Goal: Check status: Check status

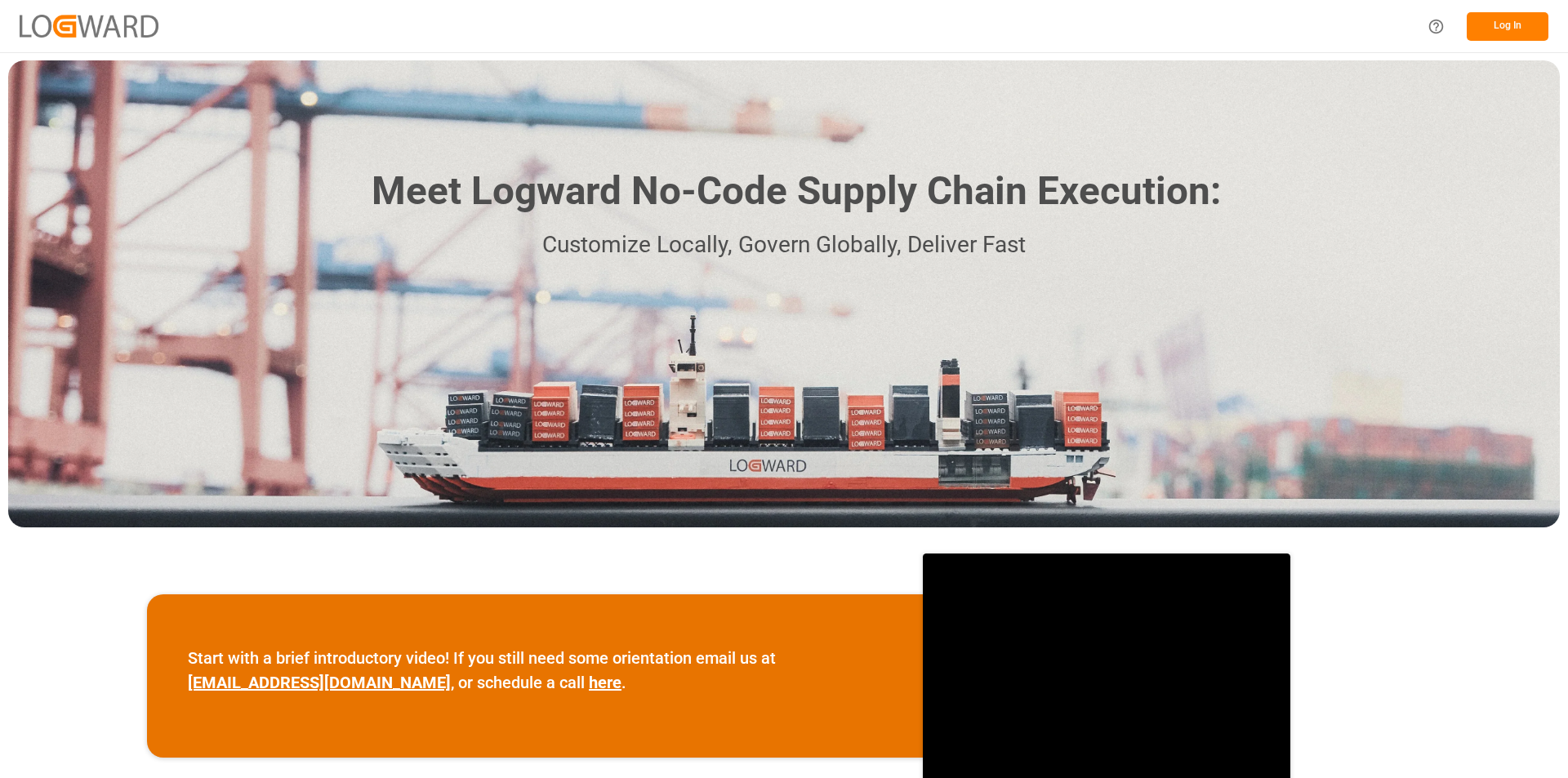
click at [1486, 26] on button "Log In" at bounding box center [1507, 26] width 81 height 28
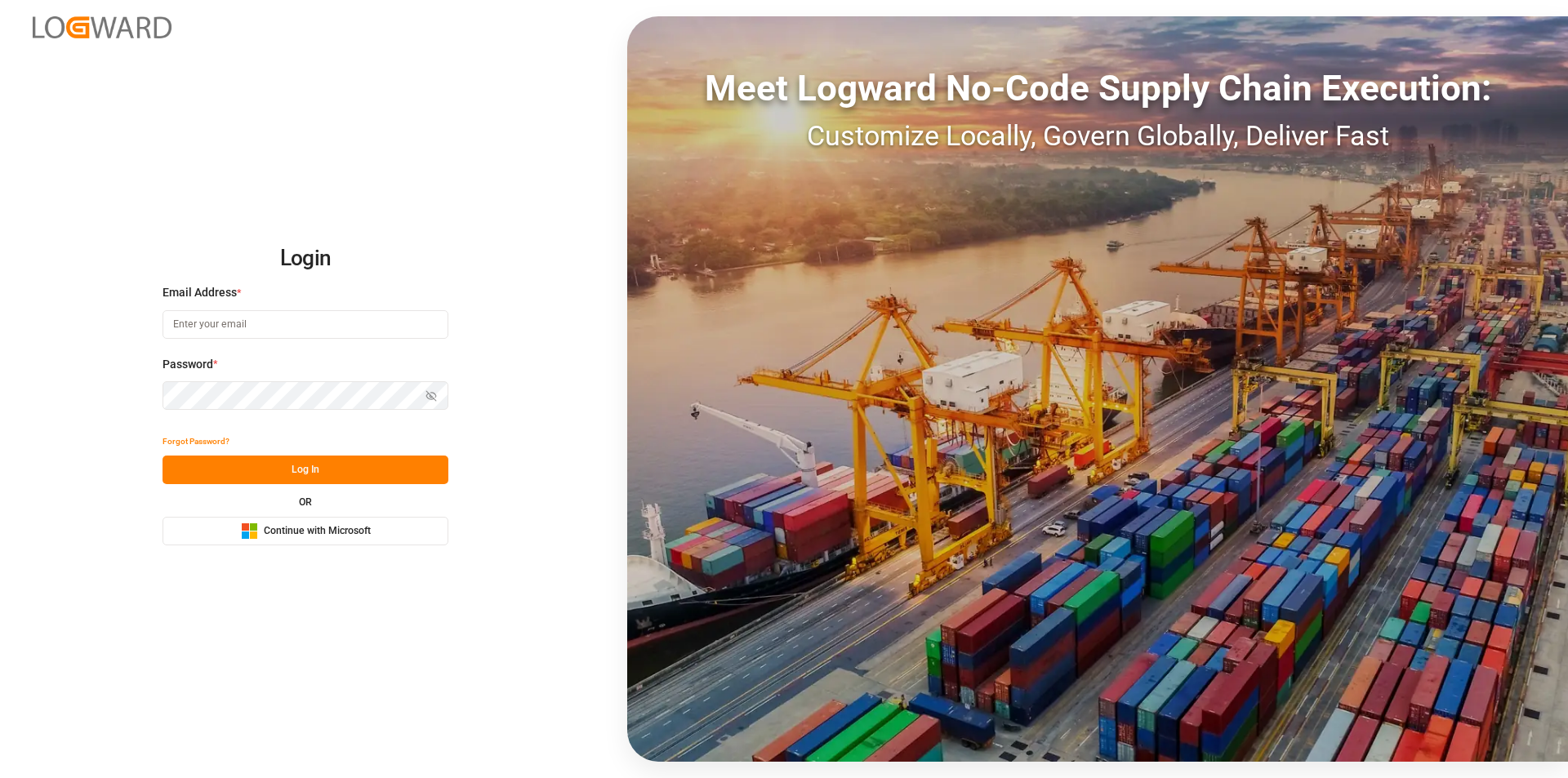
click at [394, 314] on input at bounding box center [305, 324] width 285 height 28
type input "[EMAIL_ADDRESS][PERSON_NAME][DOMAIN_NAME]"
click at [239, 470] on button "Log In" at bounding box center [305, 470] width 285 height 28
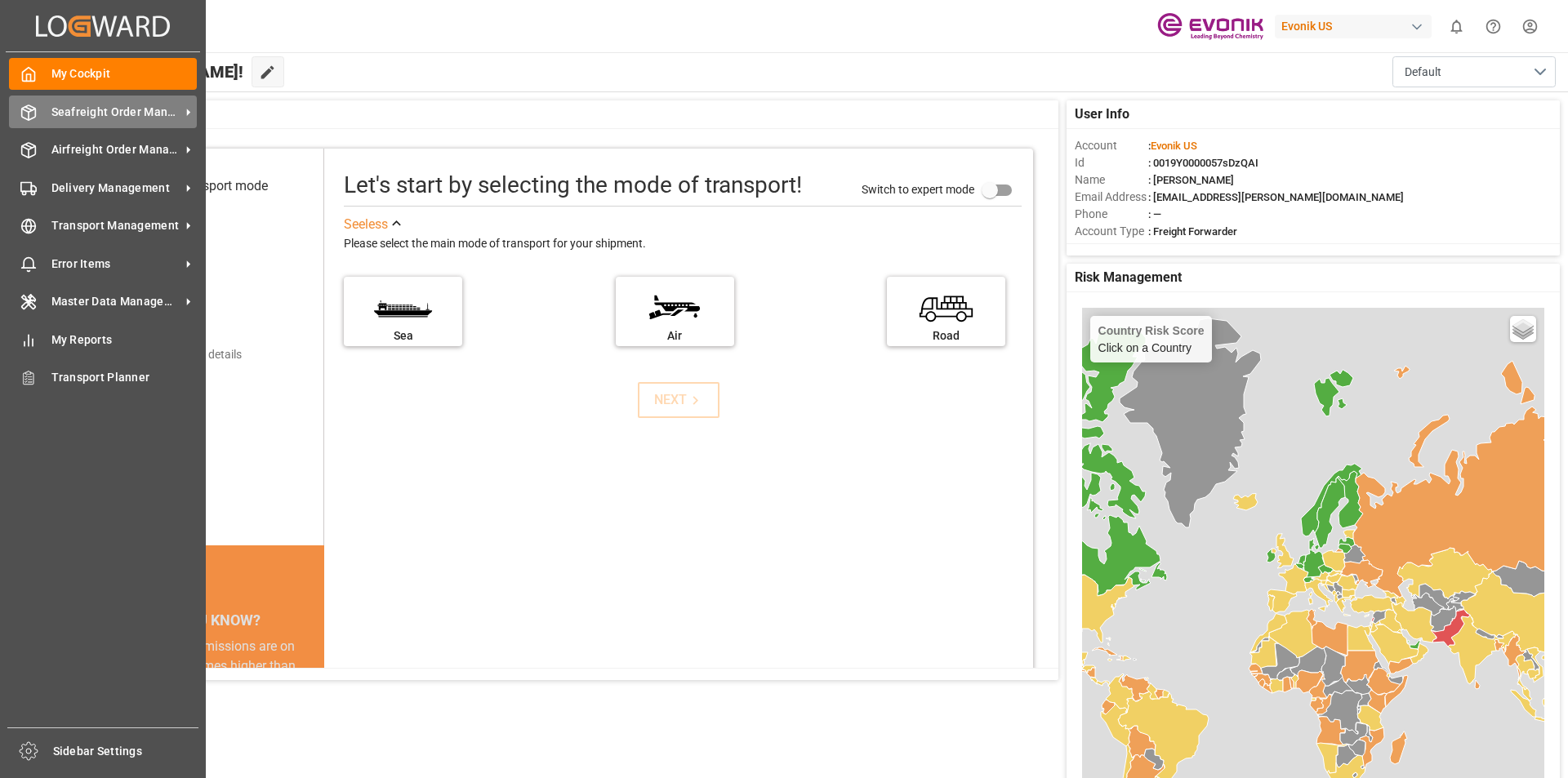
click at [93, 106] on span "Seafreight Order Management" at bounding box center [116, 112] width 129 height 17
click at [61, 108] on span "Seafreight Order Management" at bounding box center [116, 112] width 129 height 17
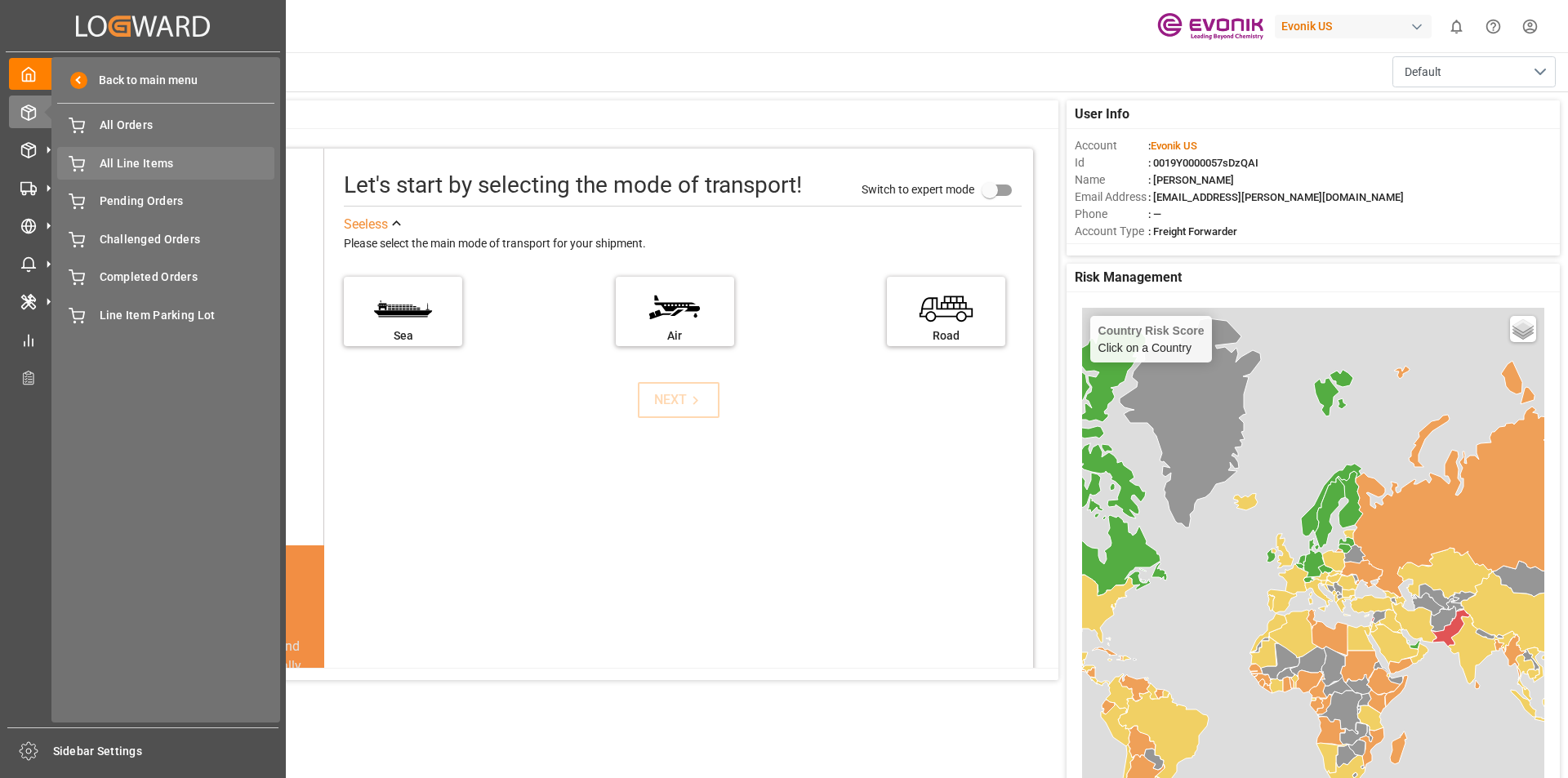
click at [139, 159] on span "All Line Items" at bounding box center [187, 164] width 176 height 17
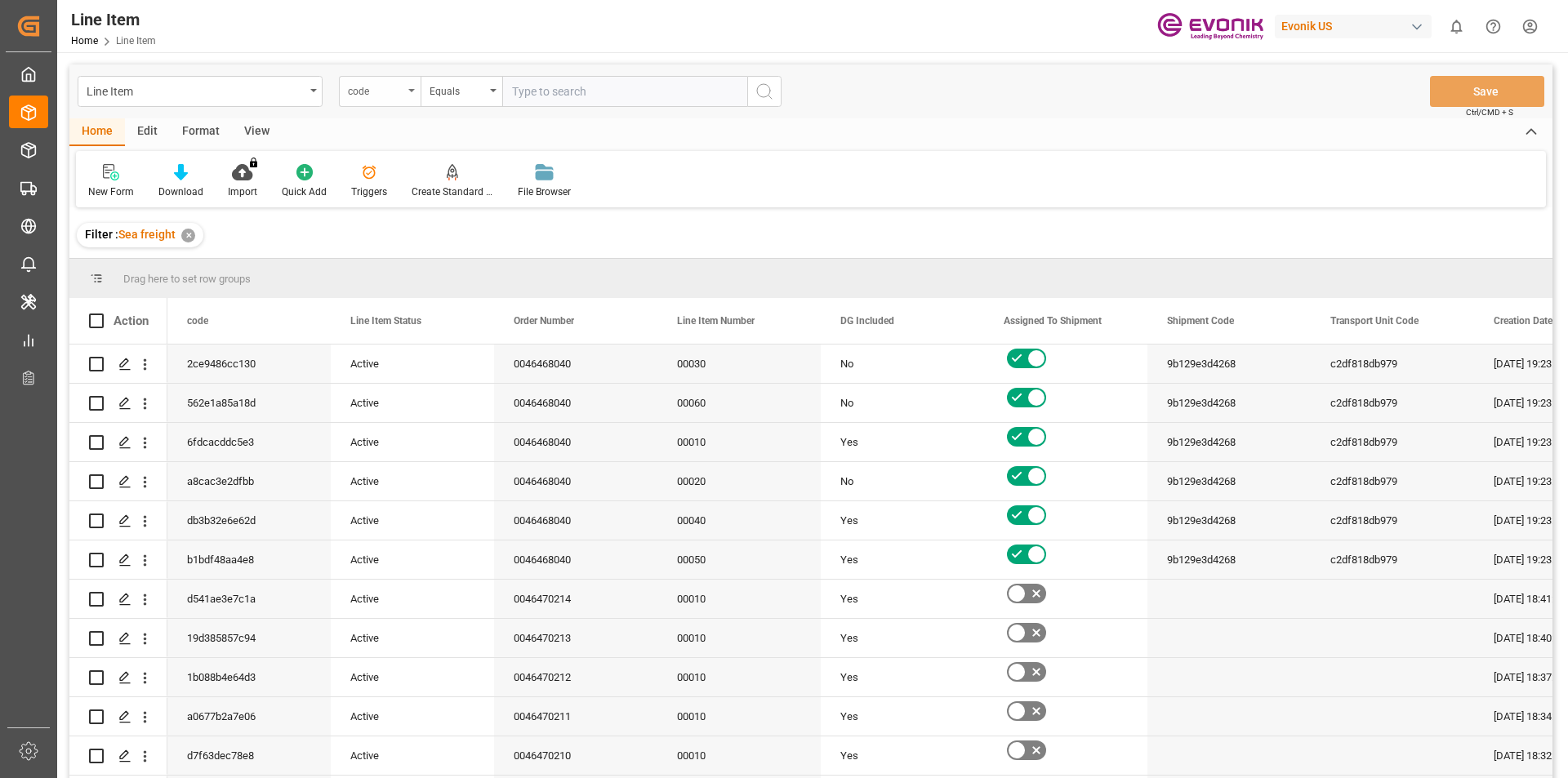
click at [412, 91] on icon "open menu" at bounding box center [412, 91] width 7 height 3
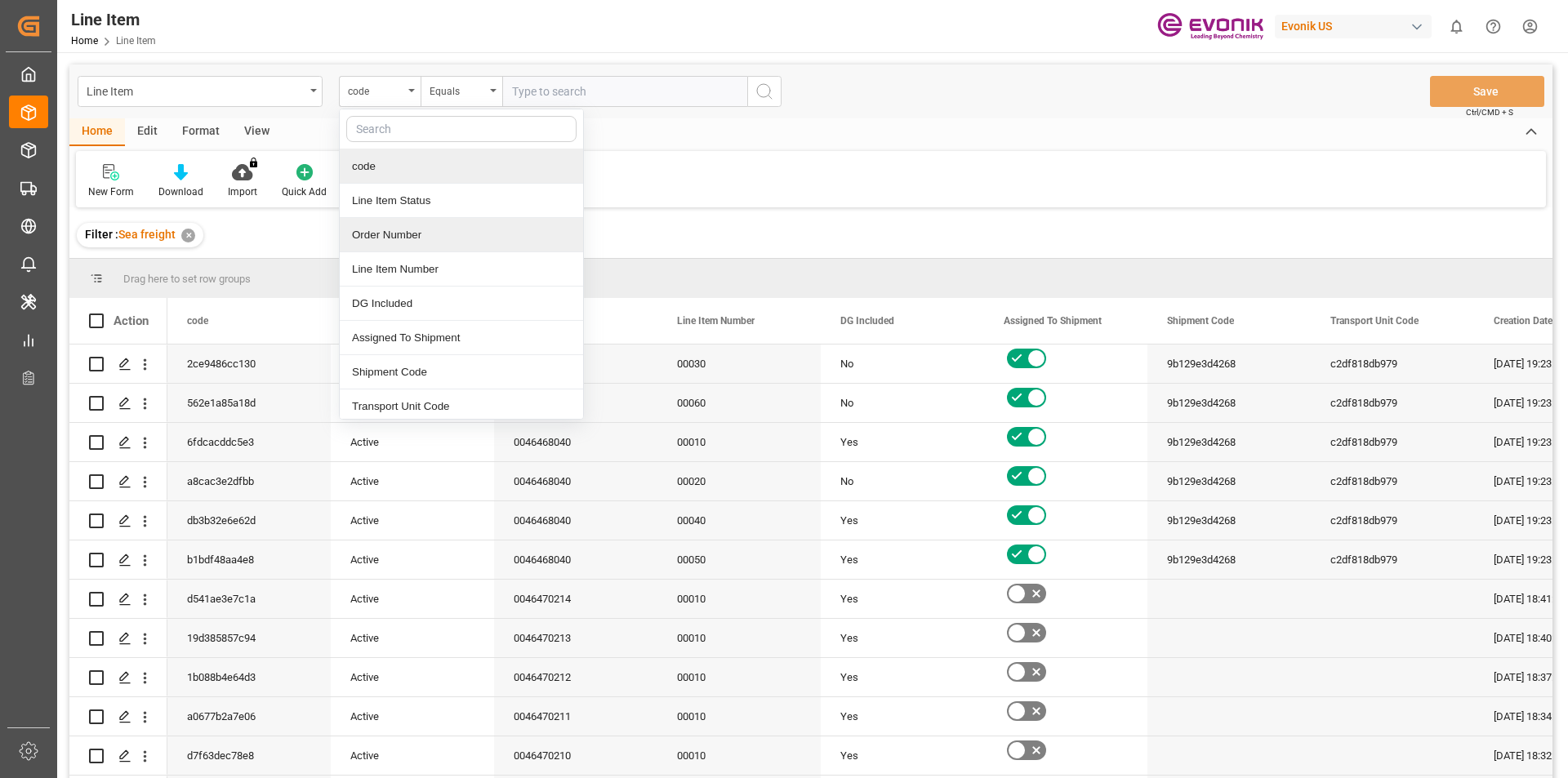
click at [406, 227] on div "Order Number" at bounding box center [461, 235] width 243 height 34
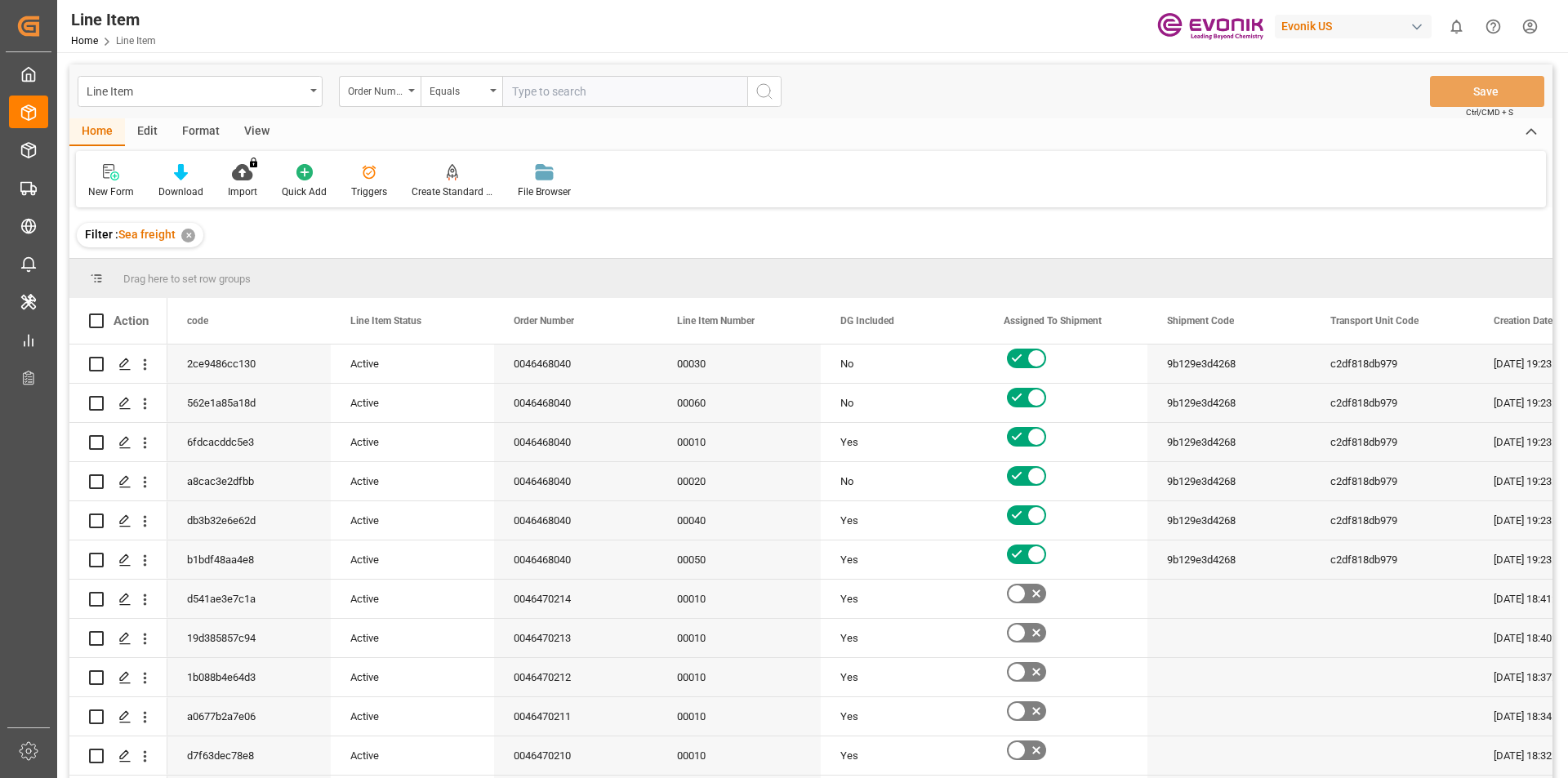
click at [582, 95] on input "text" at bounding box center [625, 92] width 245 height 31
paste input "251005010004"
type input "251005010004"
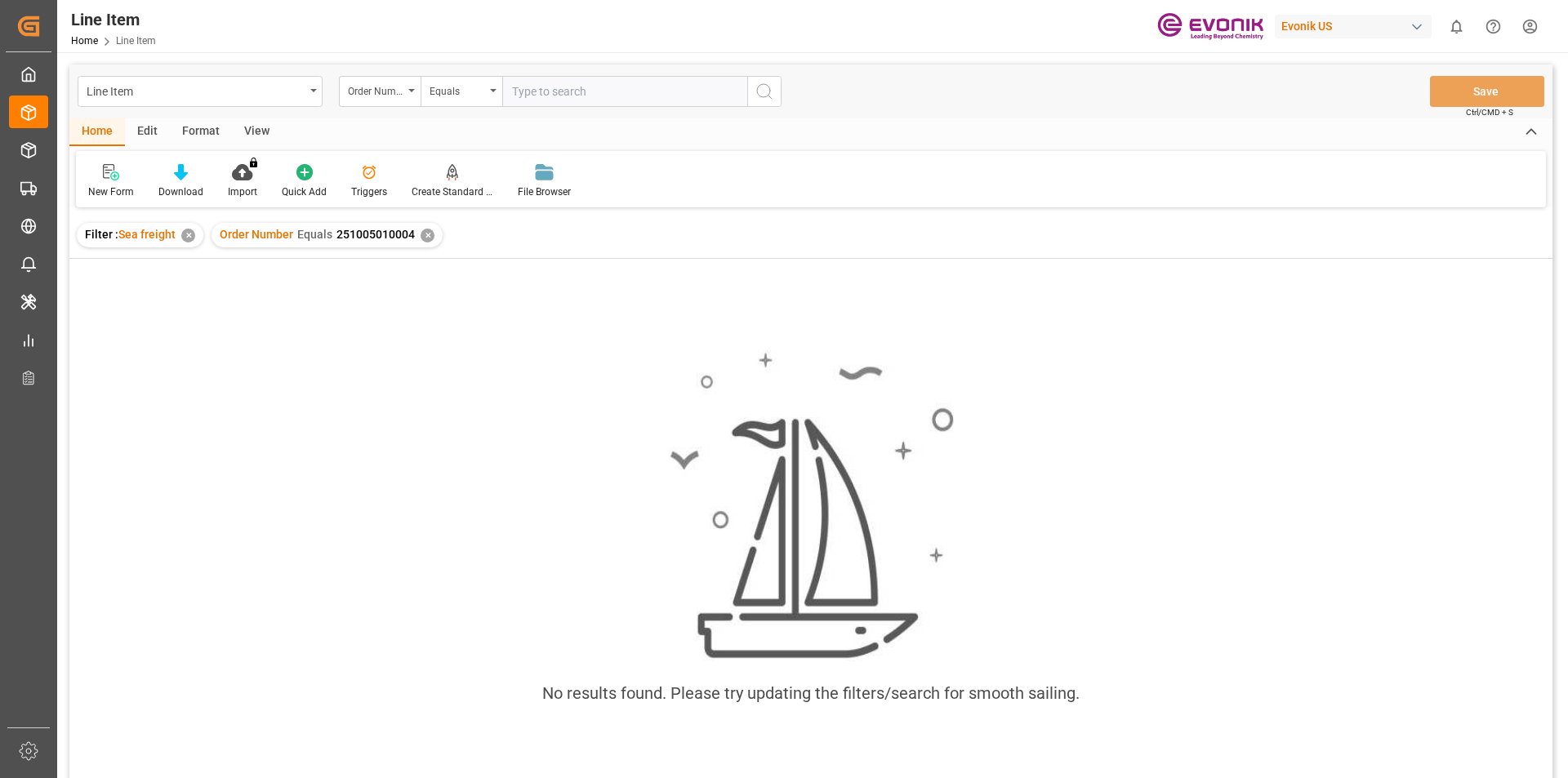
click at [424, 237] on div "✕" at bounding box center [428, 236] width 14 height 14
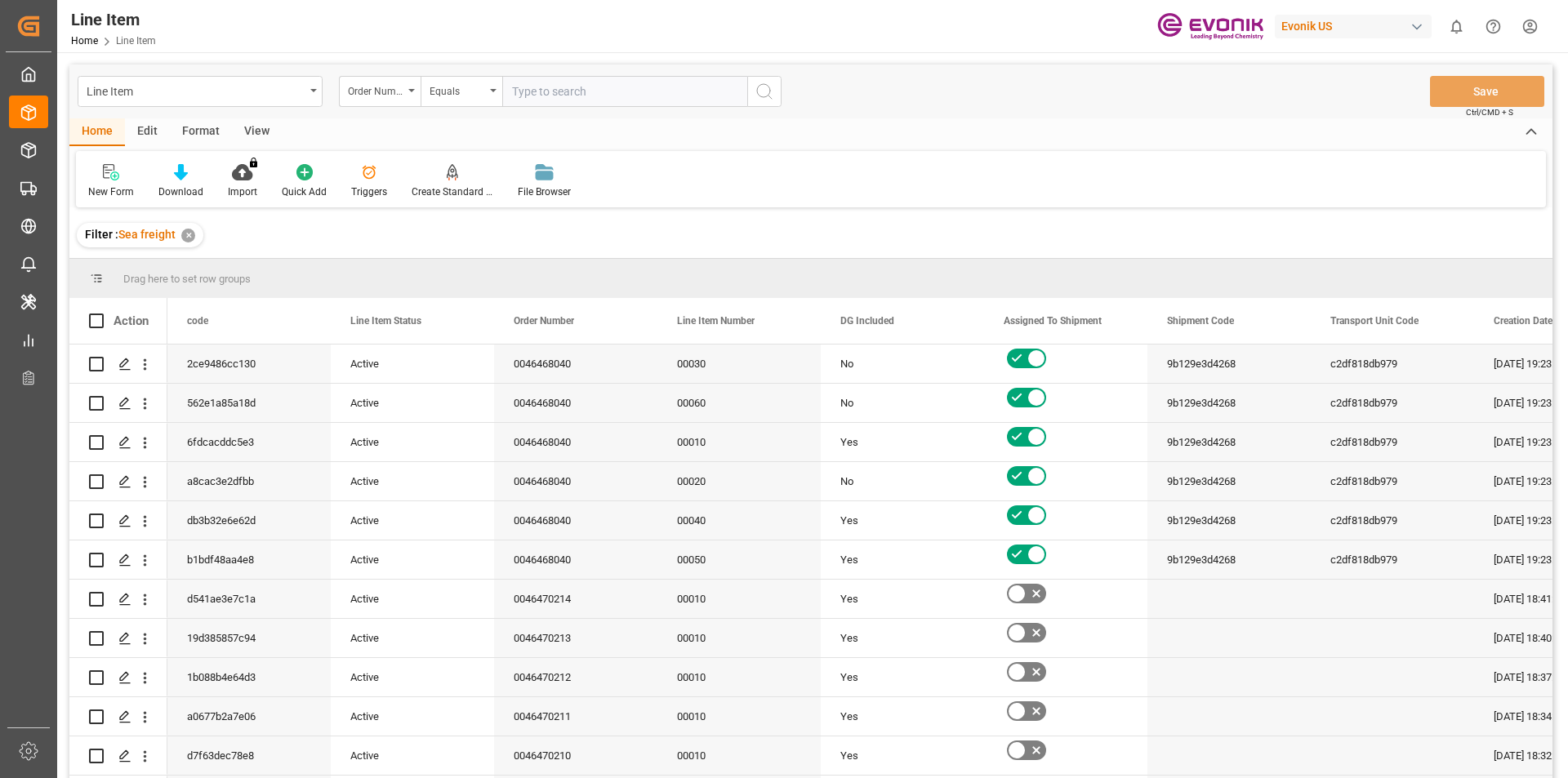
click at [596, 91] on input "text" at bounding box center [625, 92] width 245 height 31
paste input "2007107356"
type input "2007107356"
click at [770, 96] on icon "search button" at bounding box center [764, 91] width 20 height 20
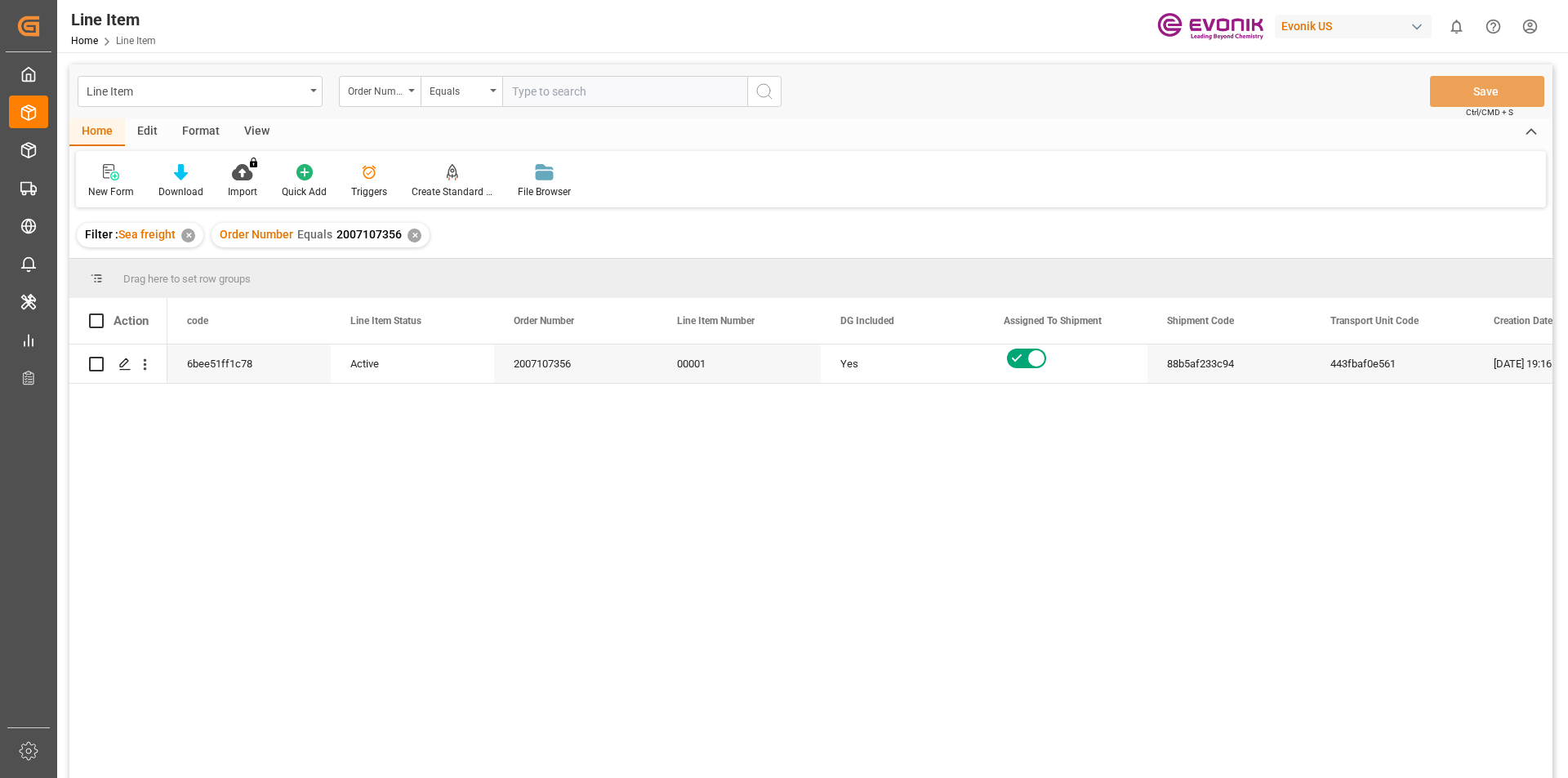
click at [239, 129] on div "View" at bounding box center [257, 132] width 50 height 27
click at [178, 176] on icon at bounding box center [185, 172] width 16 height 16
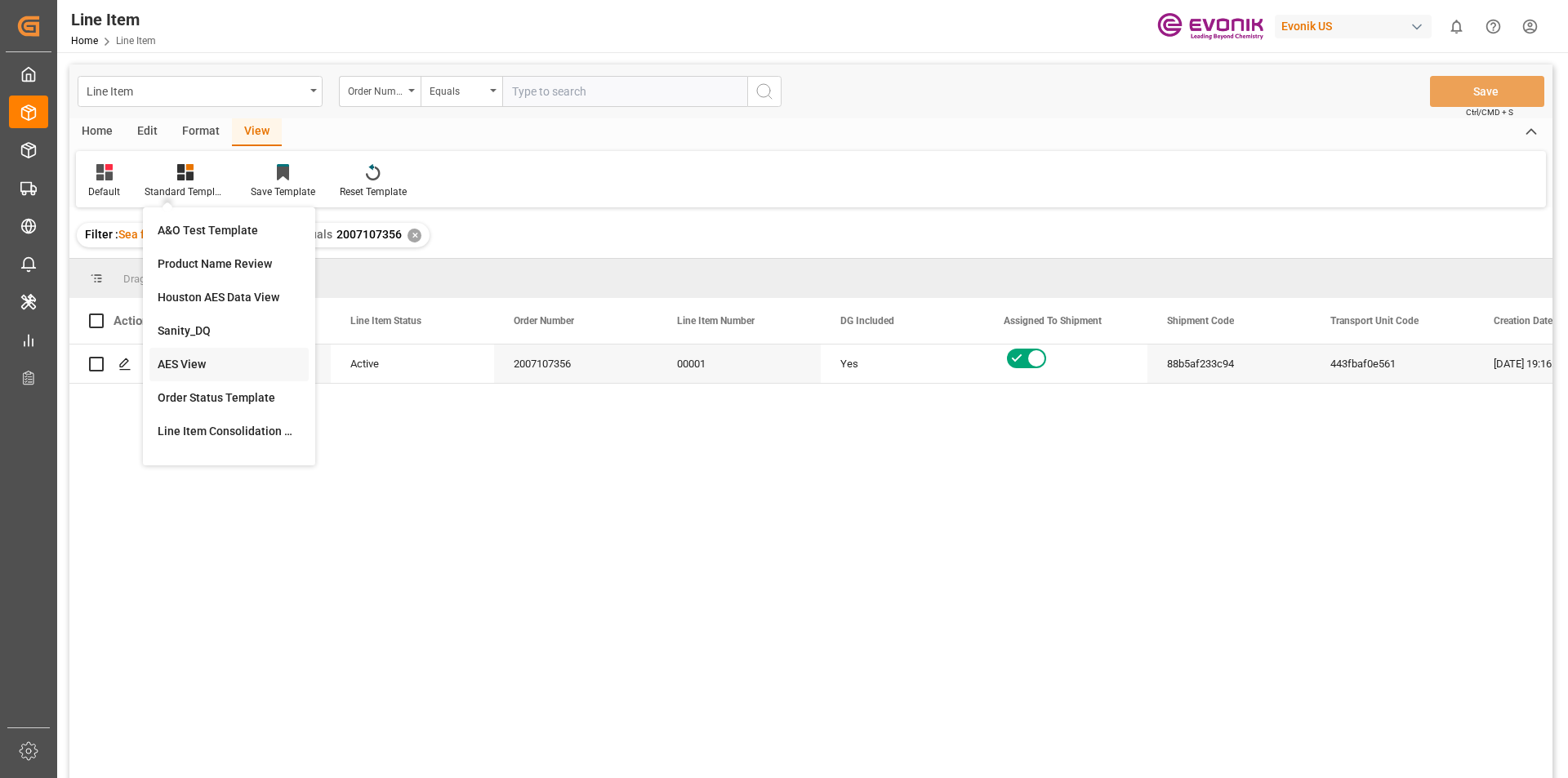
click at [197, 368] on div "AES View" at bounding box center [229, 364] width 143 height 17
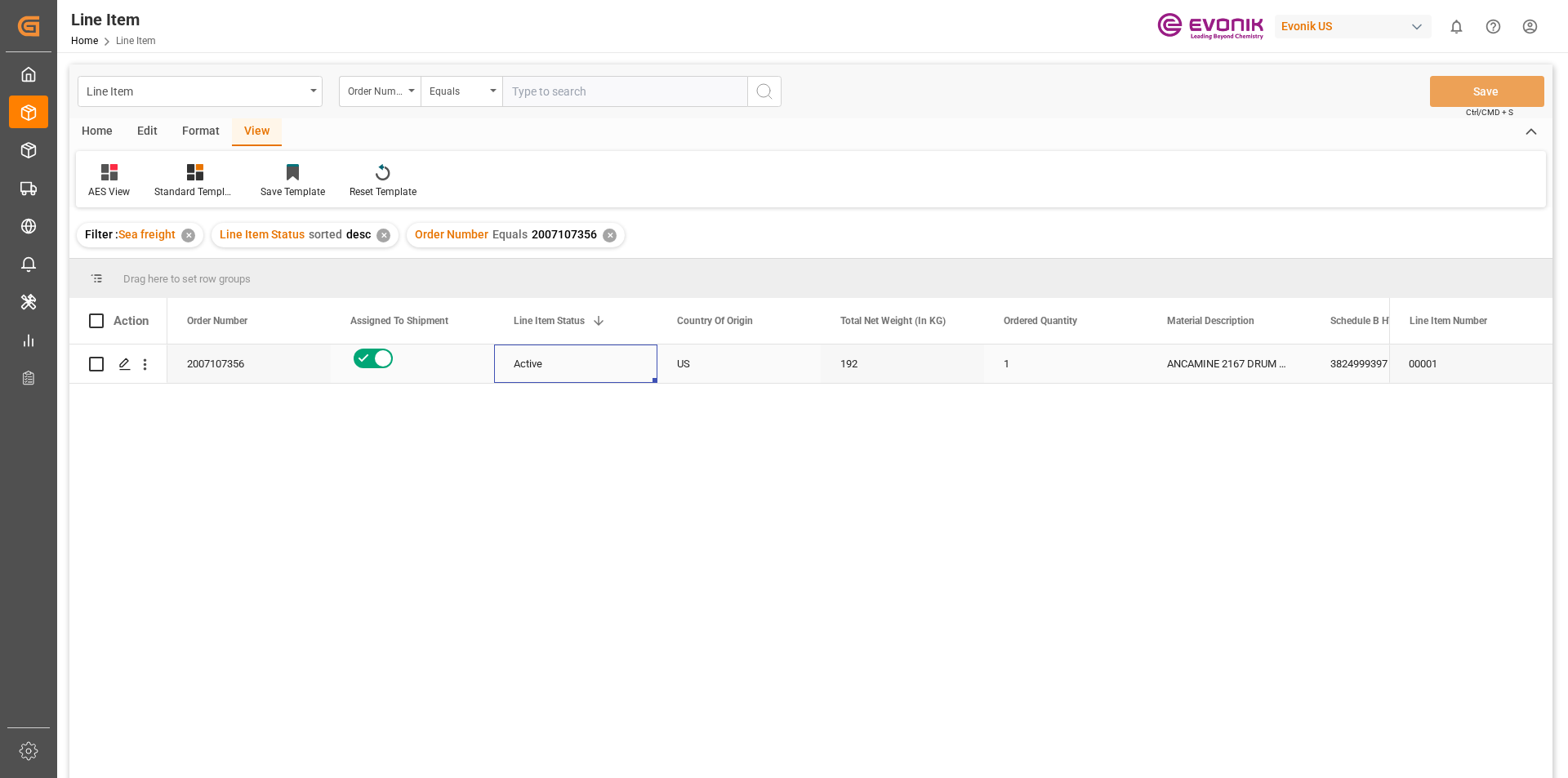
click at [614, 359] on div "Active" at bounding box center [575, 364] width 124 height 38
click at [618, 362] on div "Active" at bounding box center [575, 364] width 124 height 38
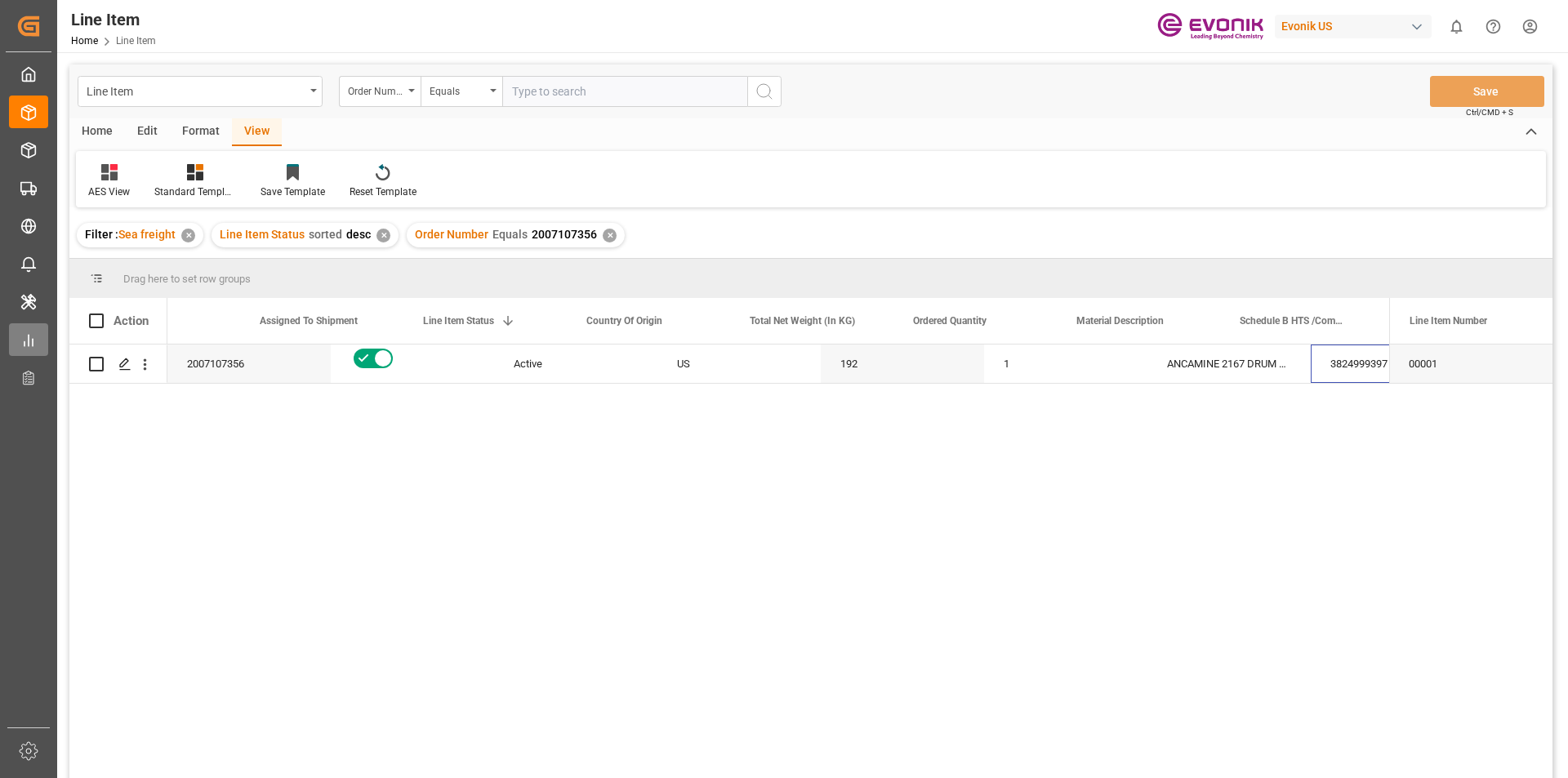
scroll to position [0, 91]
click at [147, 362] on icon "open menu" at bounding box center [145, 364] width 17 height 17
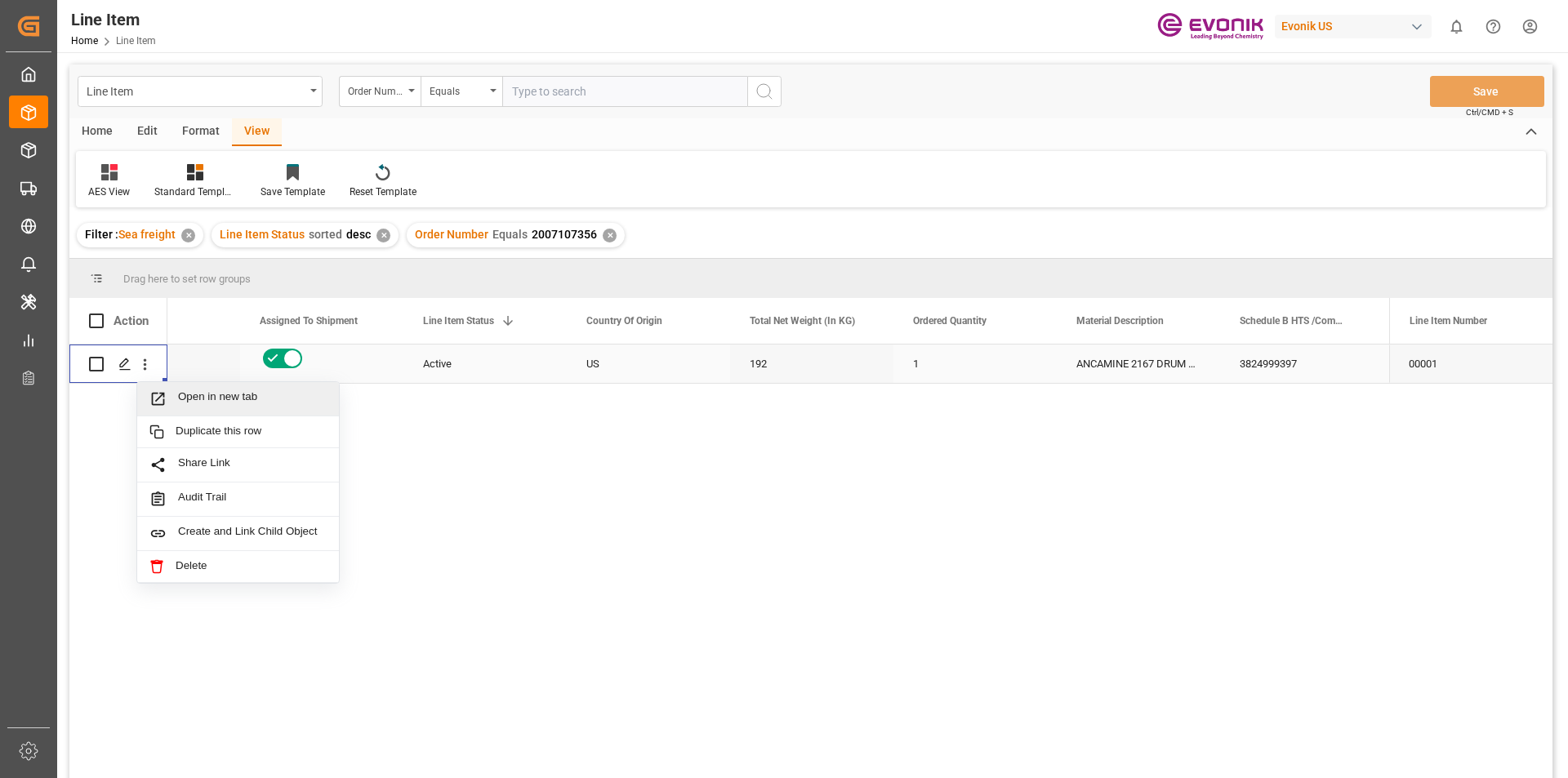
click at [218, 397] on span "Open in new tab" at bounding box center [252, 398] width 148 height 17
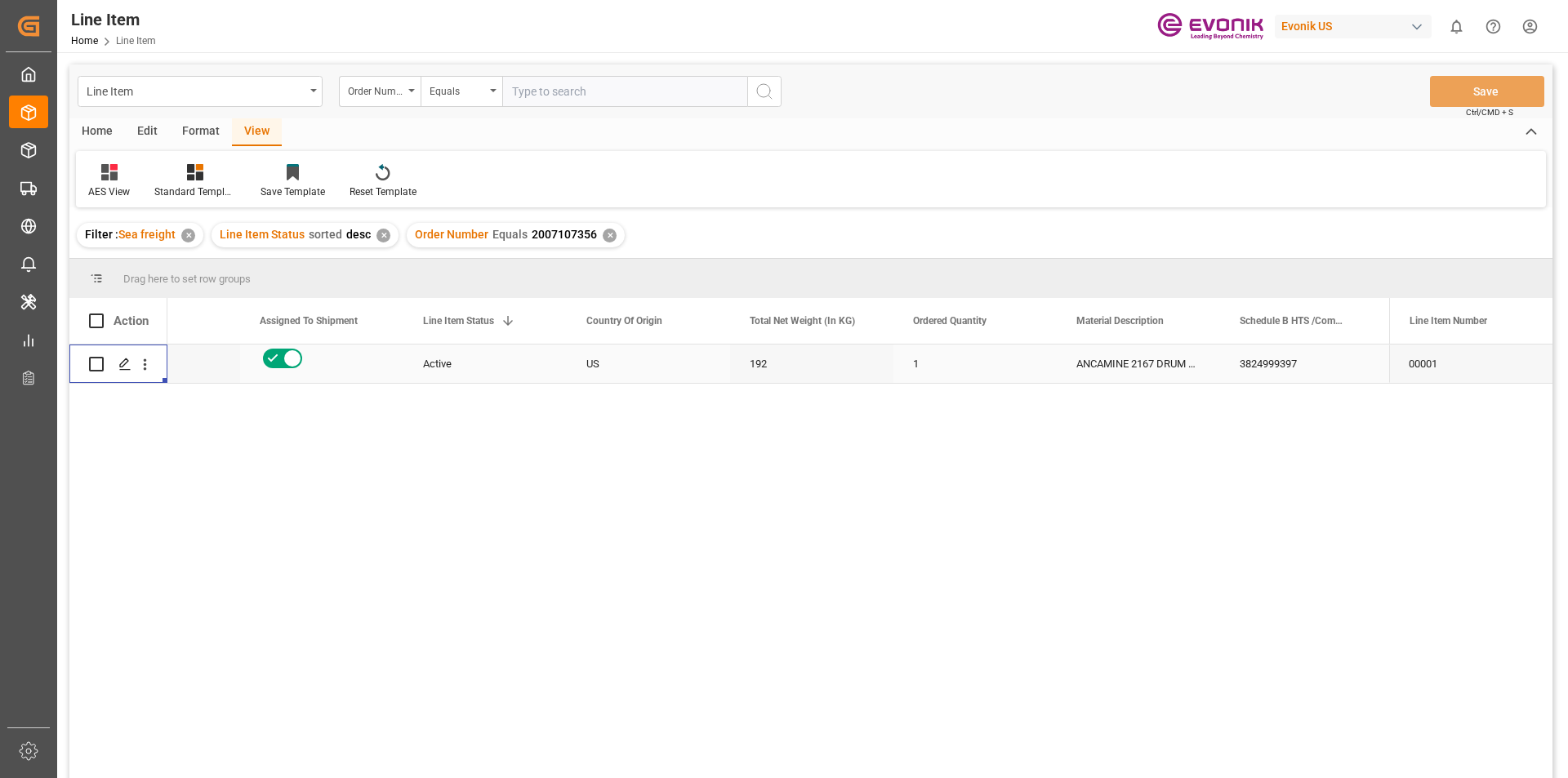
click at [492, 372] on div "Active" at bounding box center [485, 364] width 124 height 38
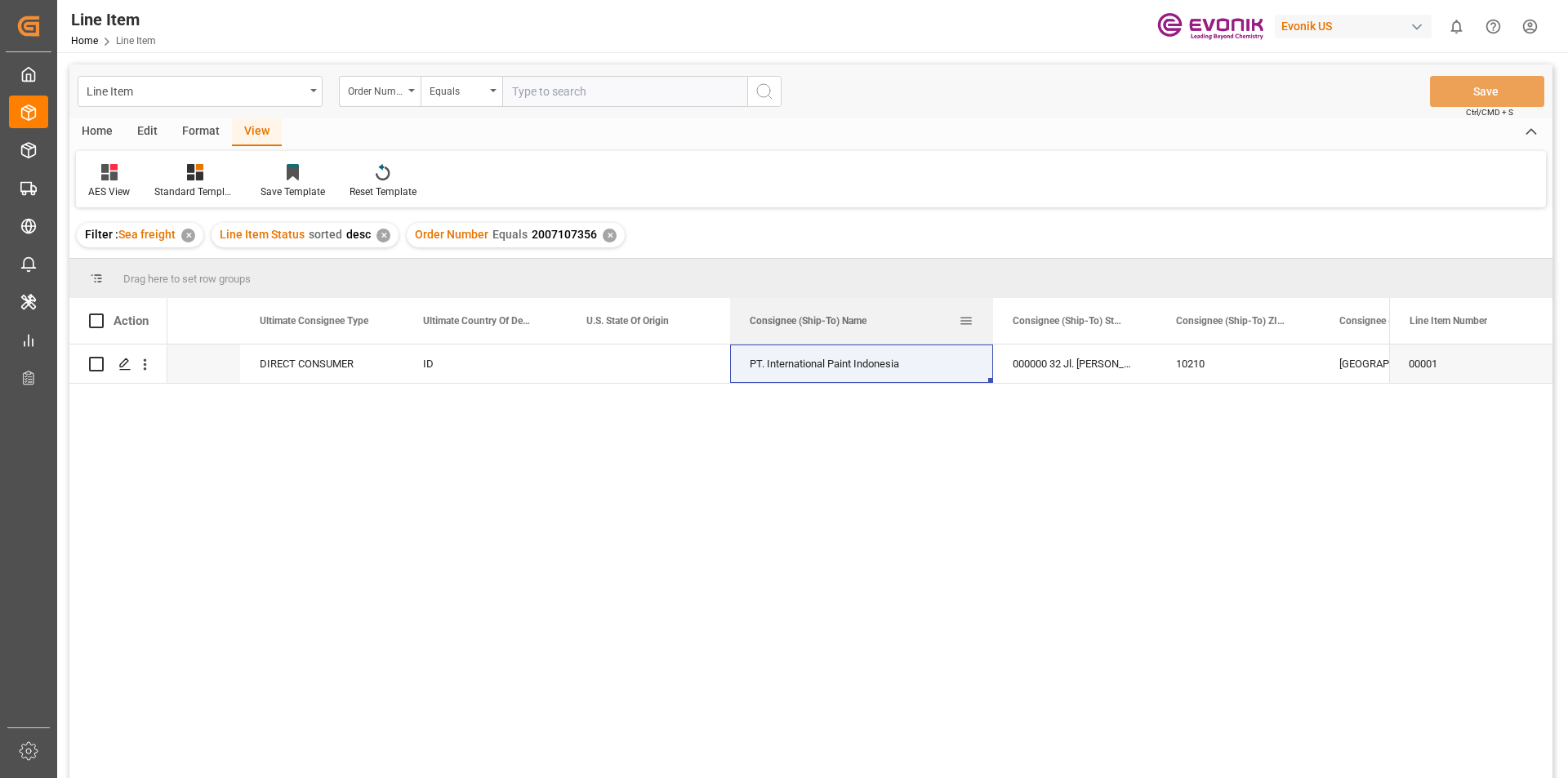
drag, startPoint x: 892, startPoint y: 305, endPoint x: 992, endPoint y: 307, distance: 100.0
click at [992, 307] on div at bounding box center [994, 320] width 7 height 45
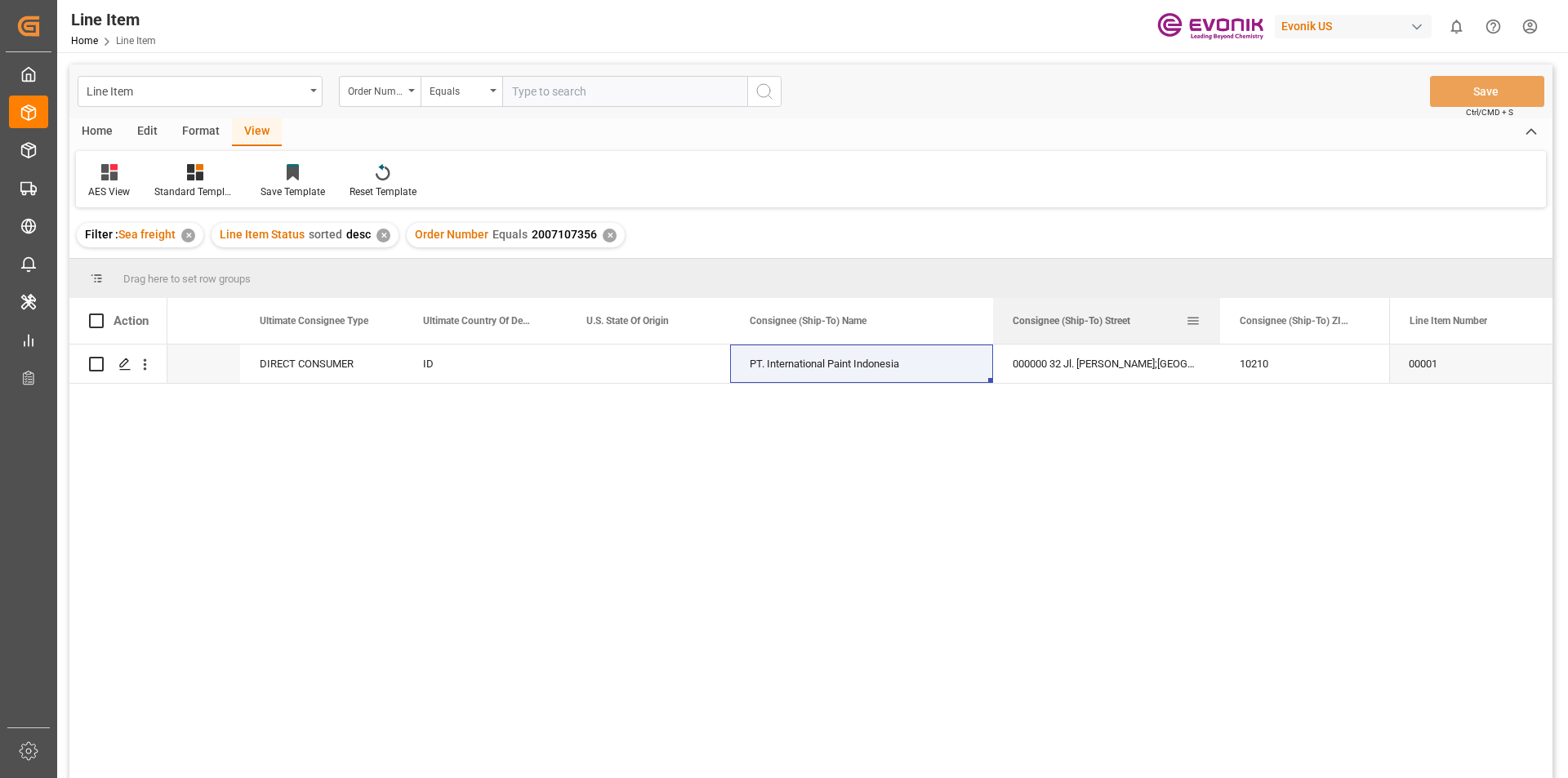
drag, startPoint x: 1155, startPoint y: 323, endPoint x: 1219, endPoint y: 320, distance: 64.1
click at [1219, 320] on div at bounding box center [1221, 320] width 7 height 45
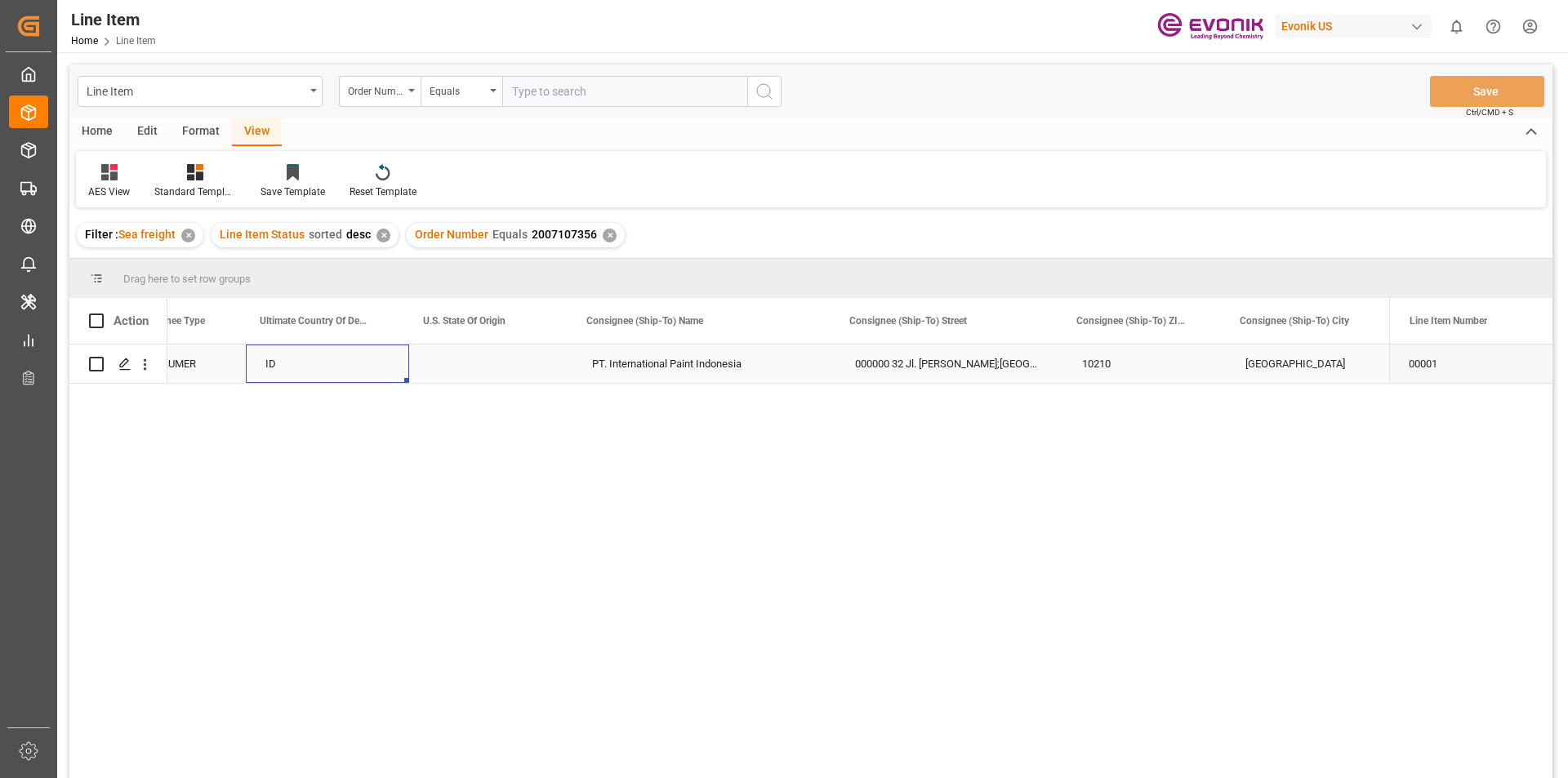
click at [291, 362] on div "ID" at bounding box center [327, 363] width 164 height 39
click at [1309, 358] on div "Jakarta Pusat DKI Jakarta Raya" at bounding box center [1307, 363] width 164 height 39
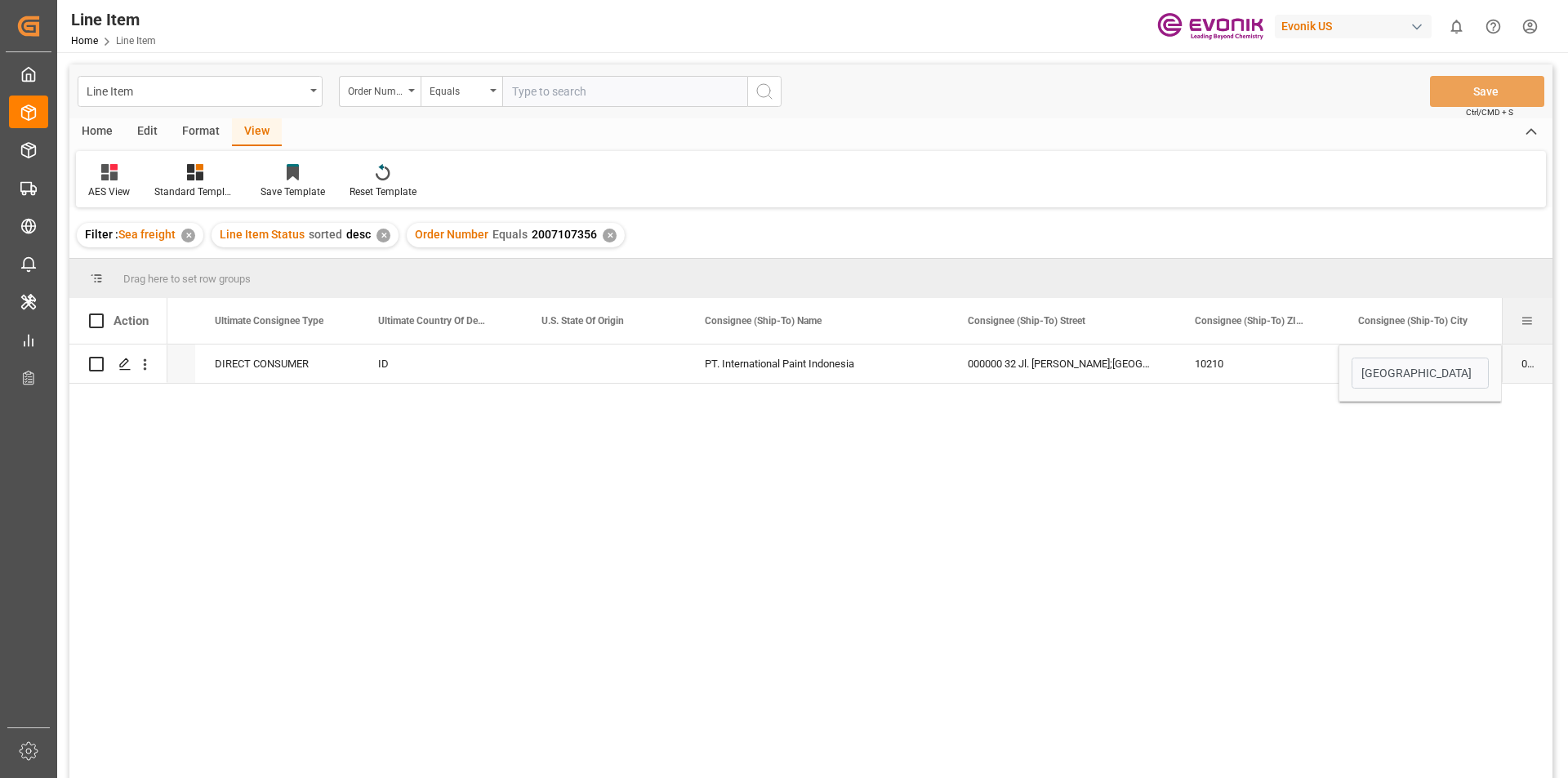
scroll to position [0, 1932]
drag, startPoint x: 1392, startPoint y: 327, endPoint x: 1505, endPoint y: 311, distance: 114.1
click at [1505, 311] on div at bounding box center [1503, 320] width 7 height 45
click at [801, 377] on div "PT. International Paint Indonesia" at bounding box center [816, 363] width 263 height 39
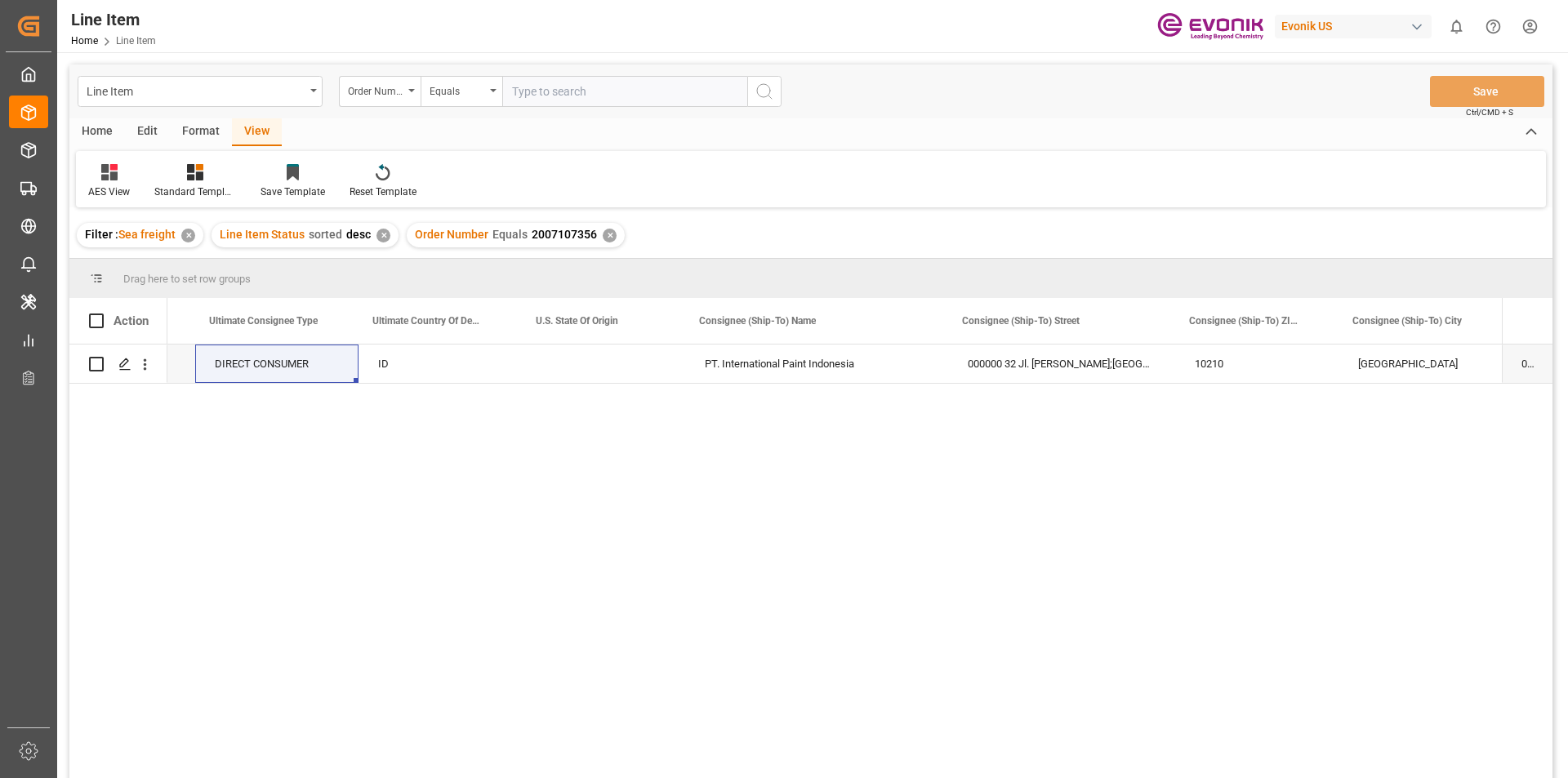
click at [628, 95] on input "text" at bounding box center [625, 92] width 245 height 31
paste input "0046469493"
type input "0046469493"
click at [603, 240] on div "✕" at bounding box center [610, 236] width 14 height 14
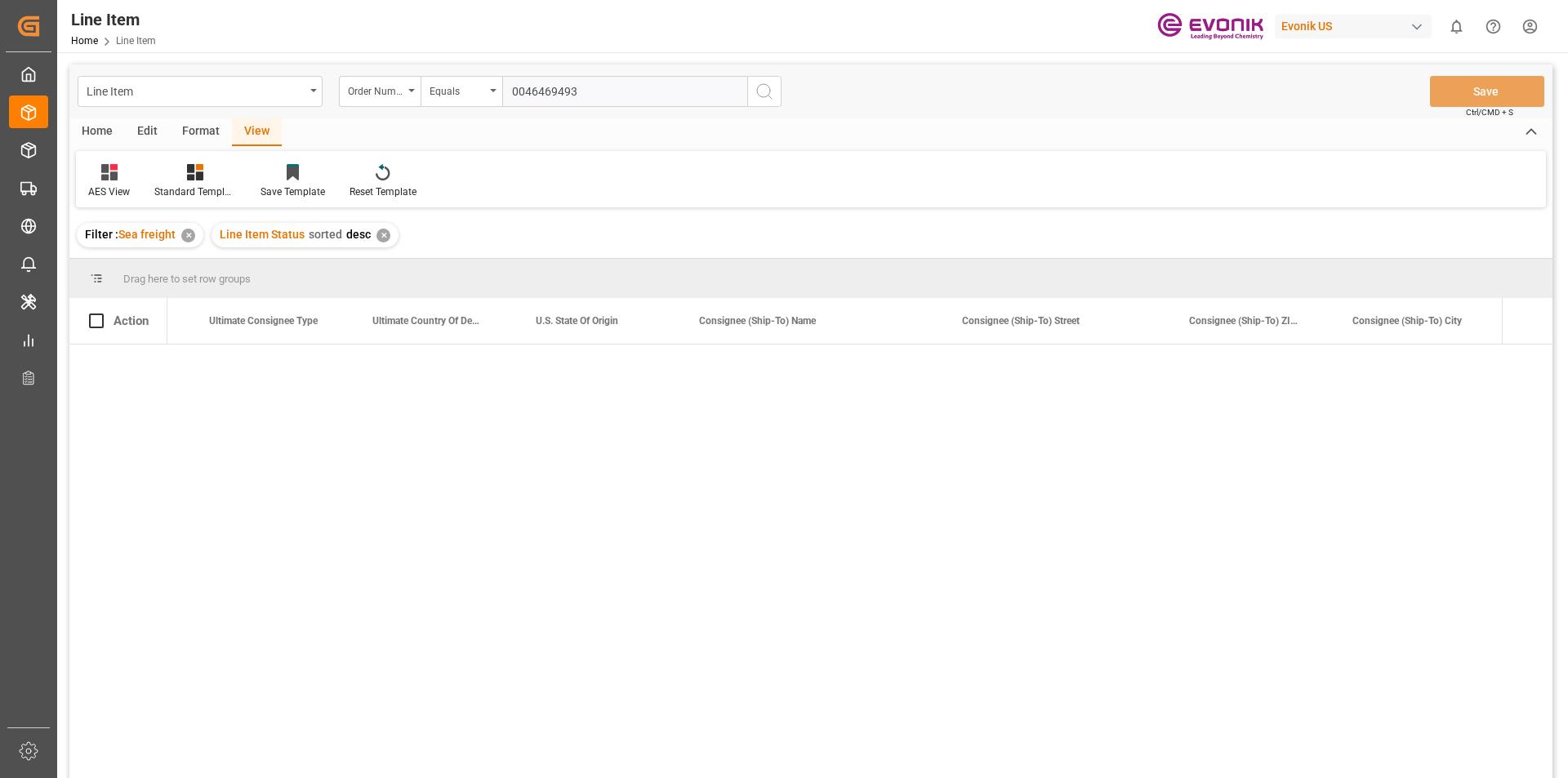
click at [524, 99] on input "0046469493" at bounding box center [625, 92] width 245 height 31
click at [772, 93] on icon "search button" at bounding box center [764, 91] width 20 height 20
click at [334, 322] on div "Ultimate Consignee Type" at bounding box center [271, 320] width 164 height 45
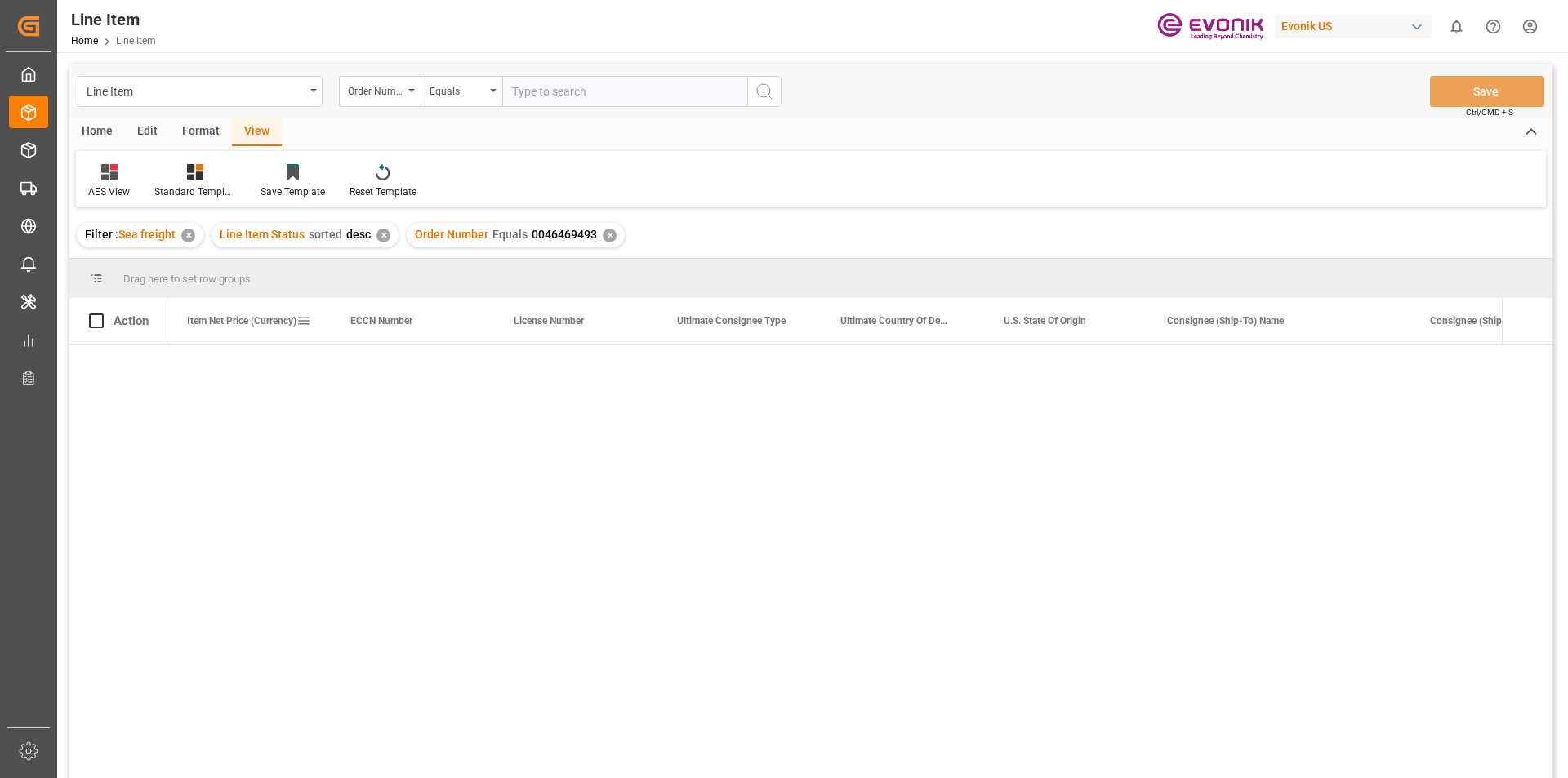
scroll to position [0, 1470]
click at [610, 235] on div "✕" at bounding box center [610, 236] width 14 height 14
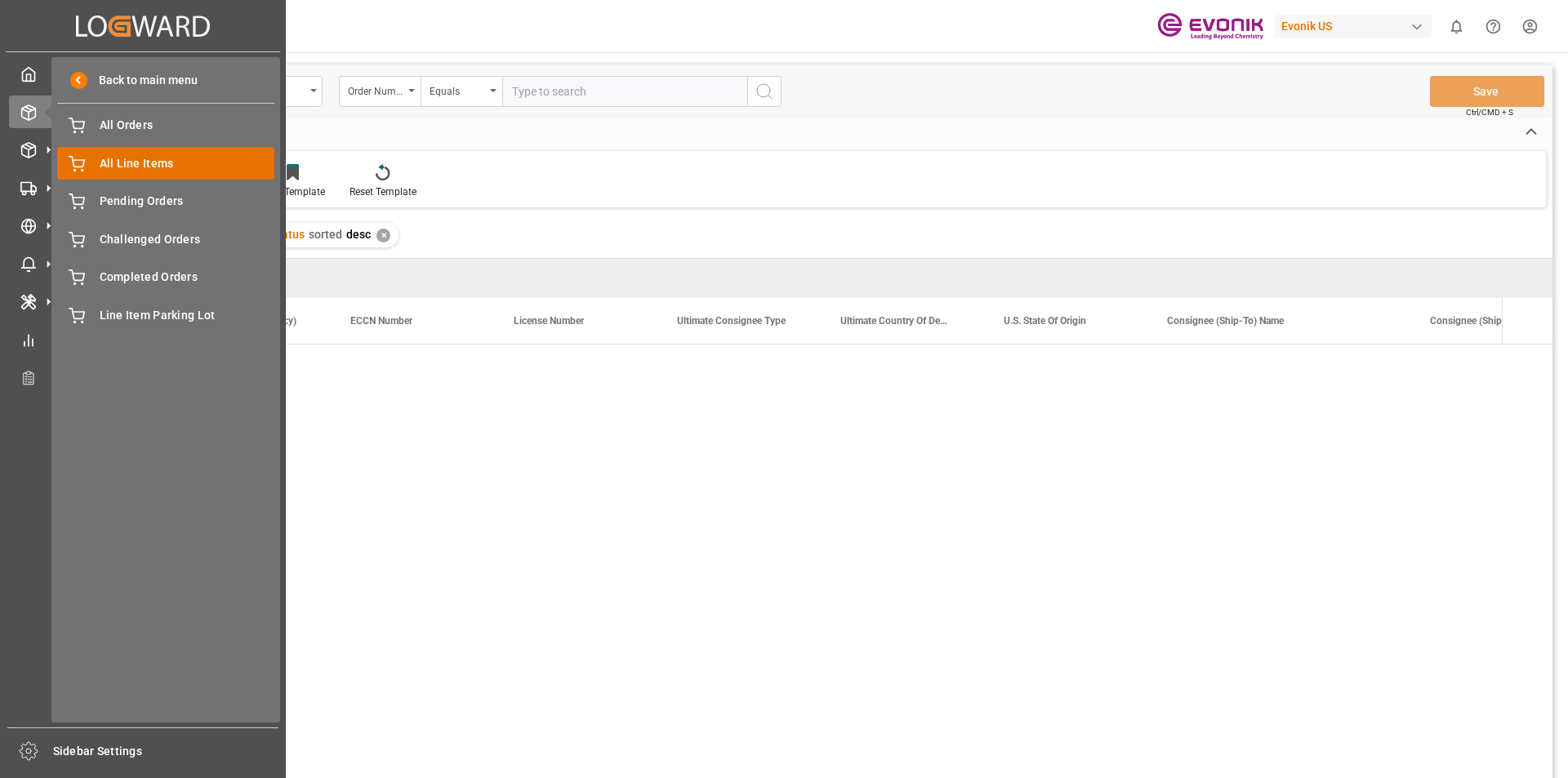
click at [153, 159] on span "All Line Items" at bounding box center [187, 164] width 176 height 17
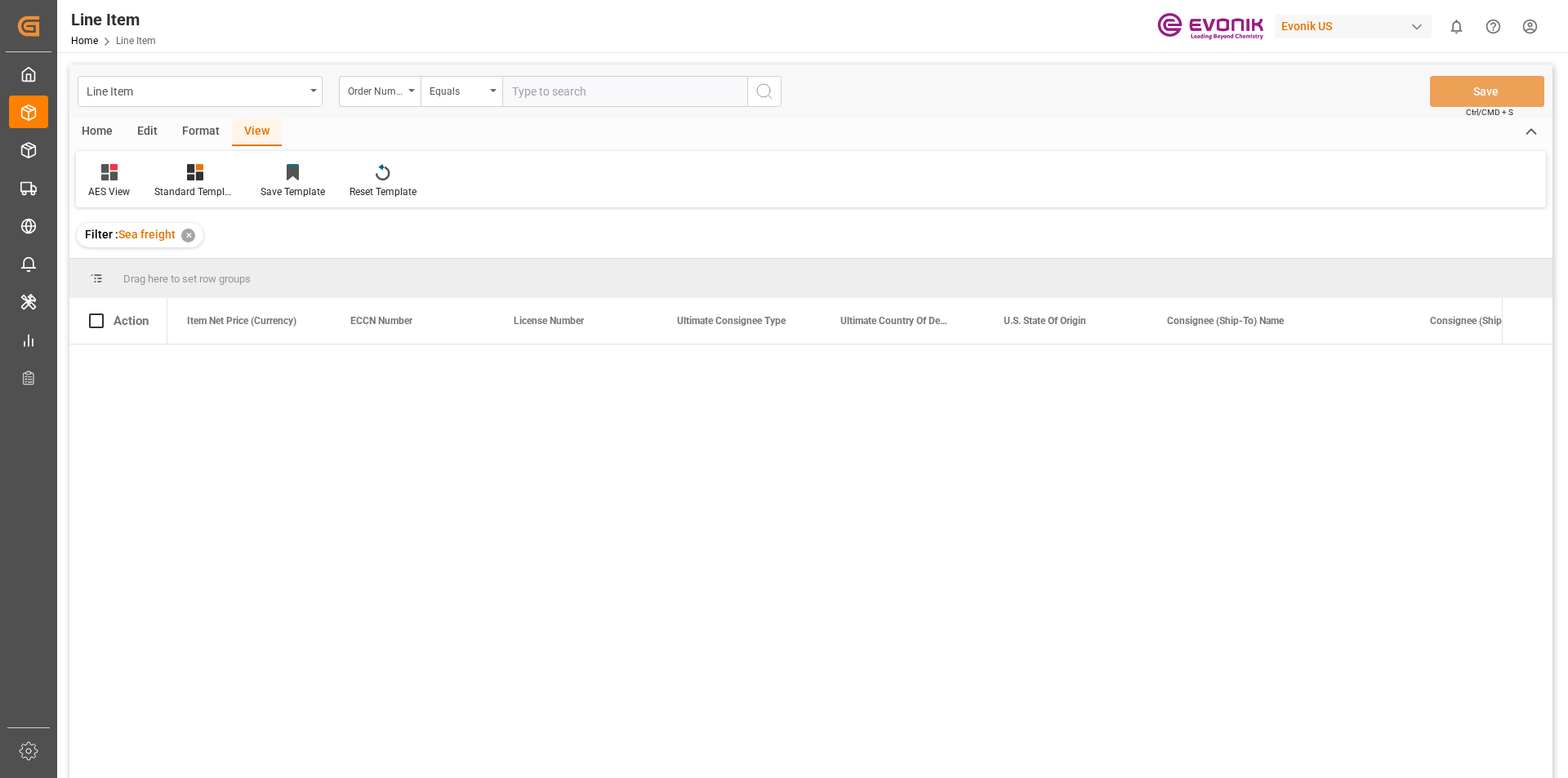
click at [525, 86] on input "text" at bounding box center [625, 92] width 245 height 31
paste input "0046469493"
type input "0046469493"
click at [769, 93] on icon "search button" at bounding box center [764, 91] width 20 height 20
click at [206, 177] on div at bounding box center [195, 172] width 81 height 17
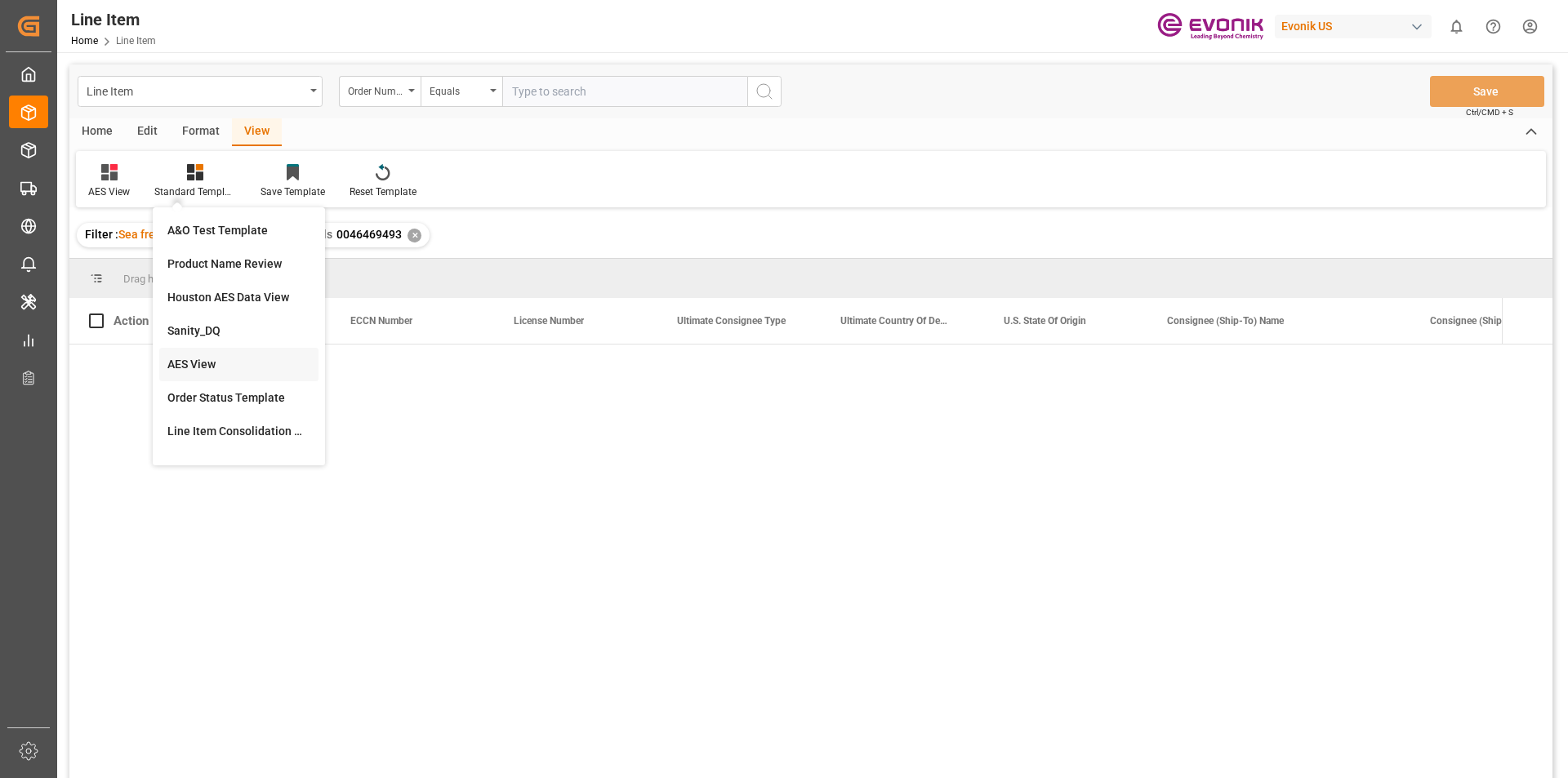
click at [199, 362] on div "AES View" at bounding box center [238, 364] width 143 height 17
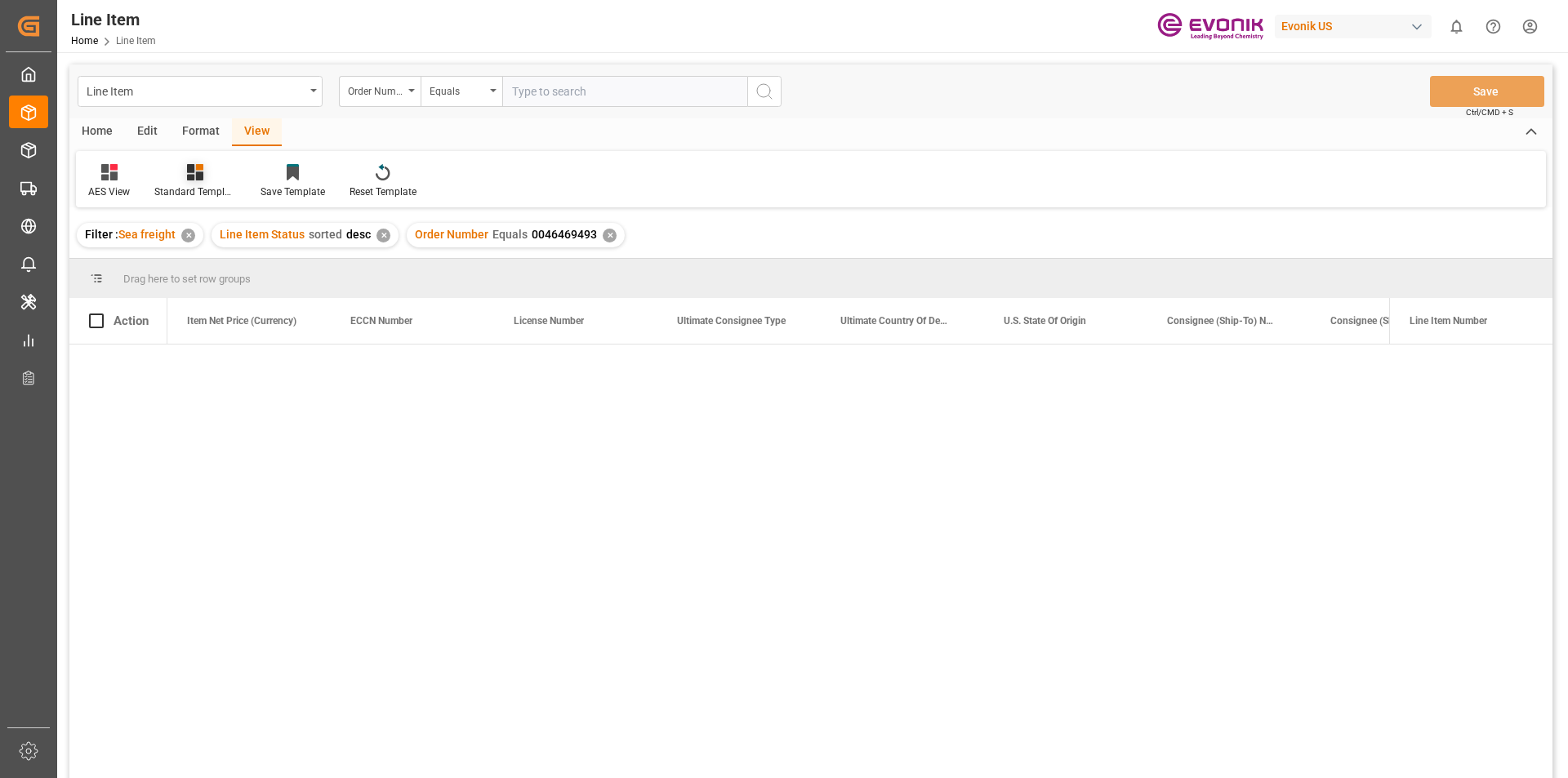
click at [201, 174] on icon at bounding box center [195, 172] width 16 height 16
click at [546, 91] on input "text" at bounding box center [625, 92] width 245 height 31
paste input "0046469493"
type input "0046469493"
click at [756, 94] on icon "search button" at bounding box center [764, 91] width 20 height 20
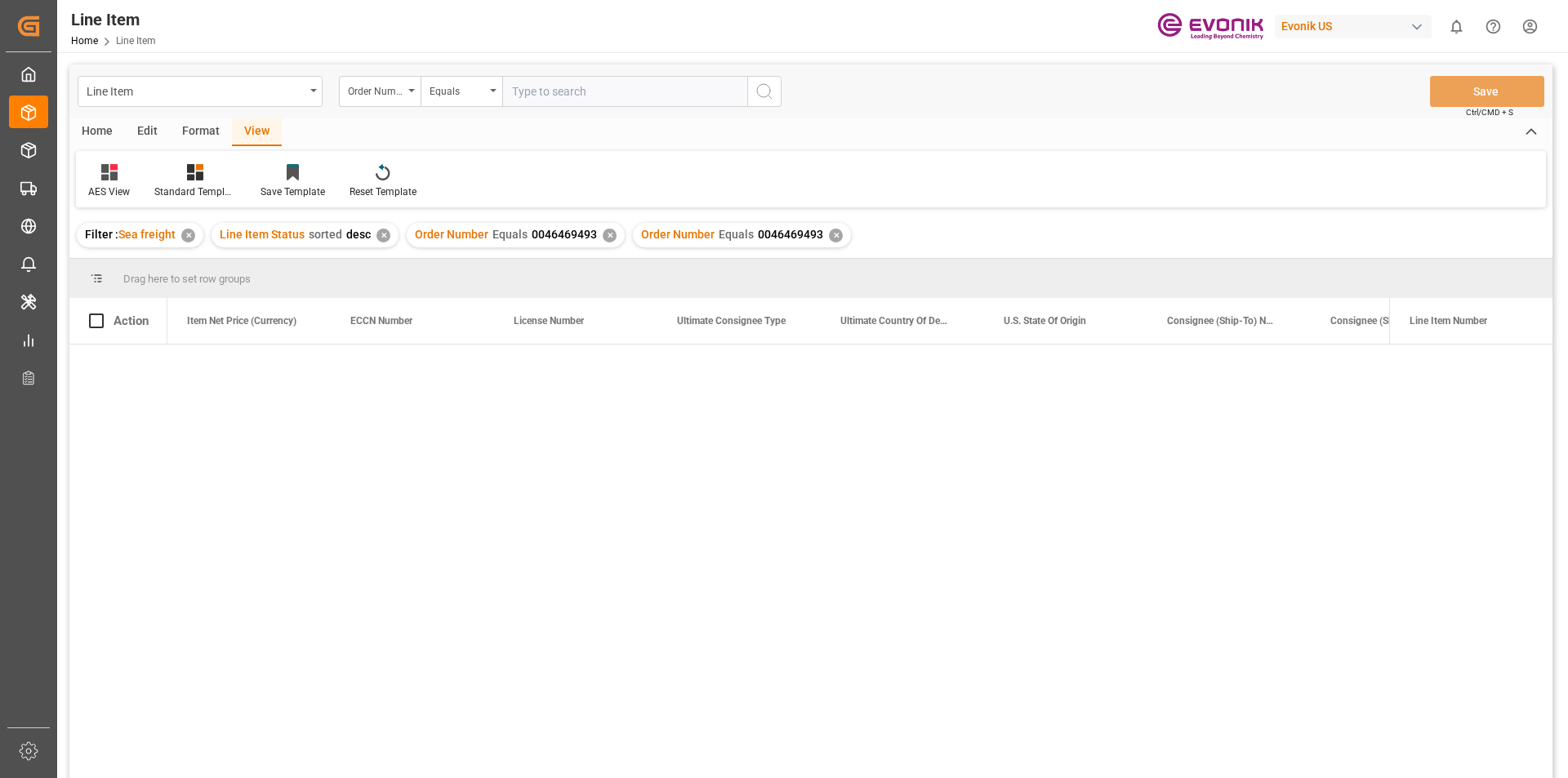
click at [603, 236] on div "✕" at bounding box center [610, 236] width 14 height 14
click at [259, 134] on div "View" at bounding box center [257, 132] width 50 height 27
click at [201, 181] on icon at bounding box center [195, 172] width 16 height 16
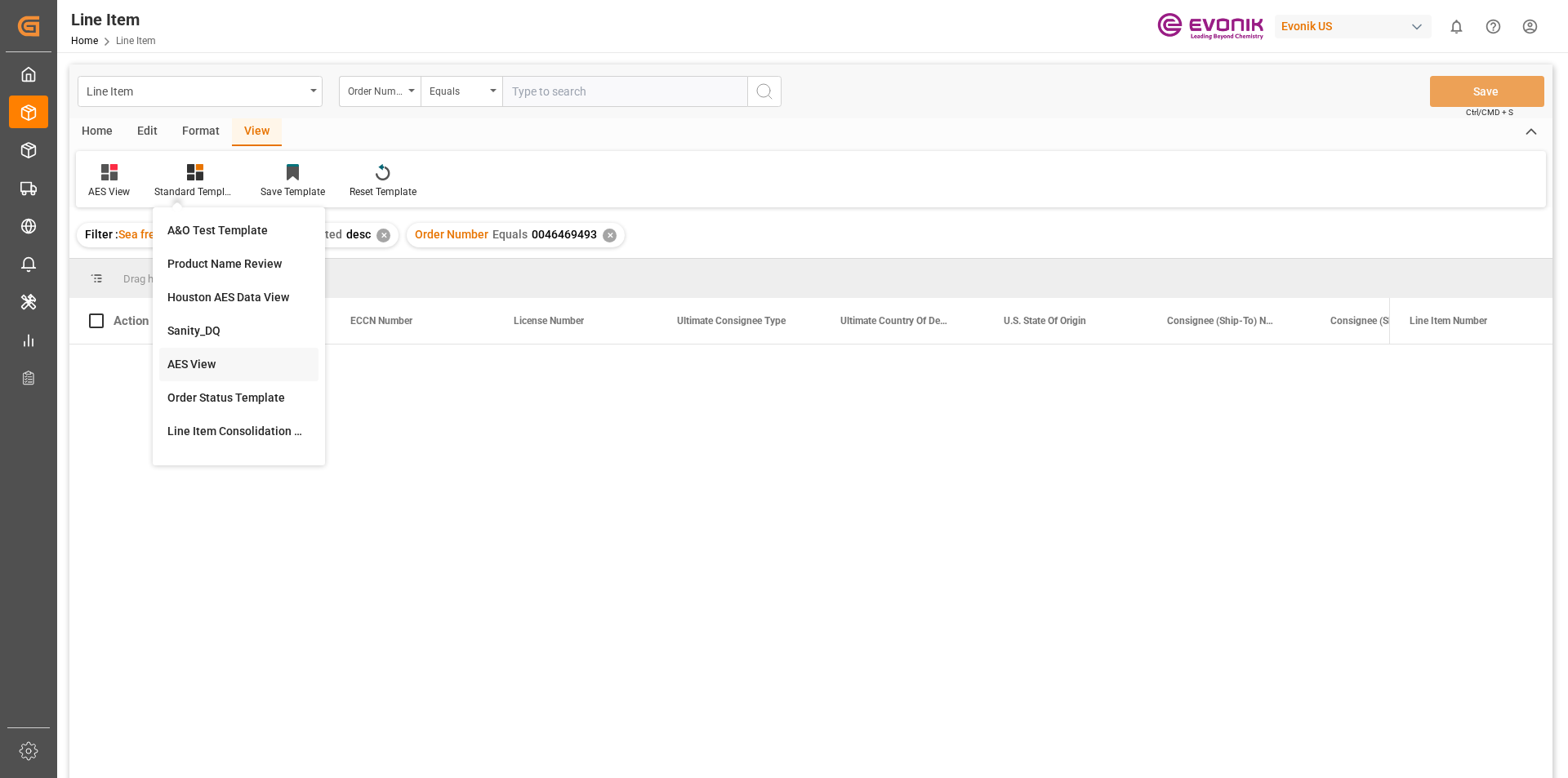
click at [197, 368] on div "AES View" at bounding box center [238, 364] width 143 height 17
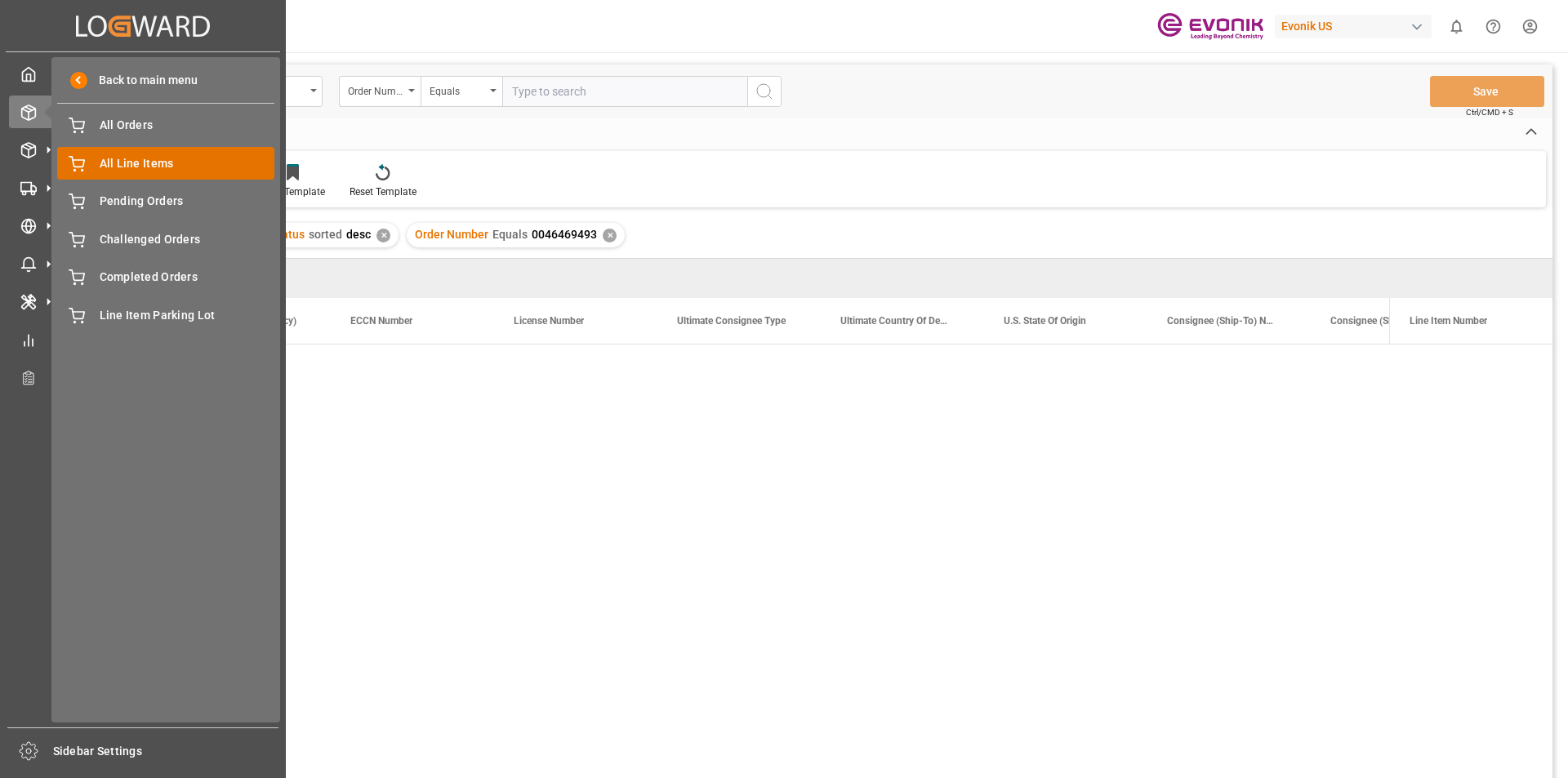
click at [125, 163] on span "All Line Items" at bounding box center [187, 164] width 176 height 17
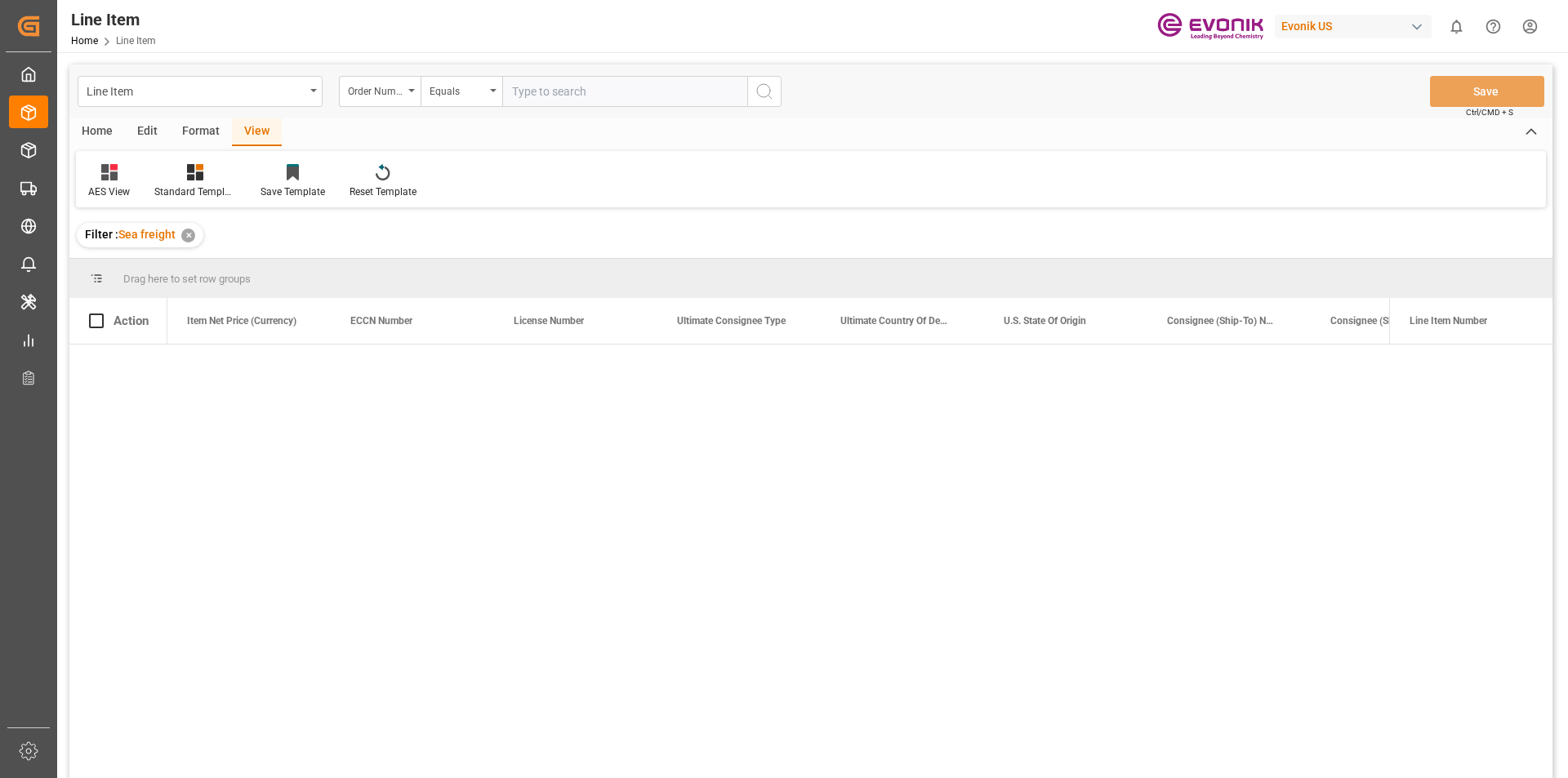
click at [532, 92] on input "text" at bounding box center [625, 92] width 245 height 31
paste input "0046469493"
type input "0046469493"
click at [760, 93] on icon "search button" at bounding box center [764, 91] width 20 height 20
click at [244, 135] on div "View" at bounding box center [257, 132] width 50 height 27
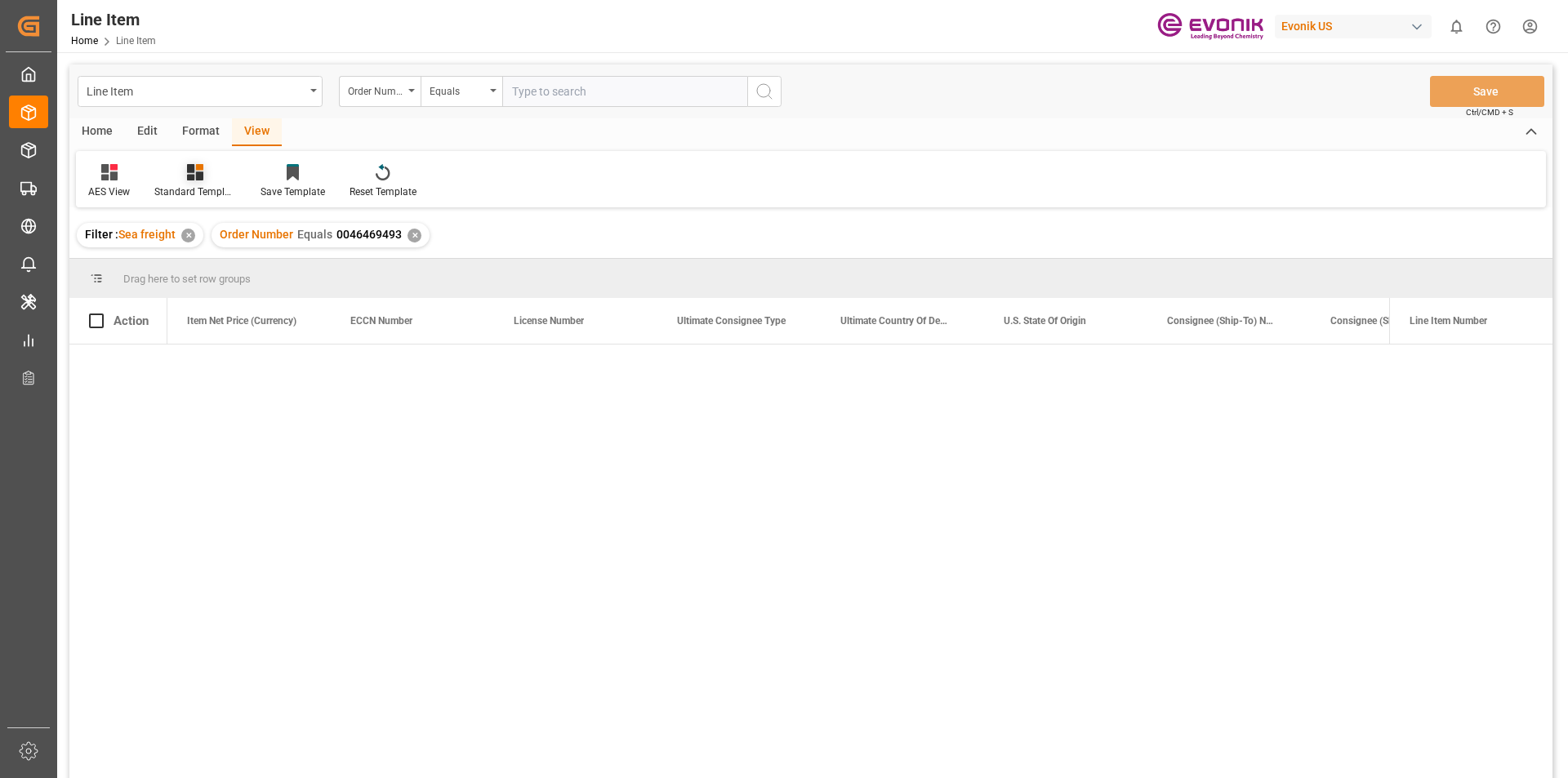
click at [209, 176] on div at bounding box center [195, 172] width 81 height 17
click at [183, 366] on div "AES View" at bounding box center [238, 364] width 143 height 17
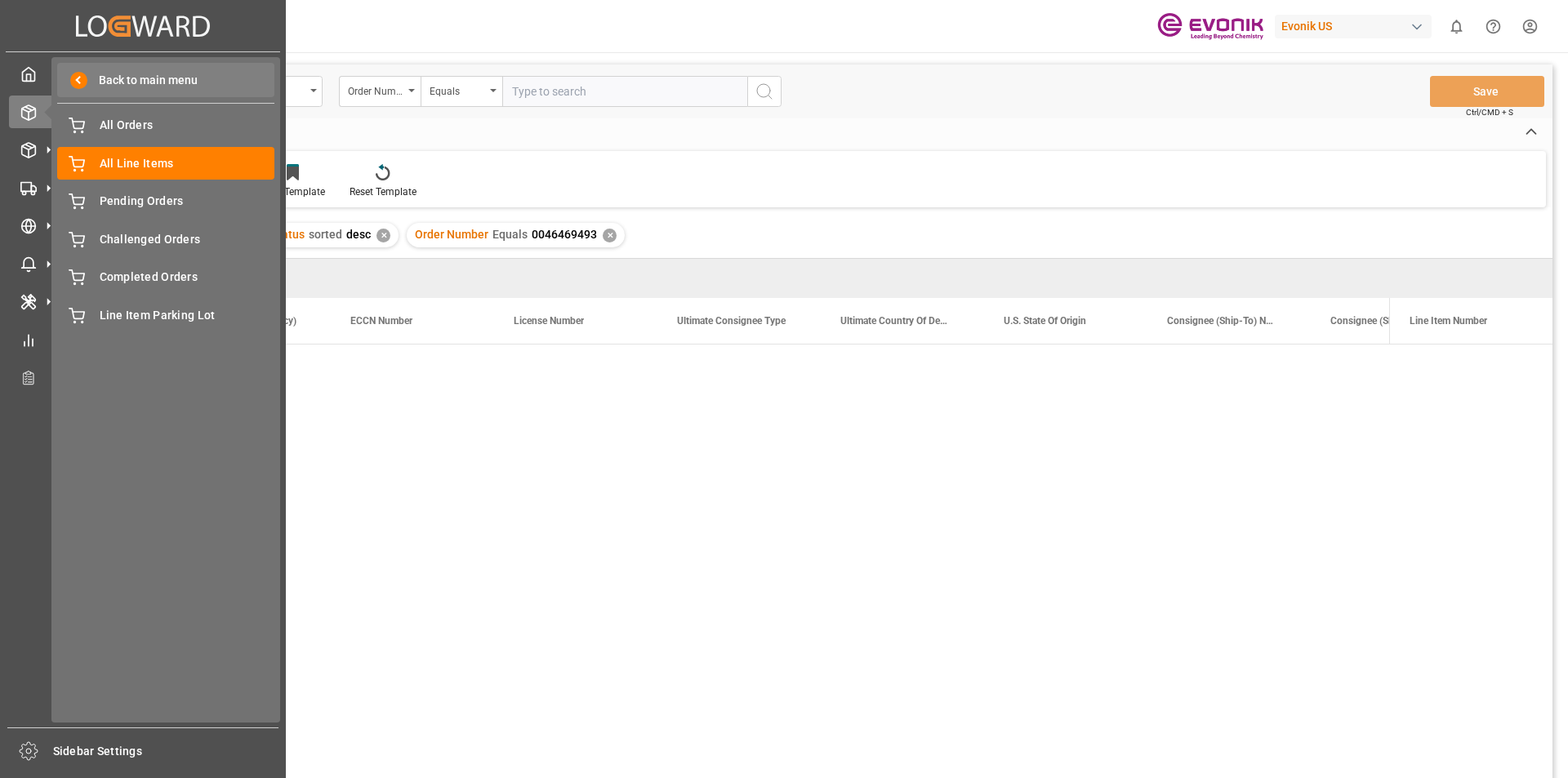
click at [73, 81] on span at bounding box center [79, 81] width 17 height 17
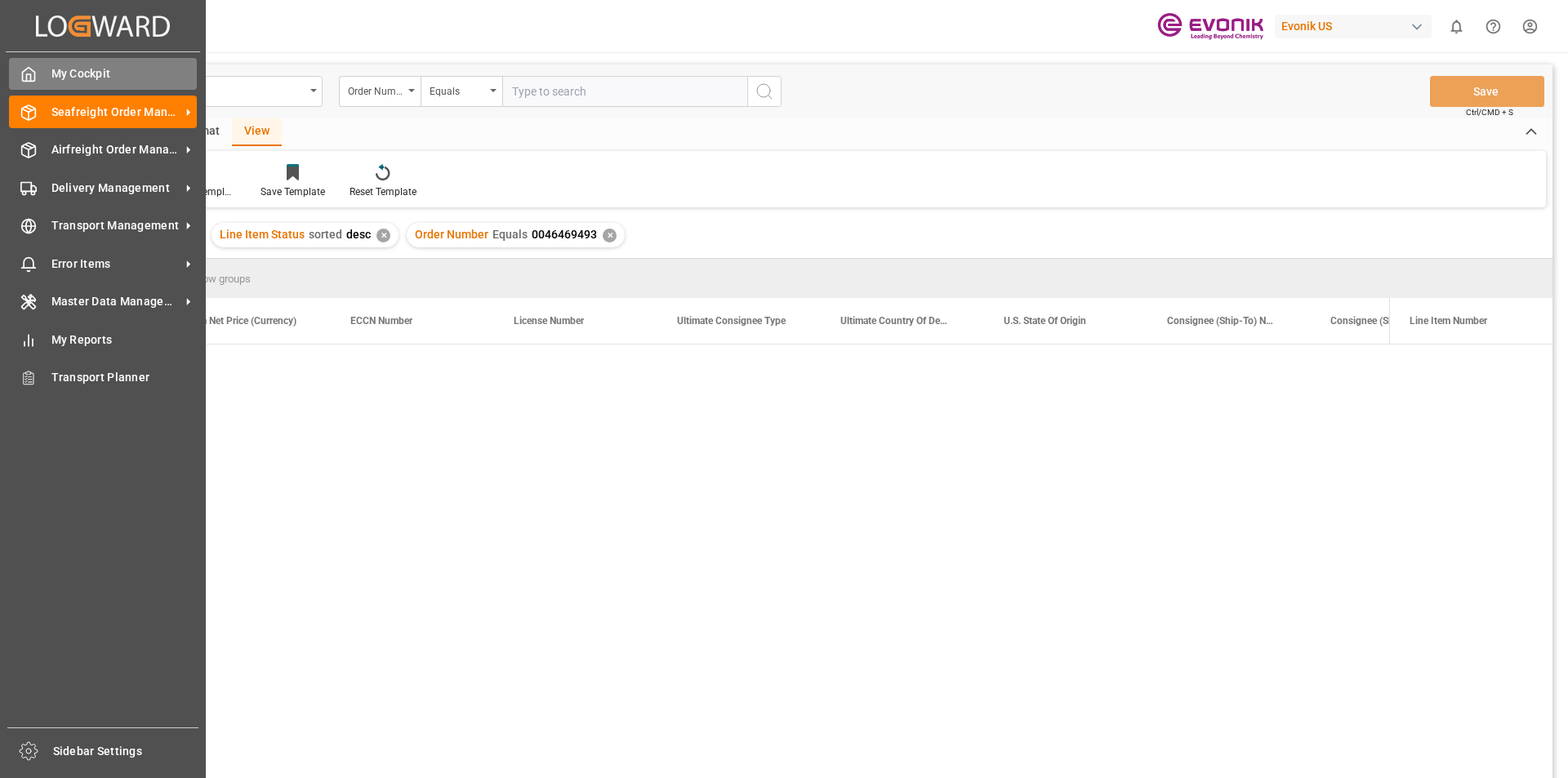
click at [37, 78] on div "My Cockpit My Cockpit" at bounding box center [102, 74] width 188 height 32
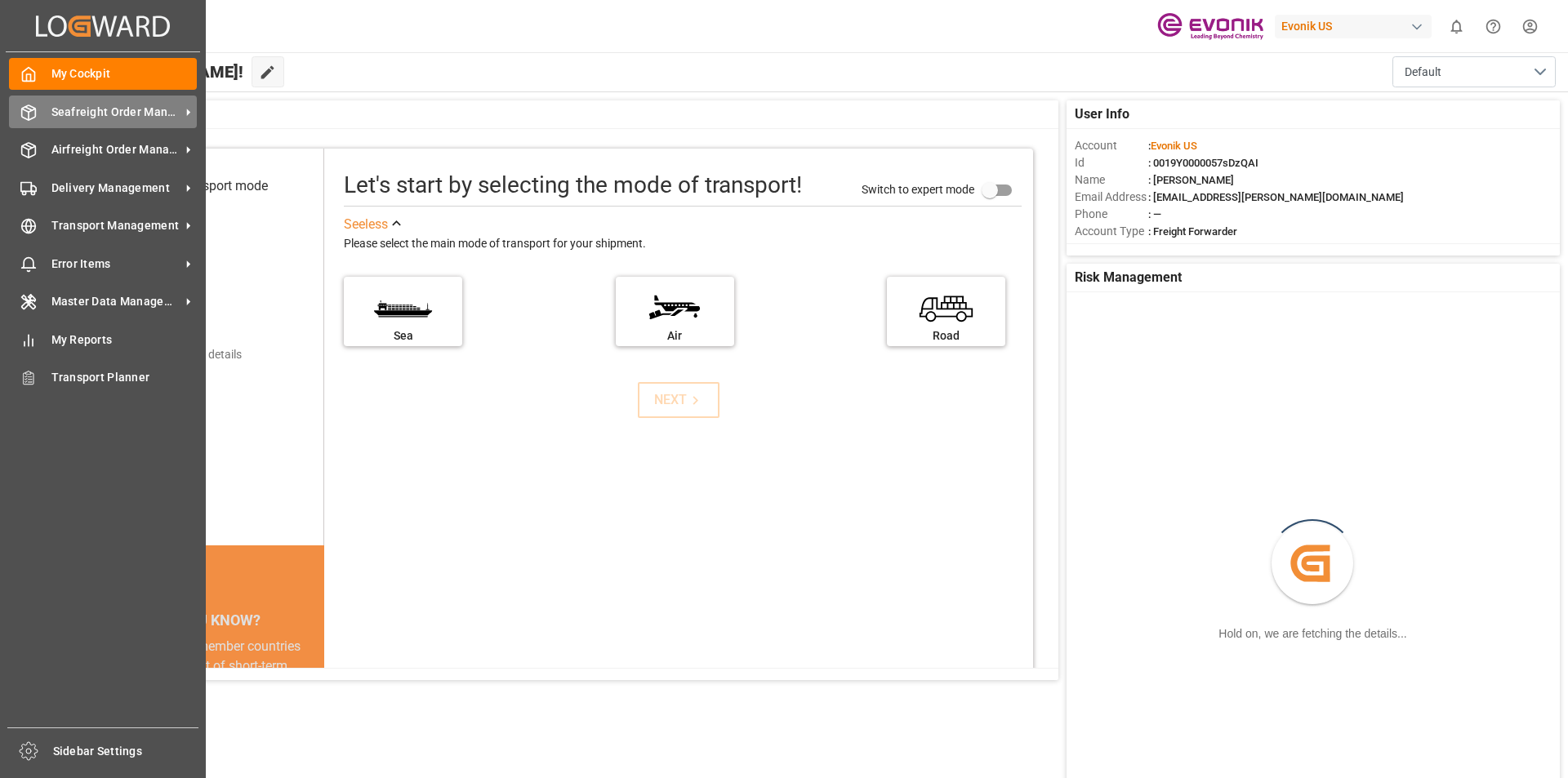
click at [145, 111] on span "Seafreight Order Management" at bounding box center [116, 112] width 129 height 17
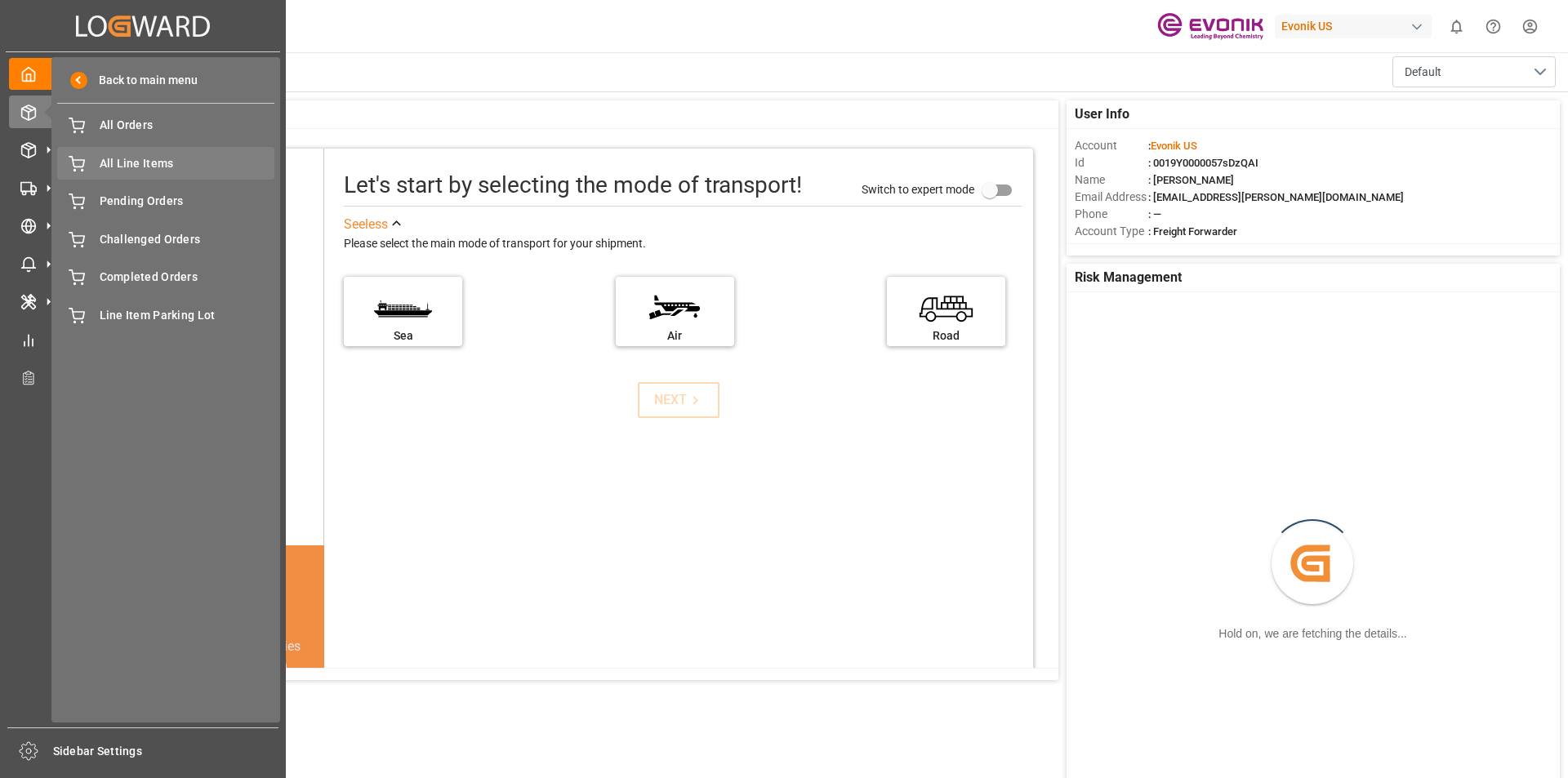
click at [122, 165] on span "All Line Items" at bounding box center [187, 164] width 176 height 17
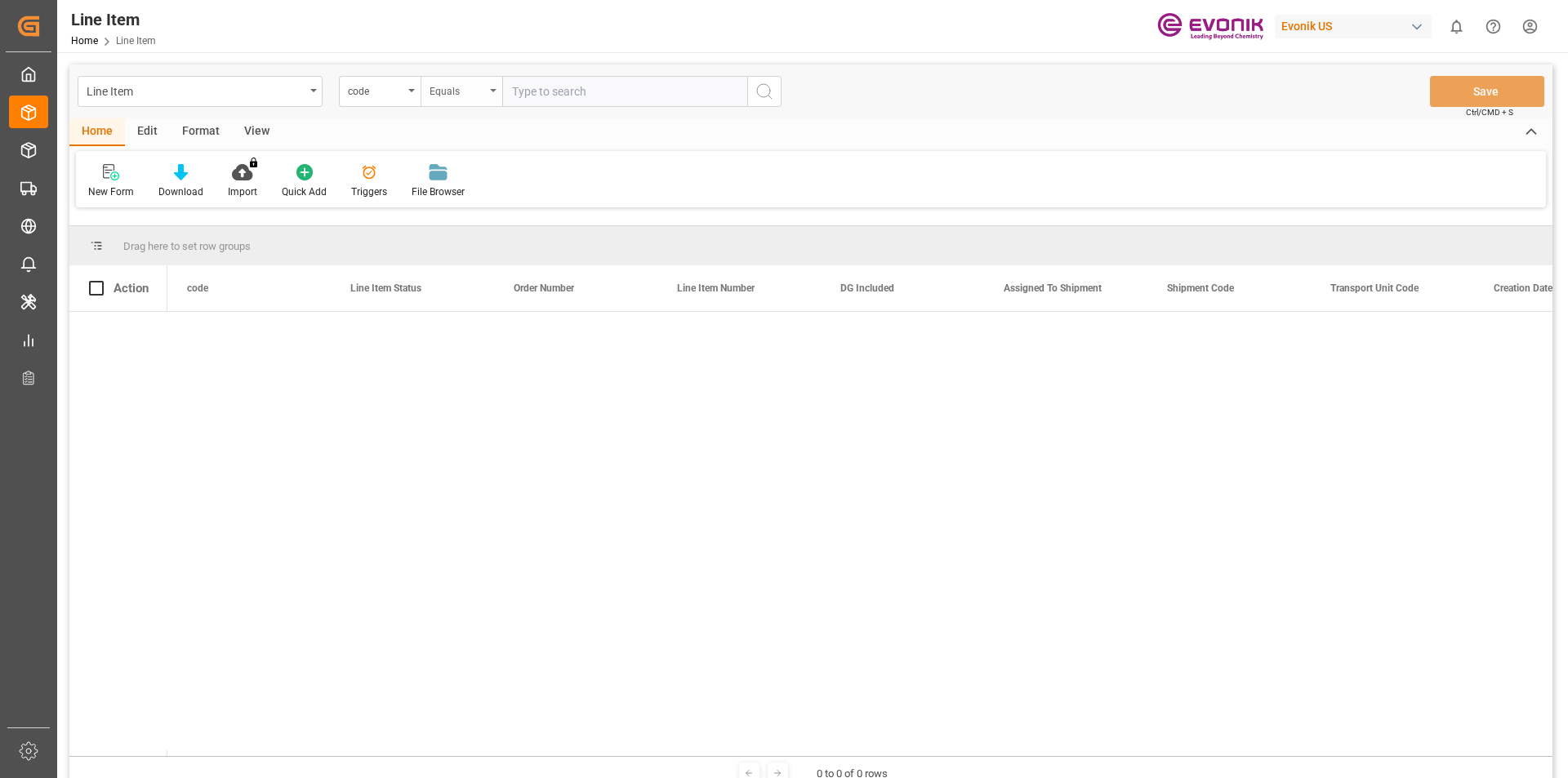
click at [422, 95] on div "Equals" at bounding box center [461, 92] width 81 height 31
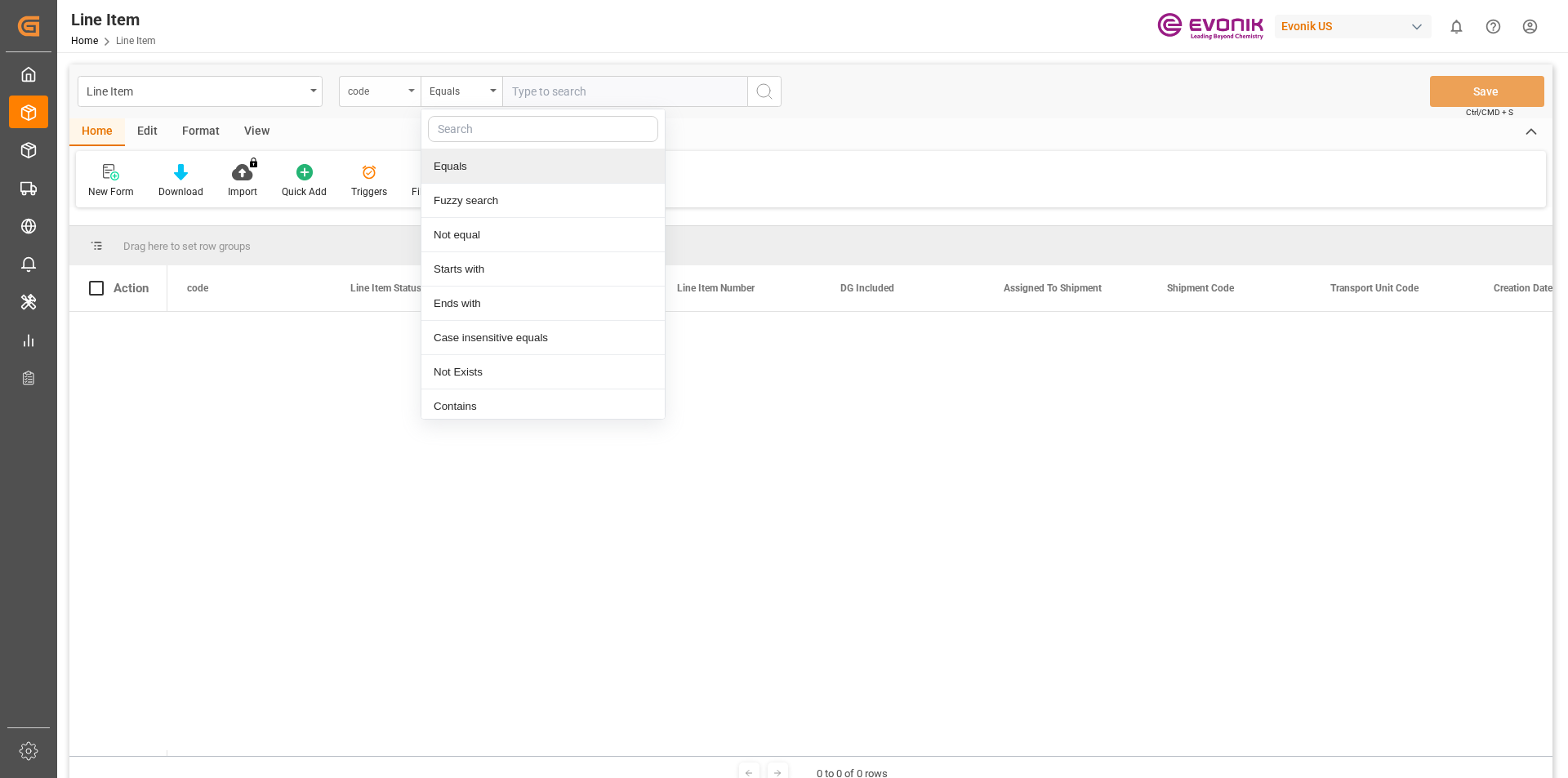
click at [395, 90] on div "code" at bounding box center [375, 89] width 56 height 19
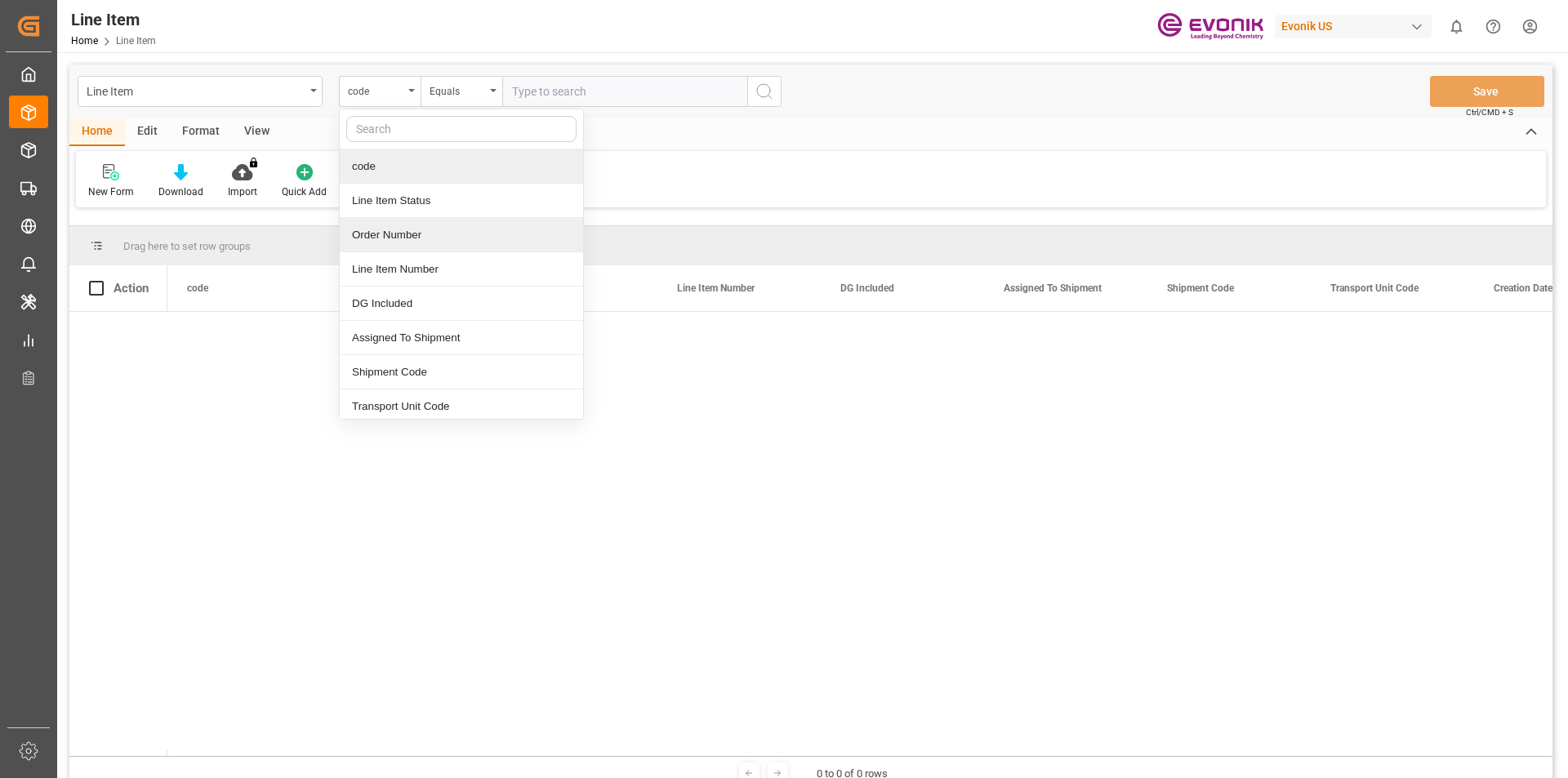
click at [399, 234] on div "Order Number" at bounding box center [461, 235] width 243 height 34
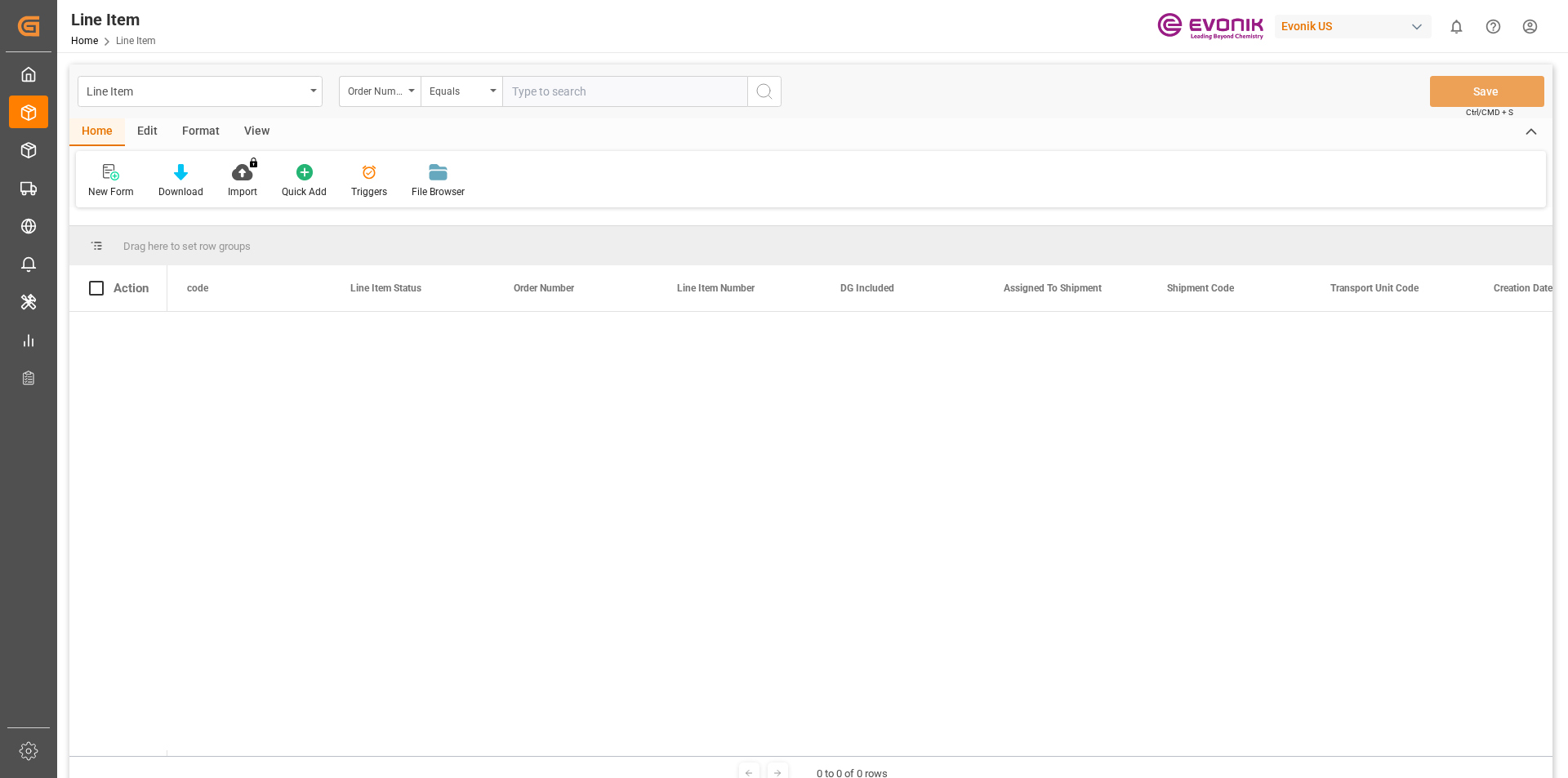
click at [540, 87] on input "text" at bounding box center [625, 92] width 245 height 31
paste input "0046469493"
type input "0046469493"
click at [766, 98] on icon "search button" at bounding box center [764, 91] width 20 height 20
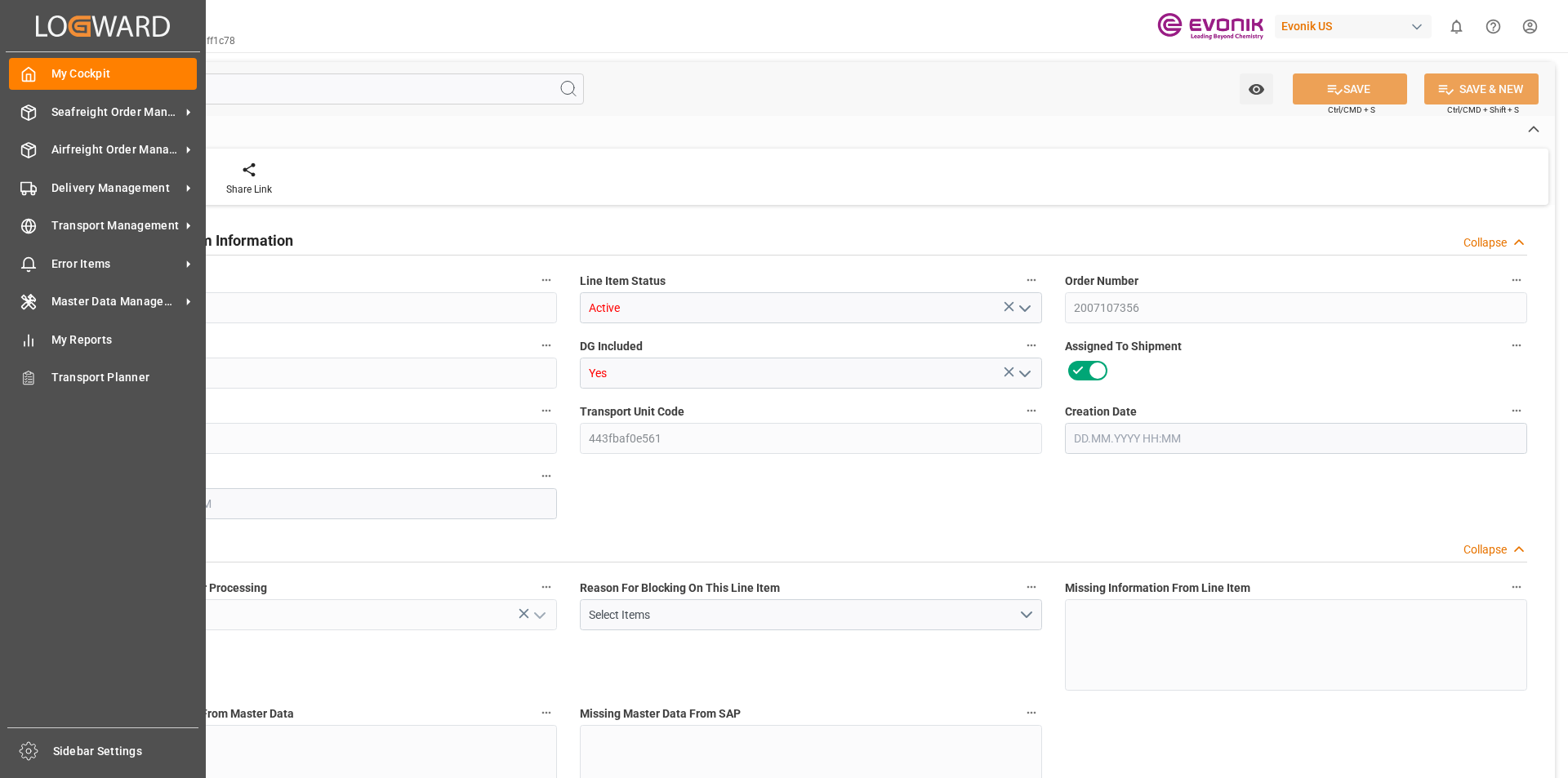
type input "1"
type input "208.8"
type input "192"
type input "0.2866"
type input "1"
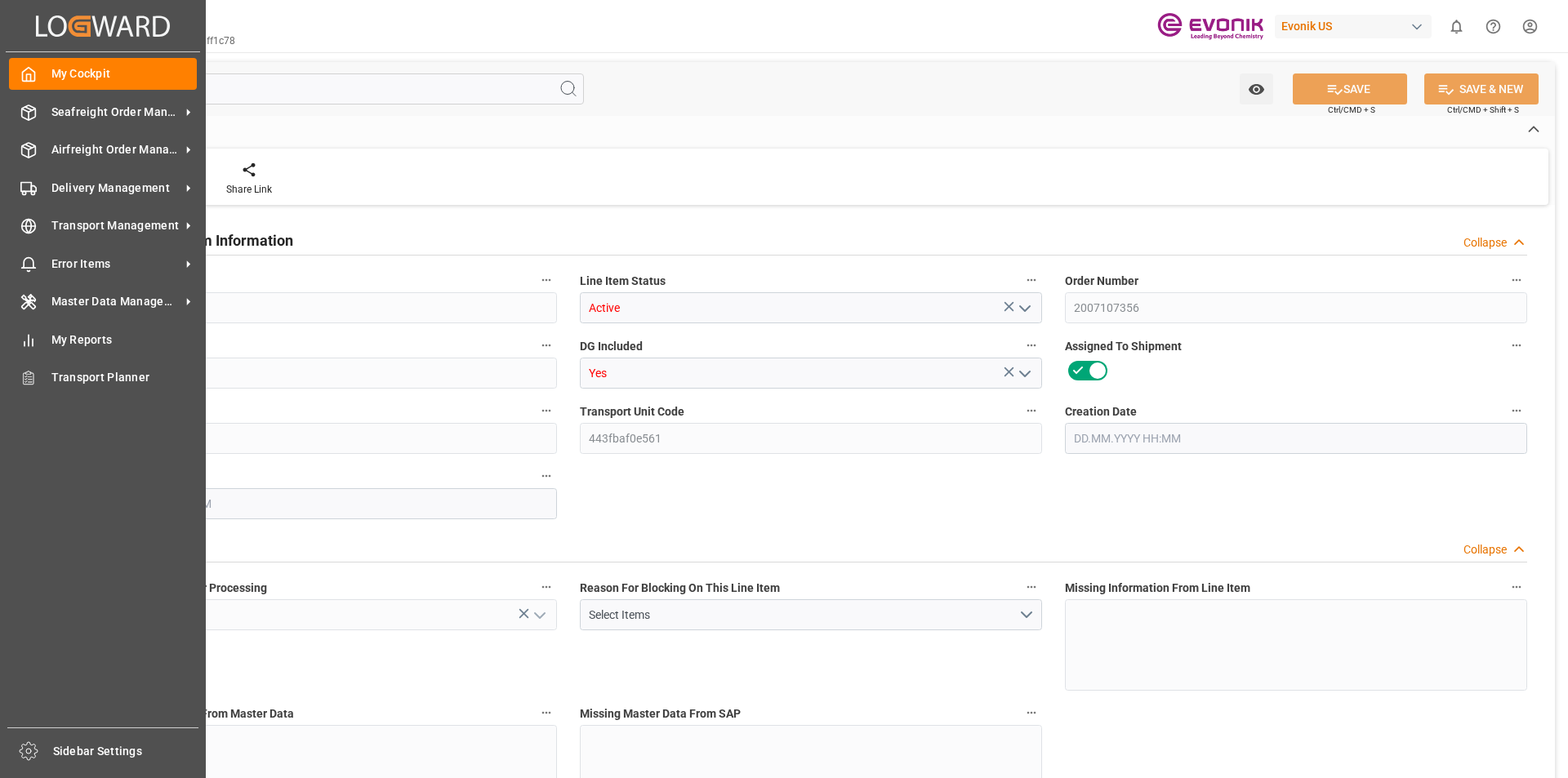
type input "2524.8"
type input "1"
type input "208.8"
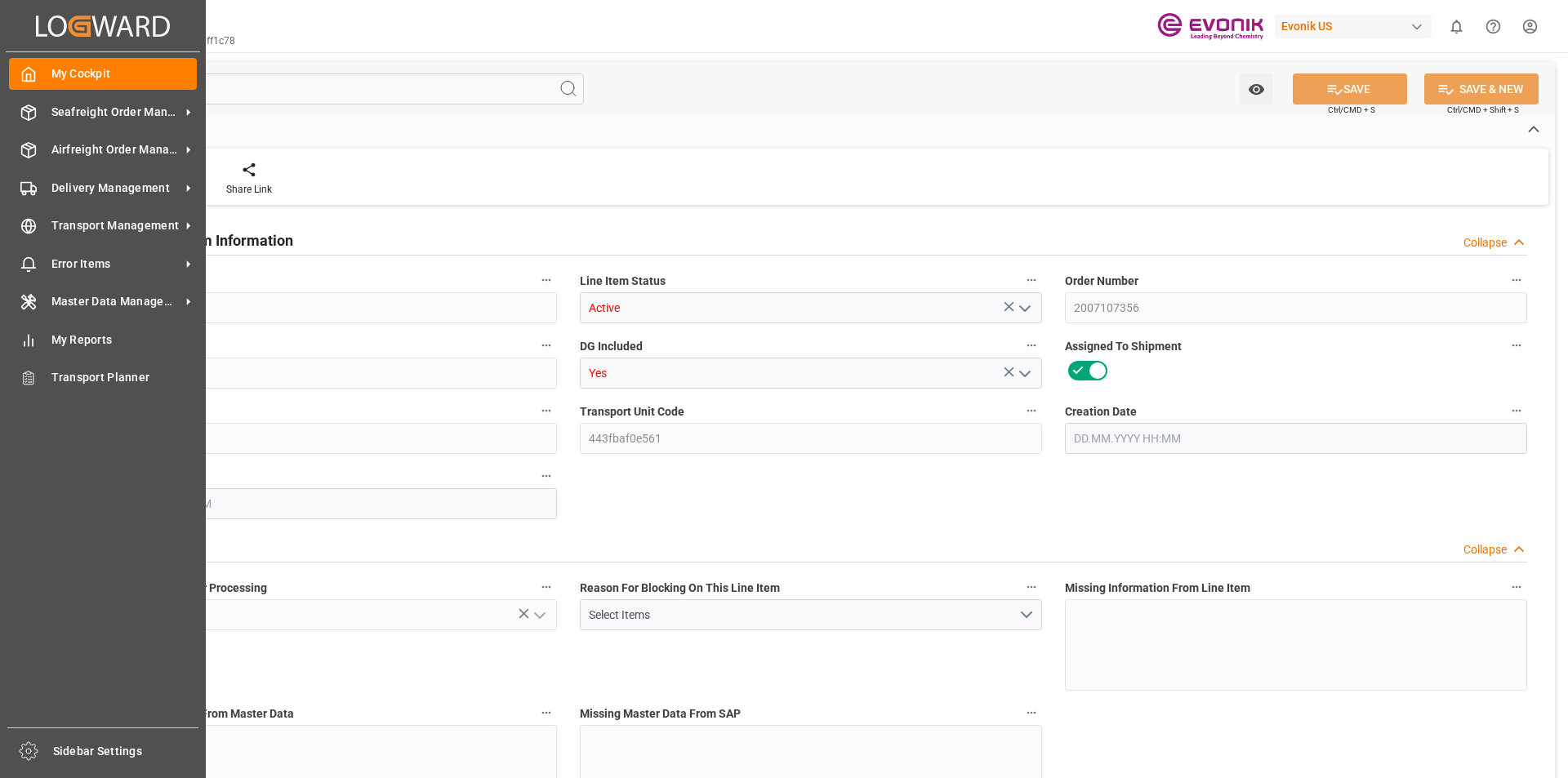
type input "228.8"
type input "192"
type input "0.2866"
type input "286.562"
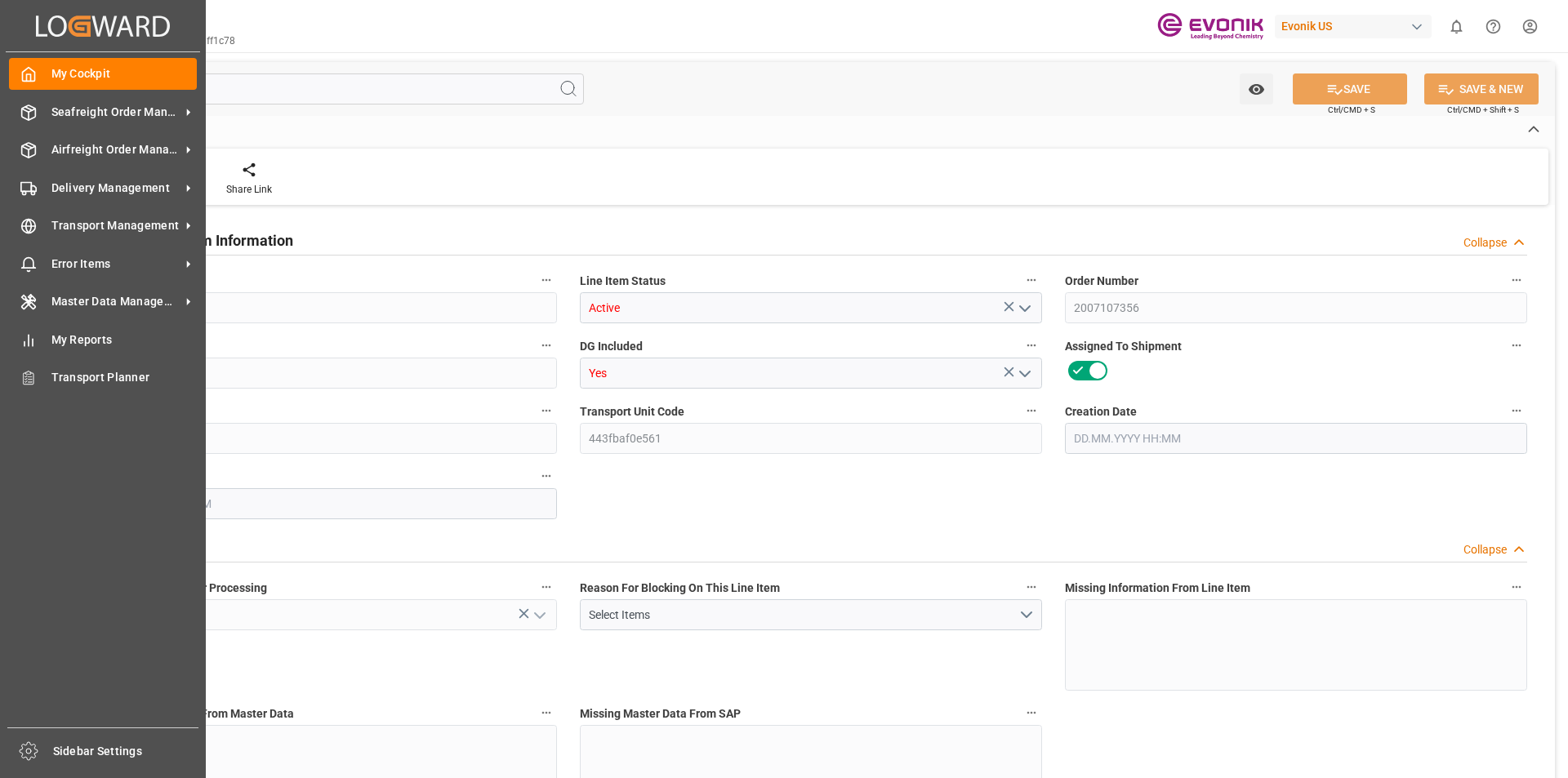
type input "0"
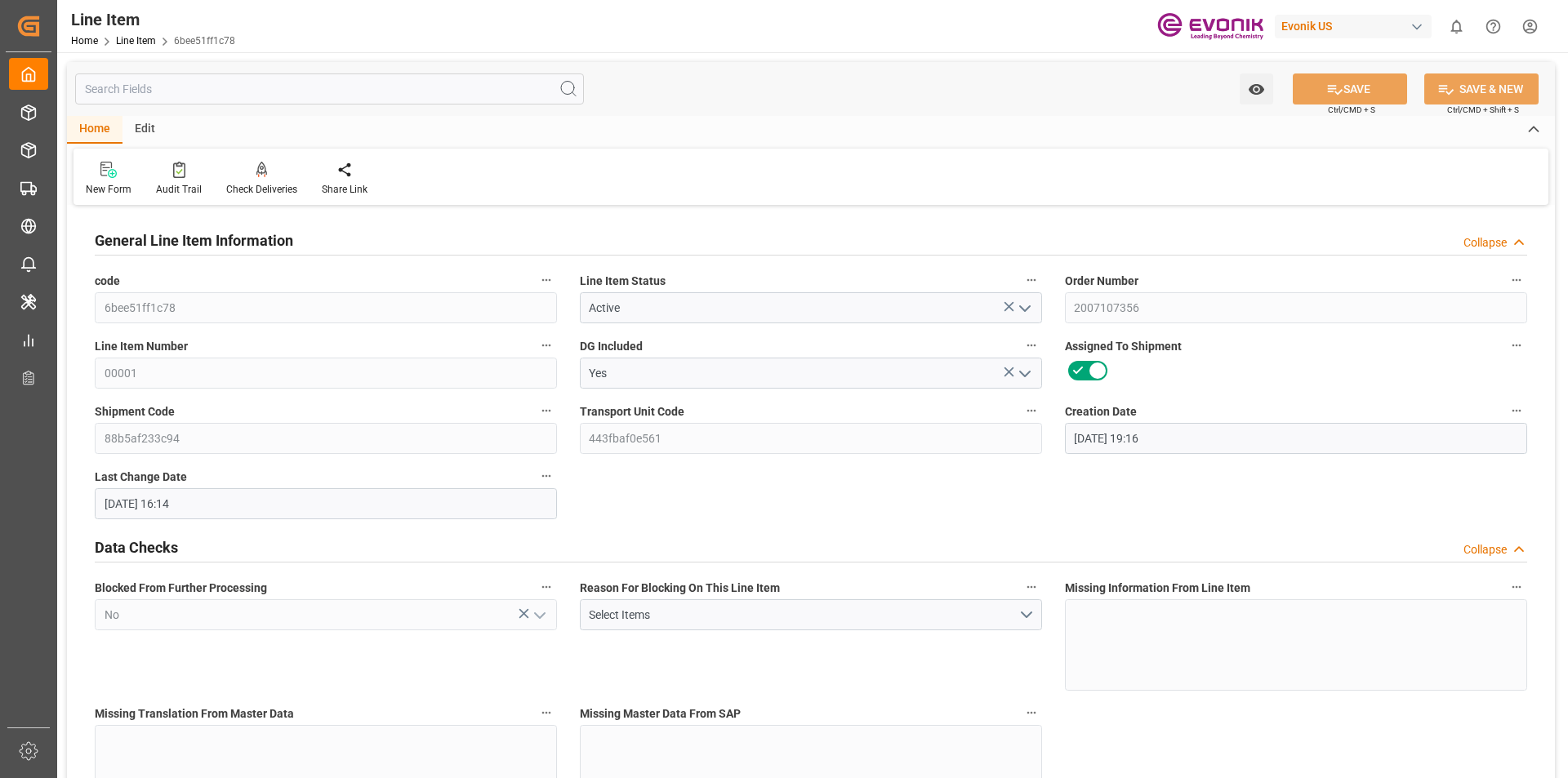
type input "28.07.2025 19:16"
type input "04.08.2025 16:14"
type input "07.11.2025"
type input "08.09.2025"
type input "29.08.2025"
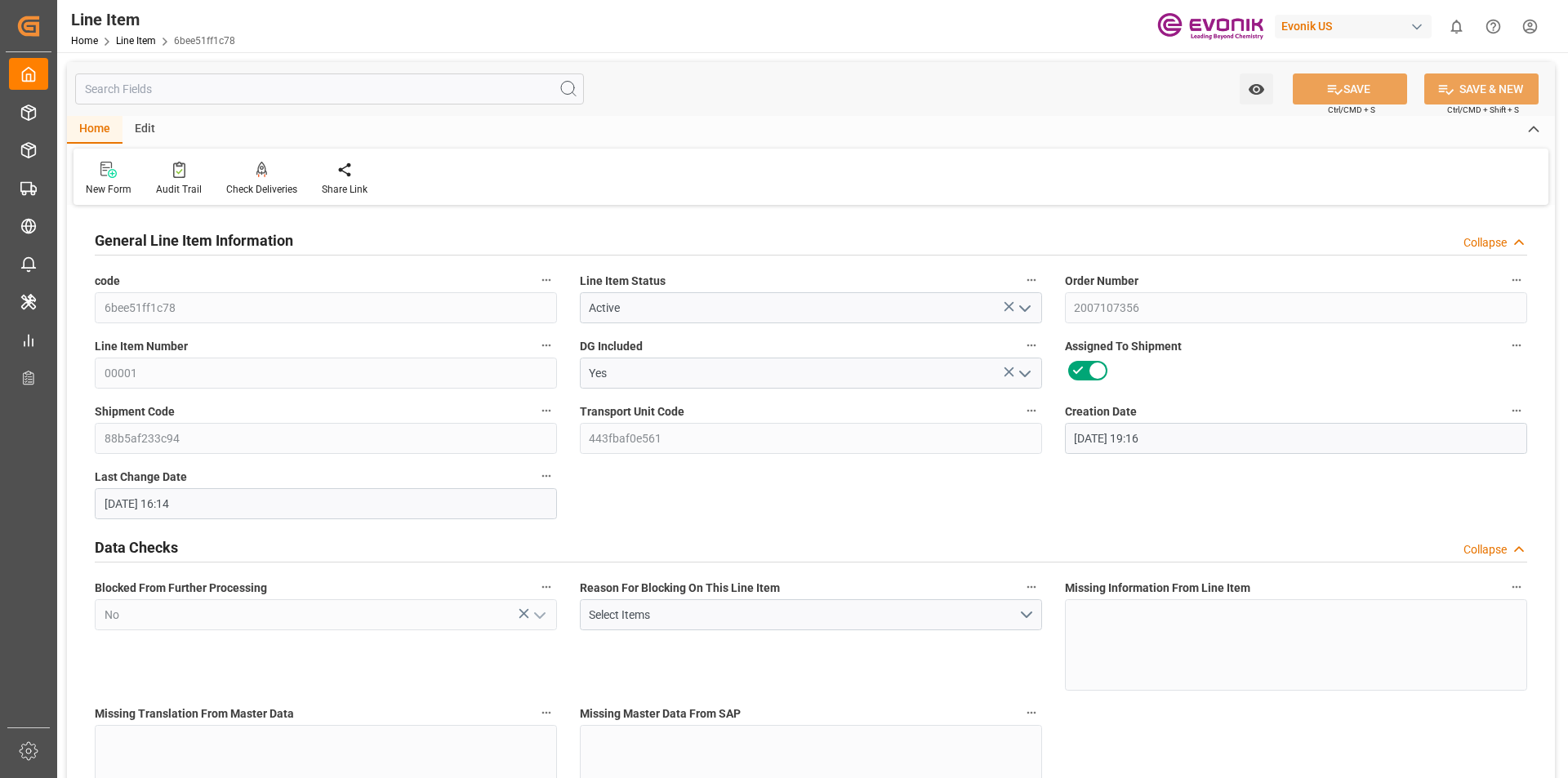
click at [199, 93] on input "text" at bounding box center [330, 89] width 509 height 31
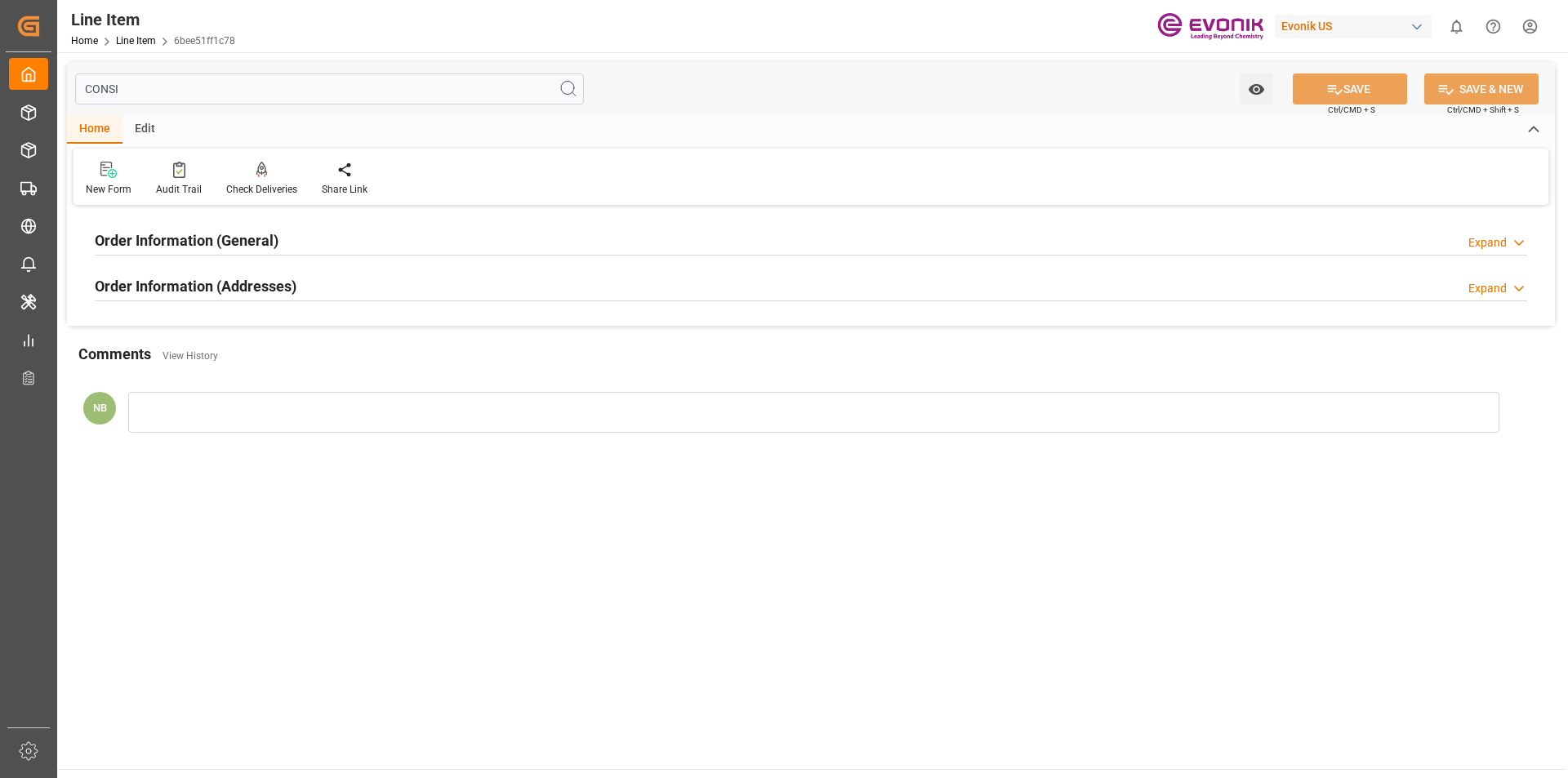
click at [504, 234] on div "Order Information (General) Expand" at bounding box center [811, 239] width 1433 height 31
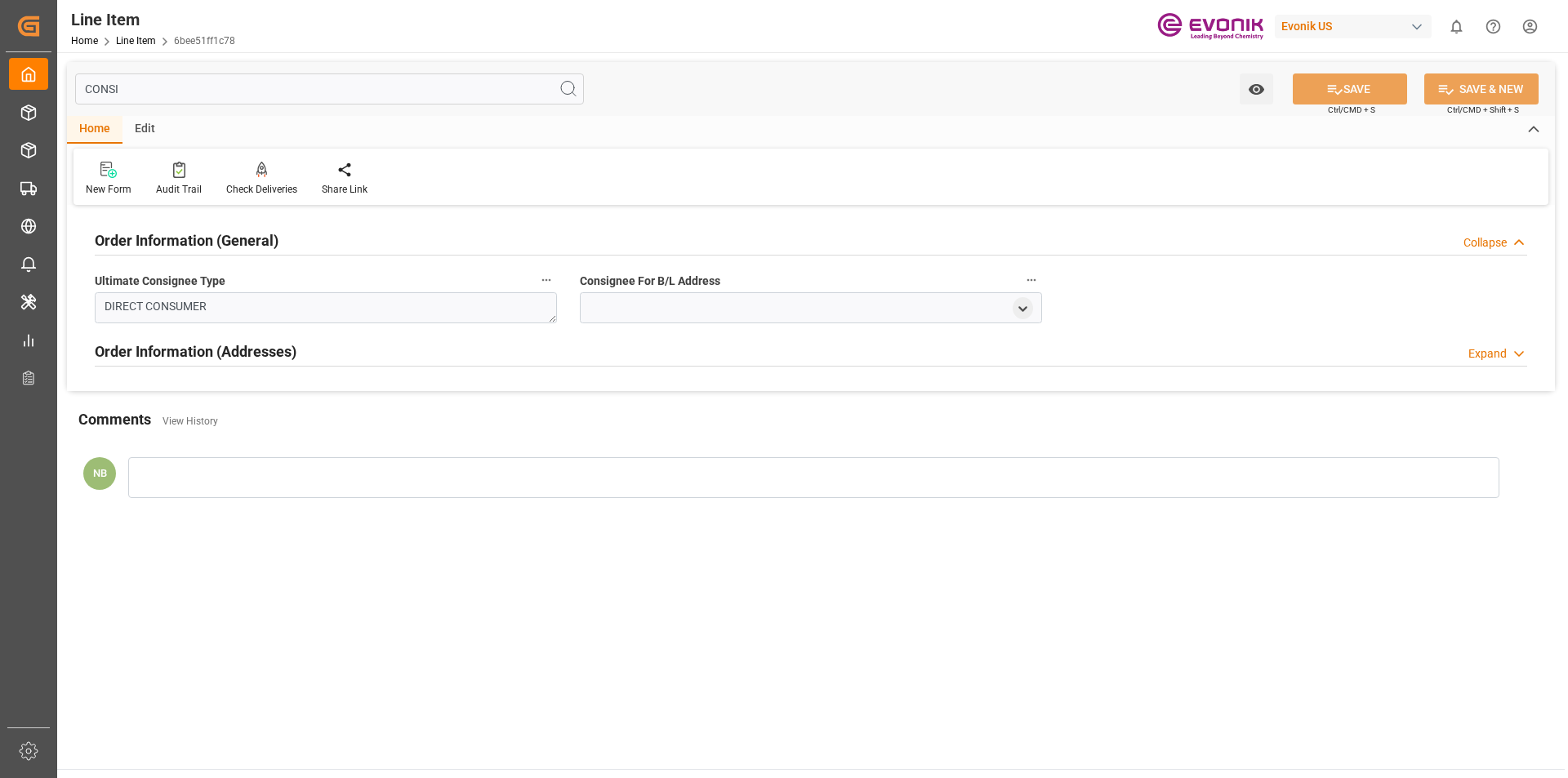
click at [154, 87] on input "CONSI" at bounding box center [330, 89] width 509 height 31
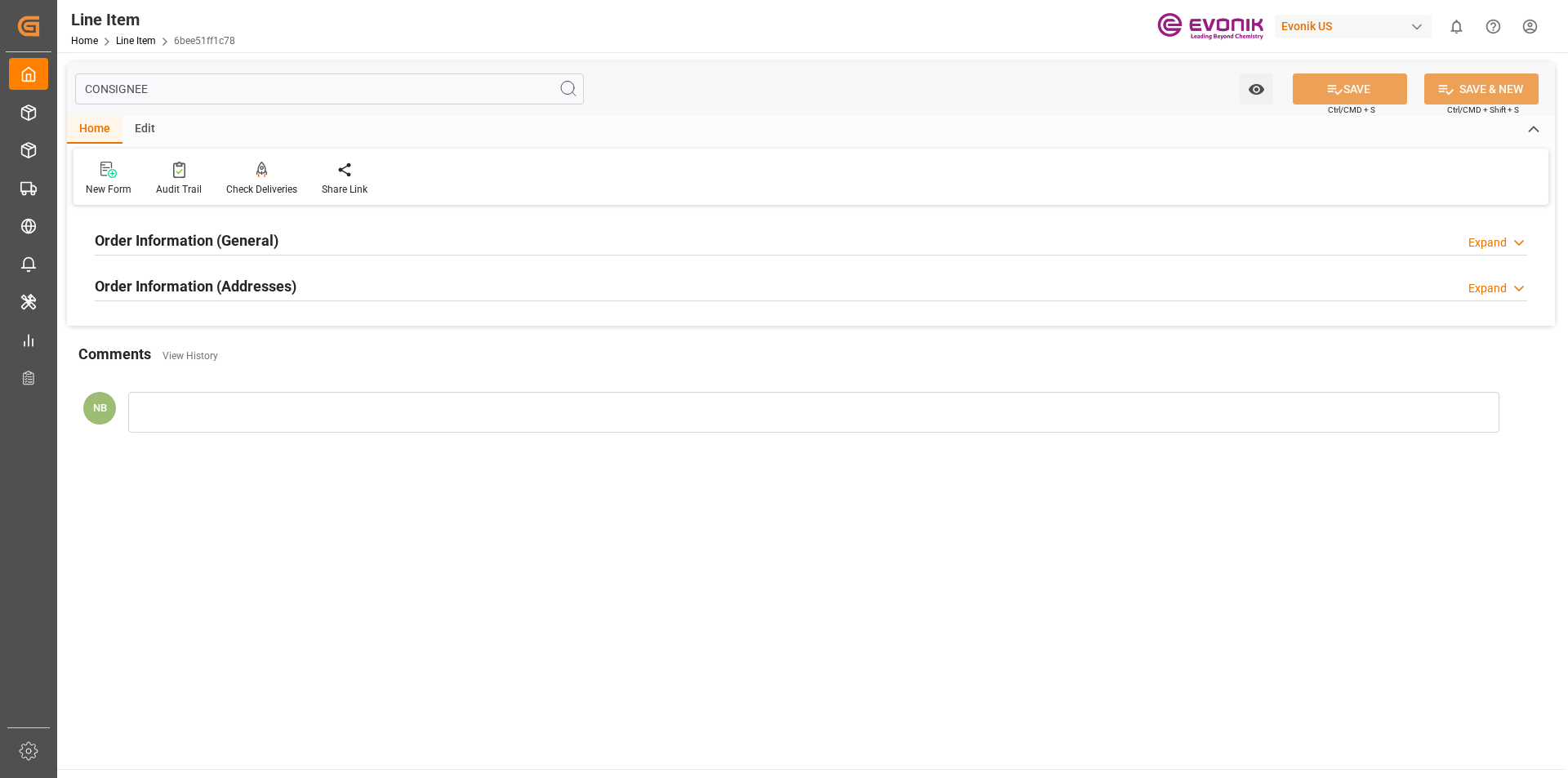
type input "CONSIGNEE"
click at [279, 278] on h2 "Order Information (Addresses)" at bounding box center [195, 286] width 201 height 22
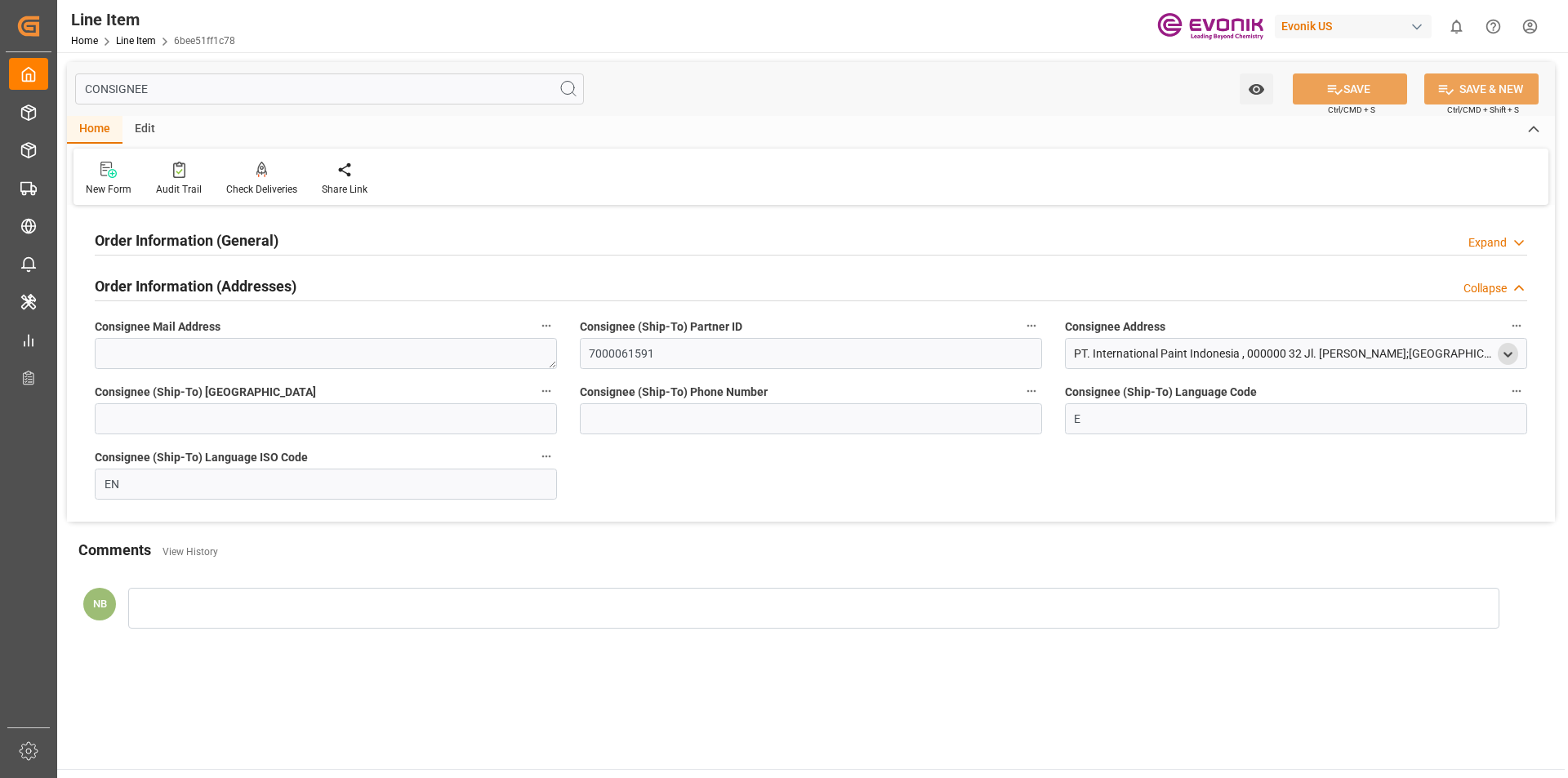
click at [1507, 355] on polyline "open menu" at bounding box center [1508, 355] width 8 height 3
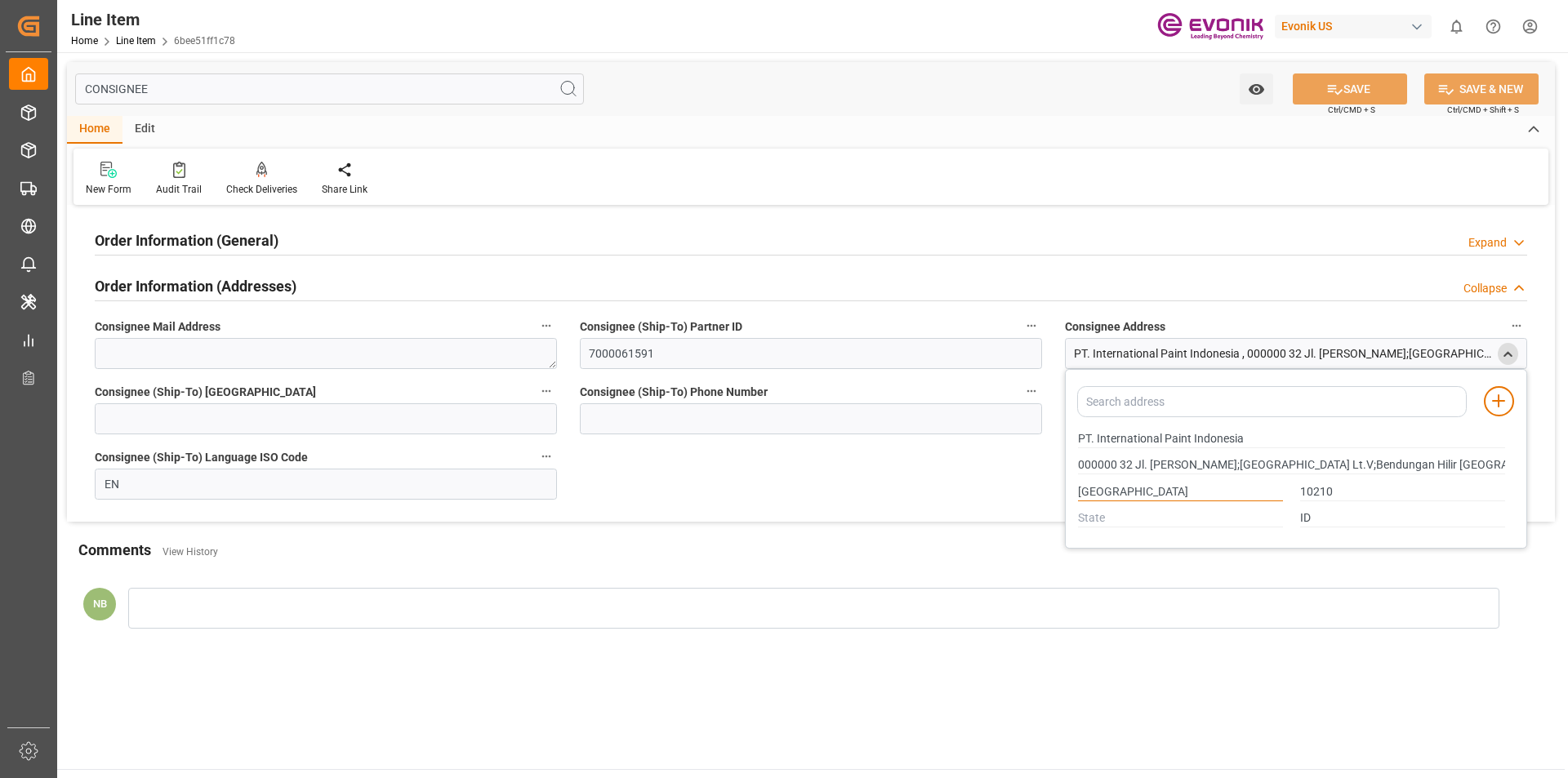
click at [1090, 488] on input "Jakarta Pusat DKI Jakarta Raya" at bounding box center [1181, 492] width 205 height 18
click at [1322, 492] on input "10210" at bounding box center [1403, 492] width 205 height 18
click at [1092, 489] on input "Jakarta Pusat DKI Jakarta Raya" at bounding box center [1181, 492] width 205 height 18
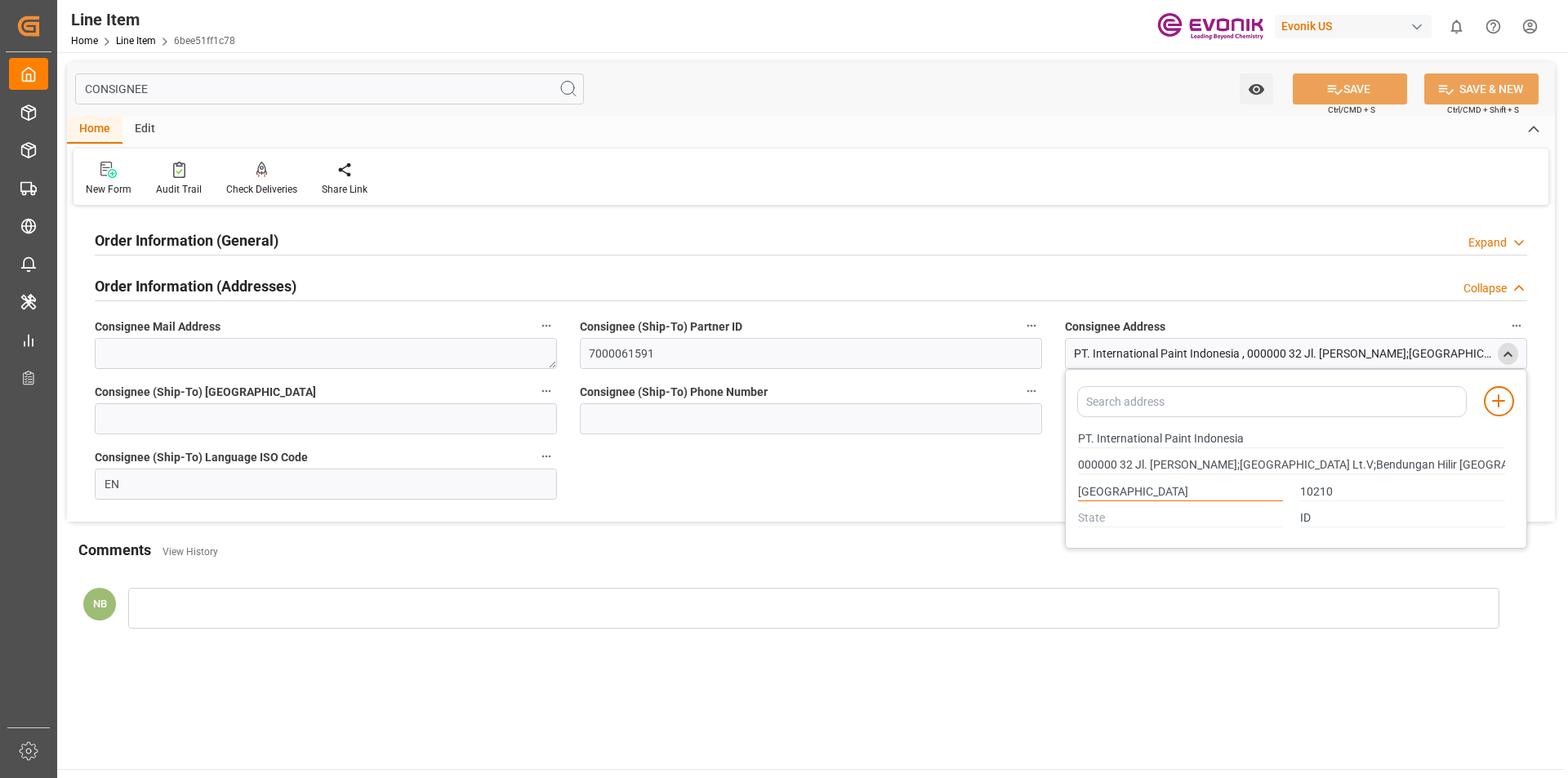
click at [1092, 489] on input "Jakarta Pusat DKI Jakarta Raya" at bounding box center [1181, 492] width 205 height 18
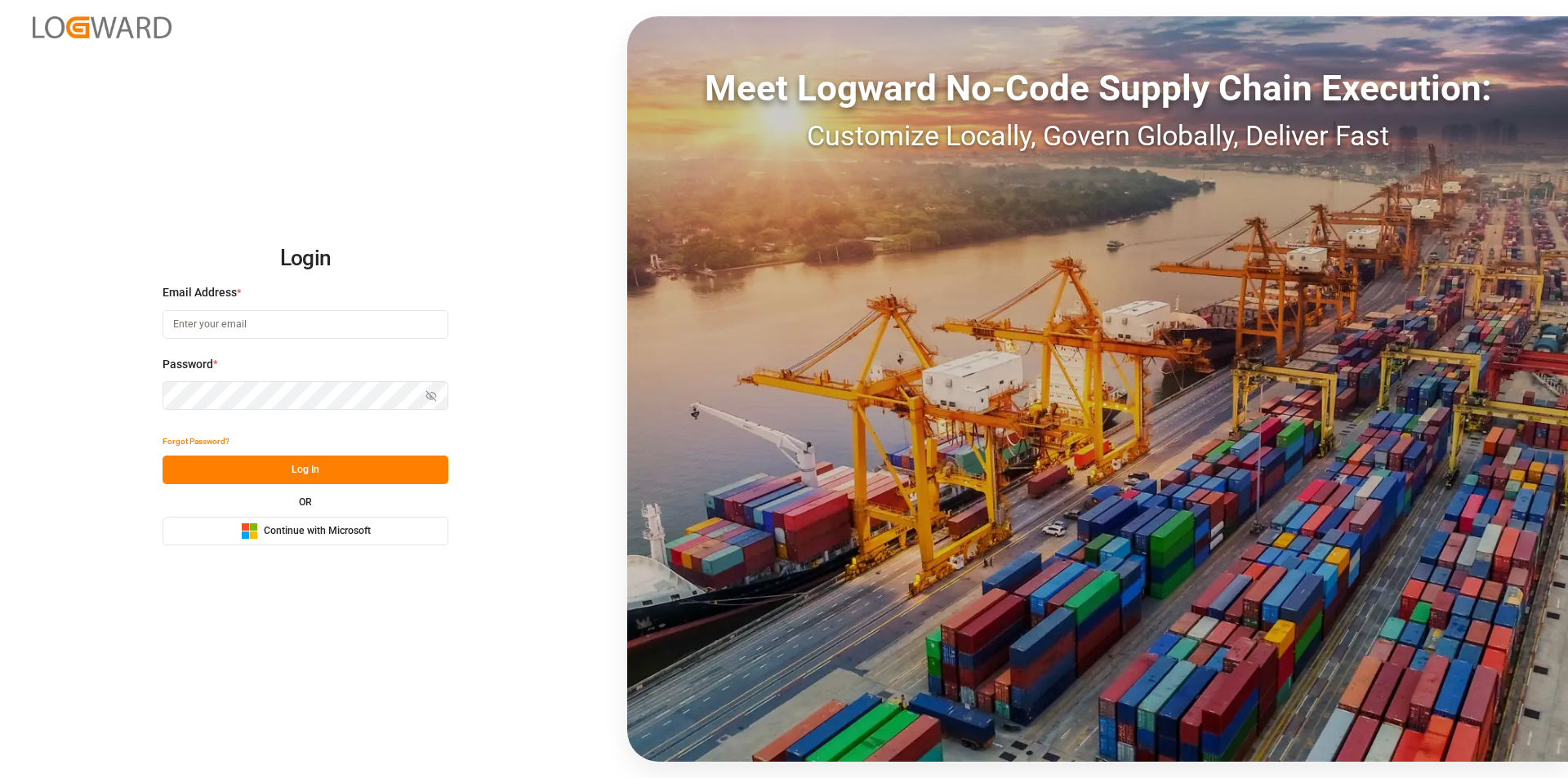
type input "nalini.basdeo@leschaco.com"
click at [277, 472] on button "Log In" at bounding box center [305, 470] width 285 height 28
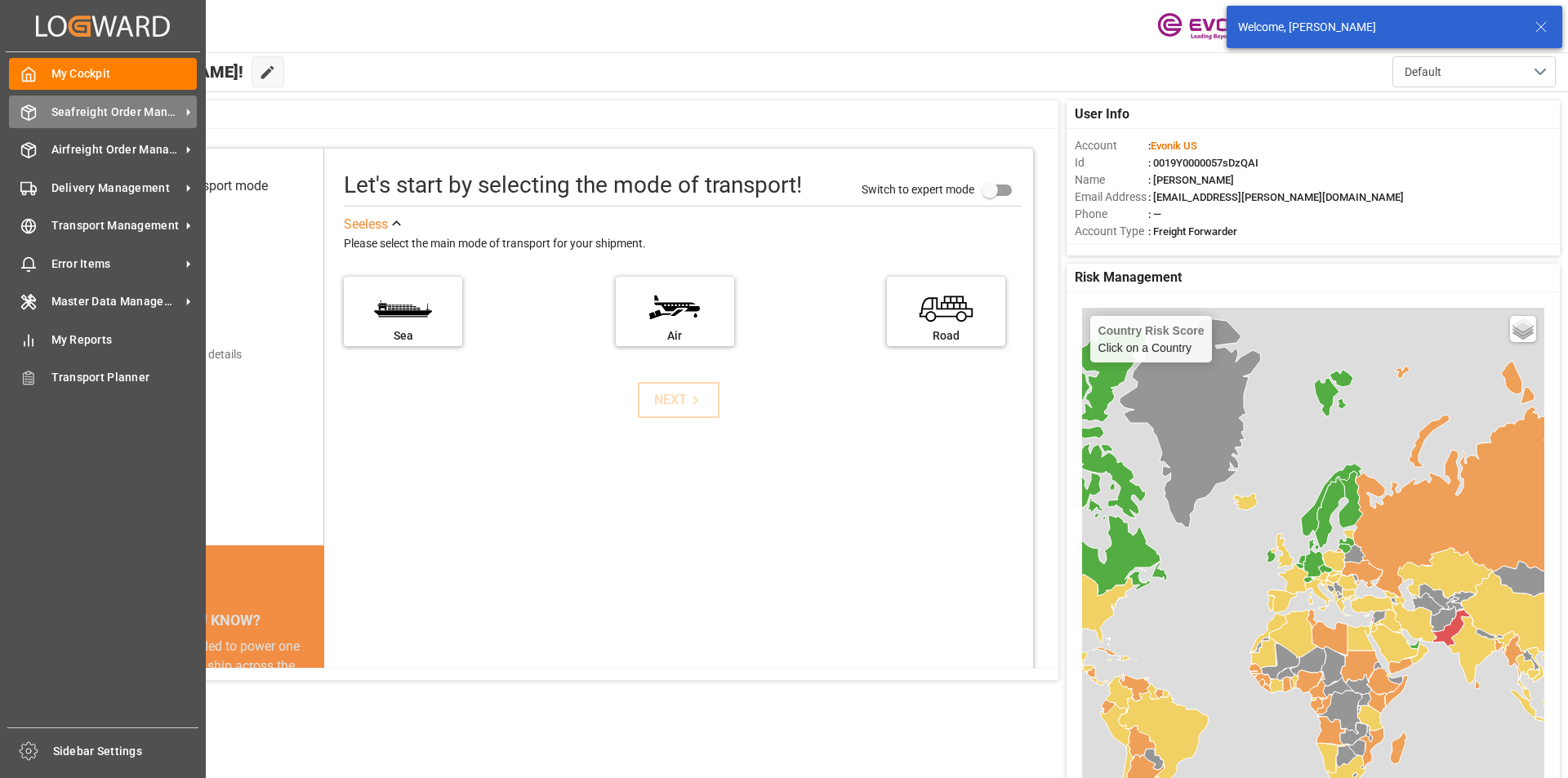
click at [30, 108] on icon at bounding box center [28, 112] width 16 height 16
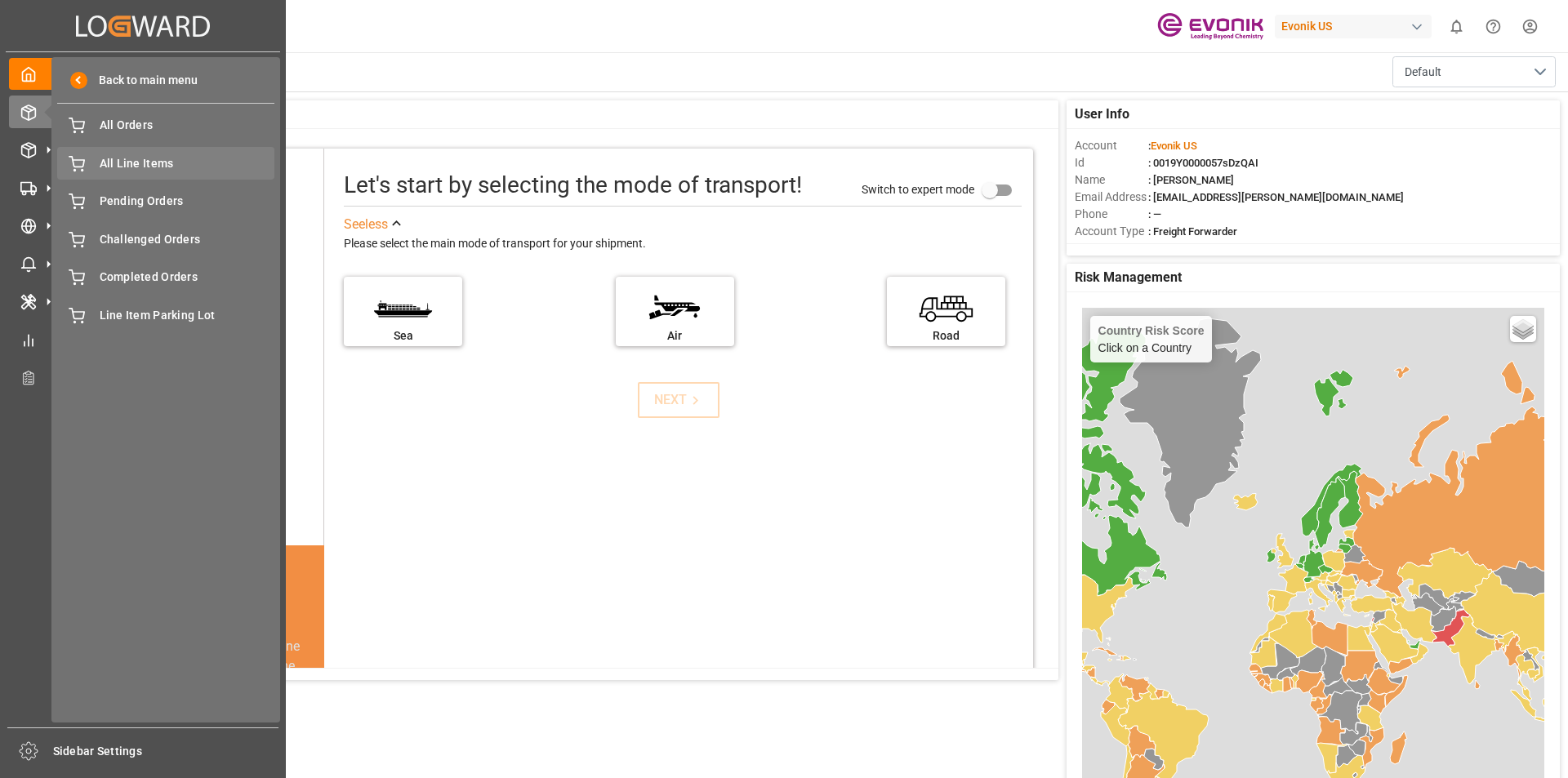
click at [167, 165] on span "All Line Items" at bounding box center [187, 164] width 176 height 17
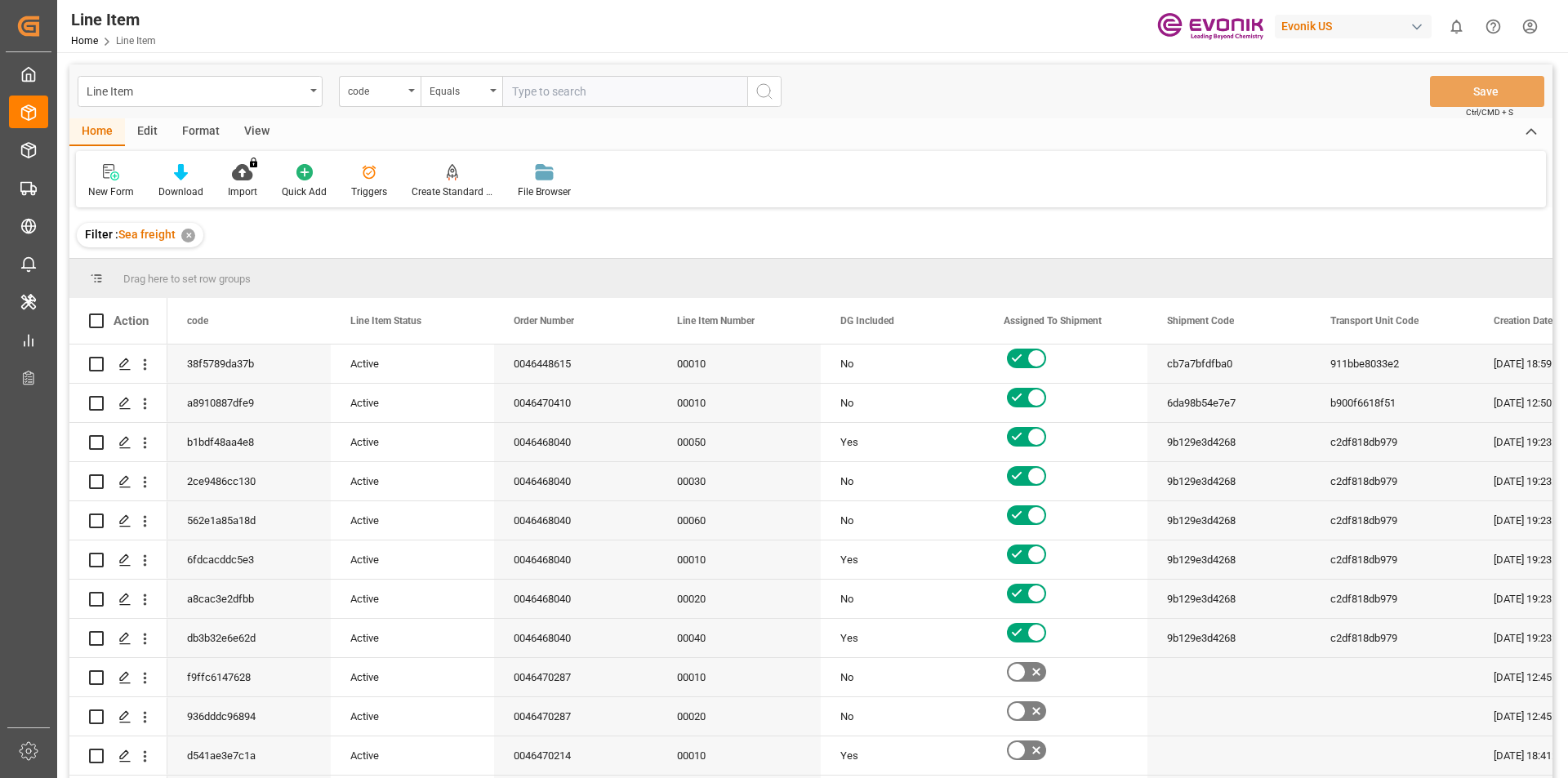
click at [411, 92] on icon "open menu" at bounding box center [412, 91] width 7 height 3
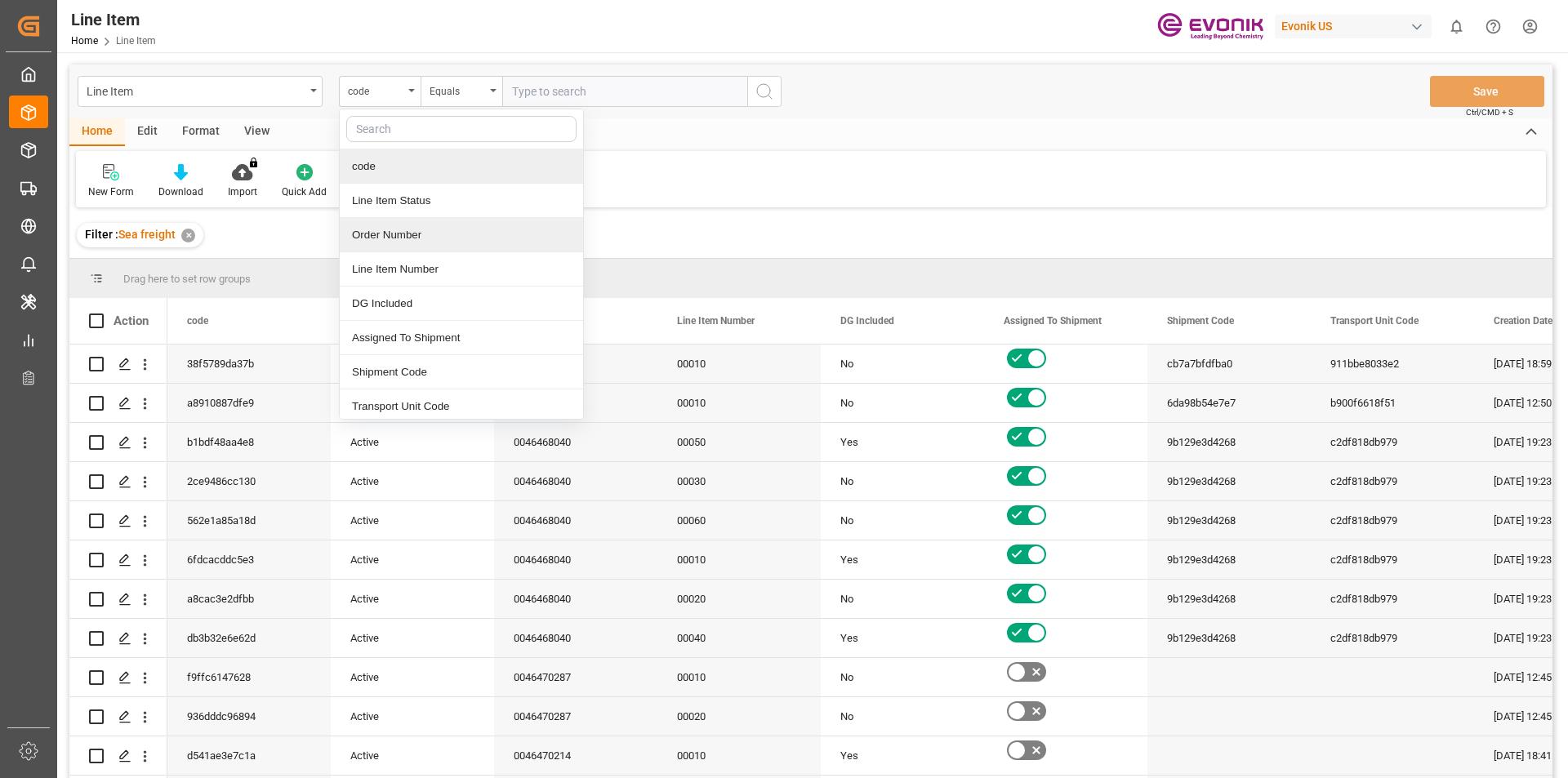
click at [417, 231] on div "Order Number" at bounding box center [461, 235] width 243 height 34
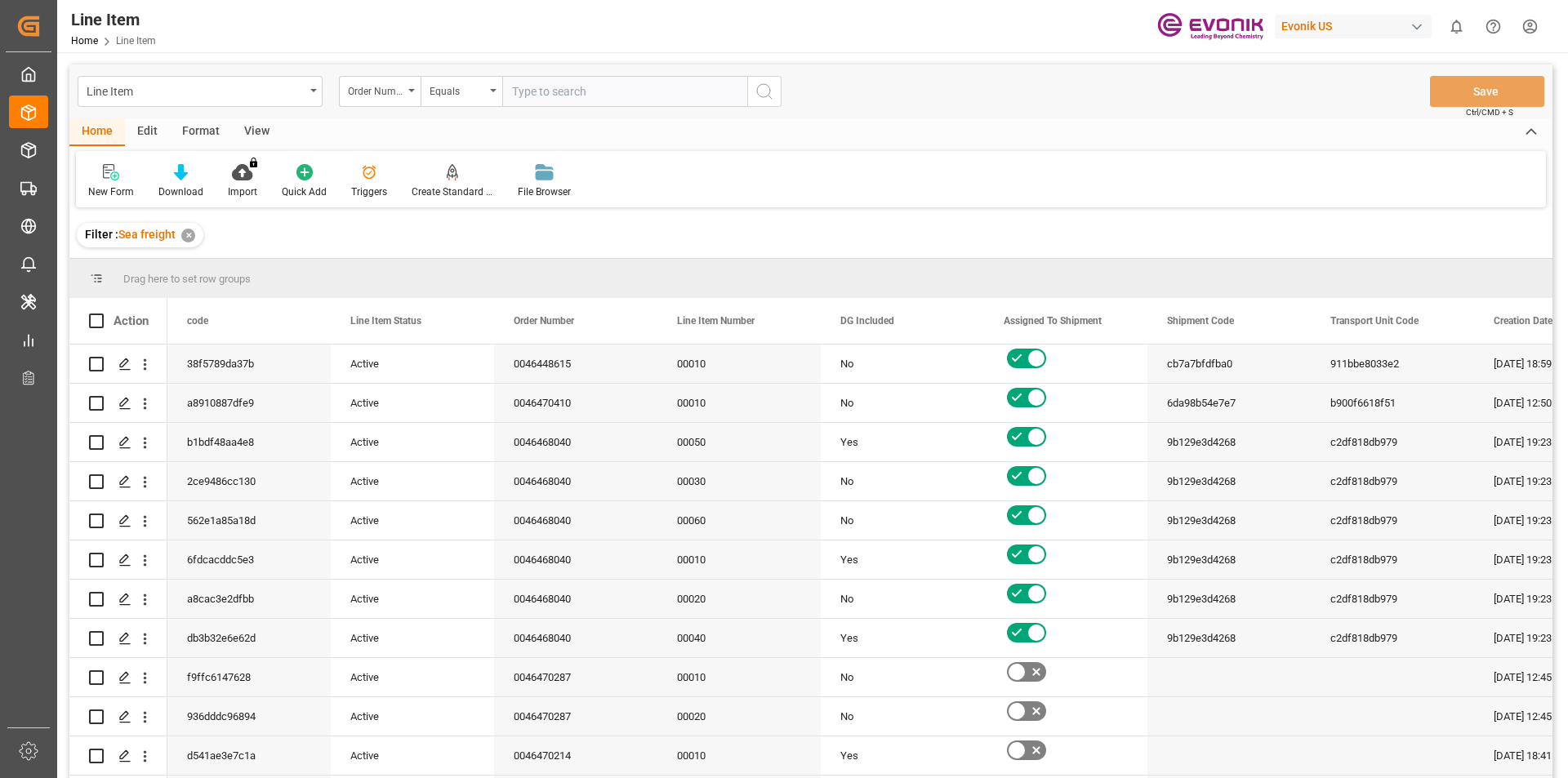
click at [542, 94] on input "text" at bounding box center [625, 92] width 245 height 31
paste input "0046469493"
type input "0046469493"
click at [757, 90] on circle "search button" at bounding box center [763, 90] width 13 height 13
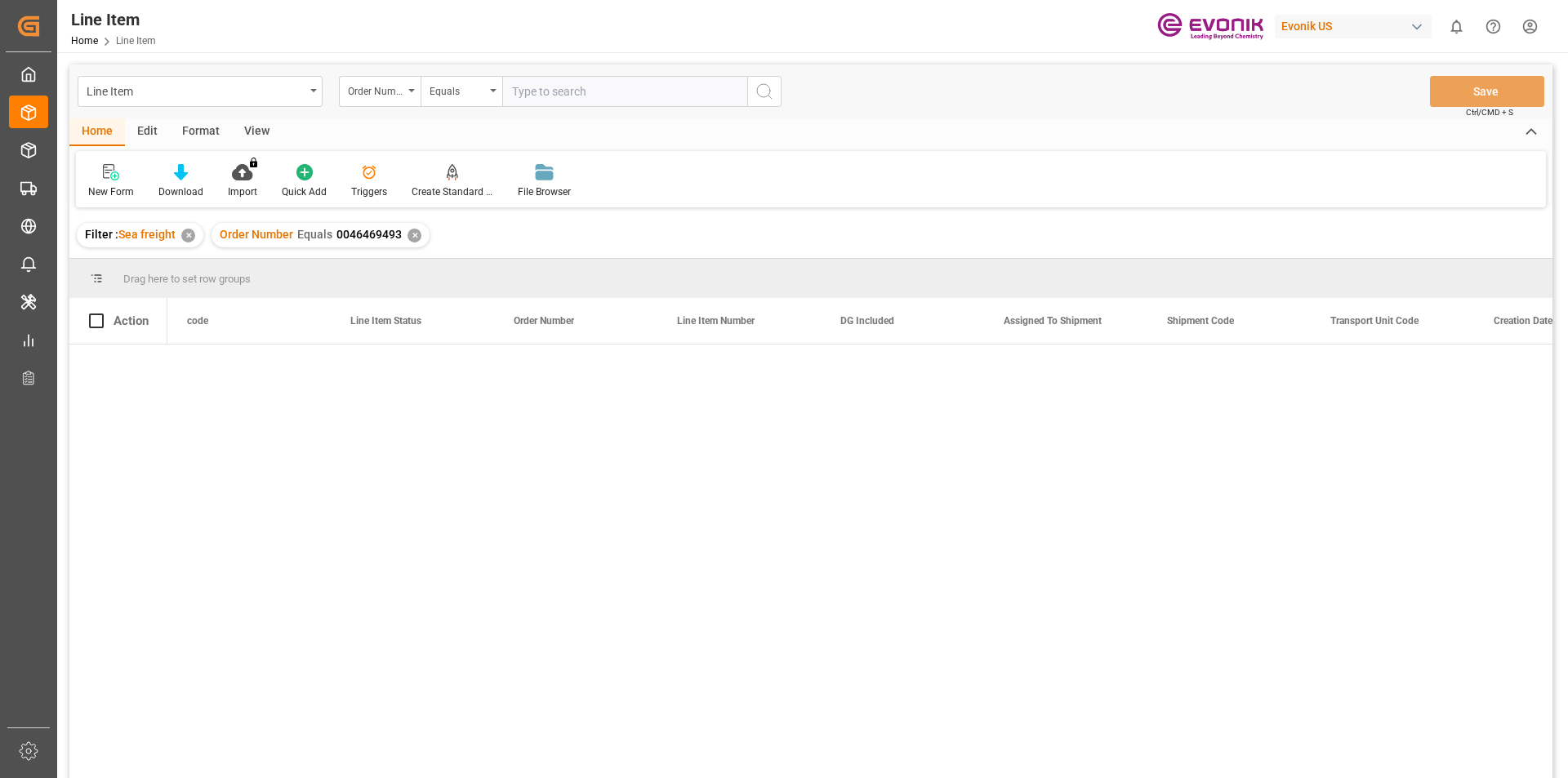
click at [247, 132] on div "View" at bounding box center [257, 132] width 50 height 27
click at [185, 182] on div "Standard Templates" at bounding box center [185, 182] width 106 height 36
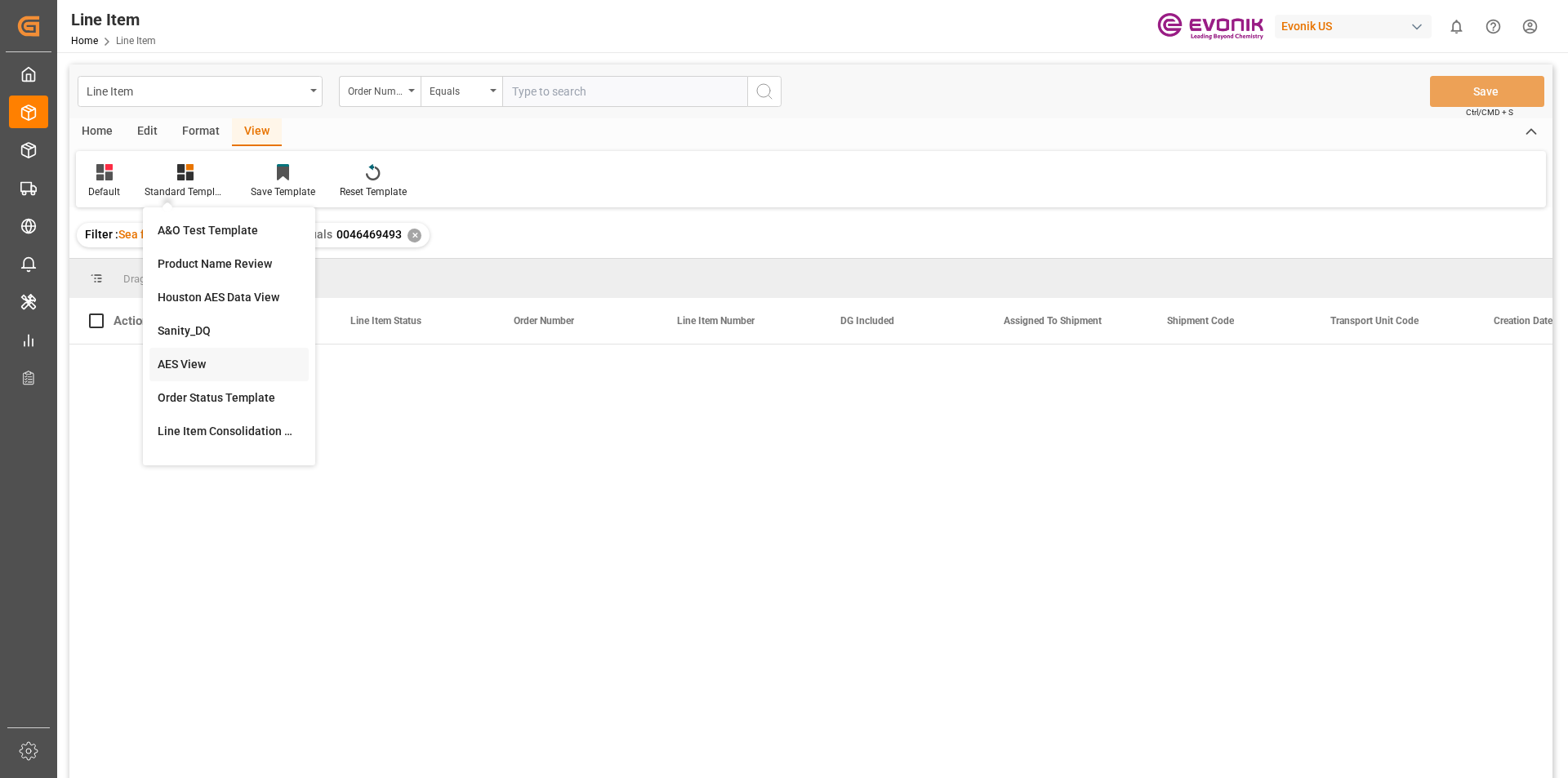
click at [182, 364] on div "AES View" at bounding box center [229, 364] width 143 height 17
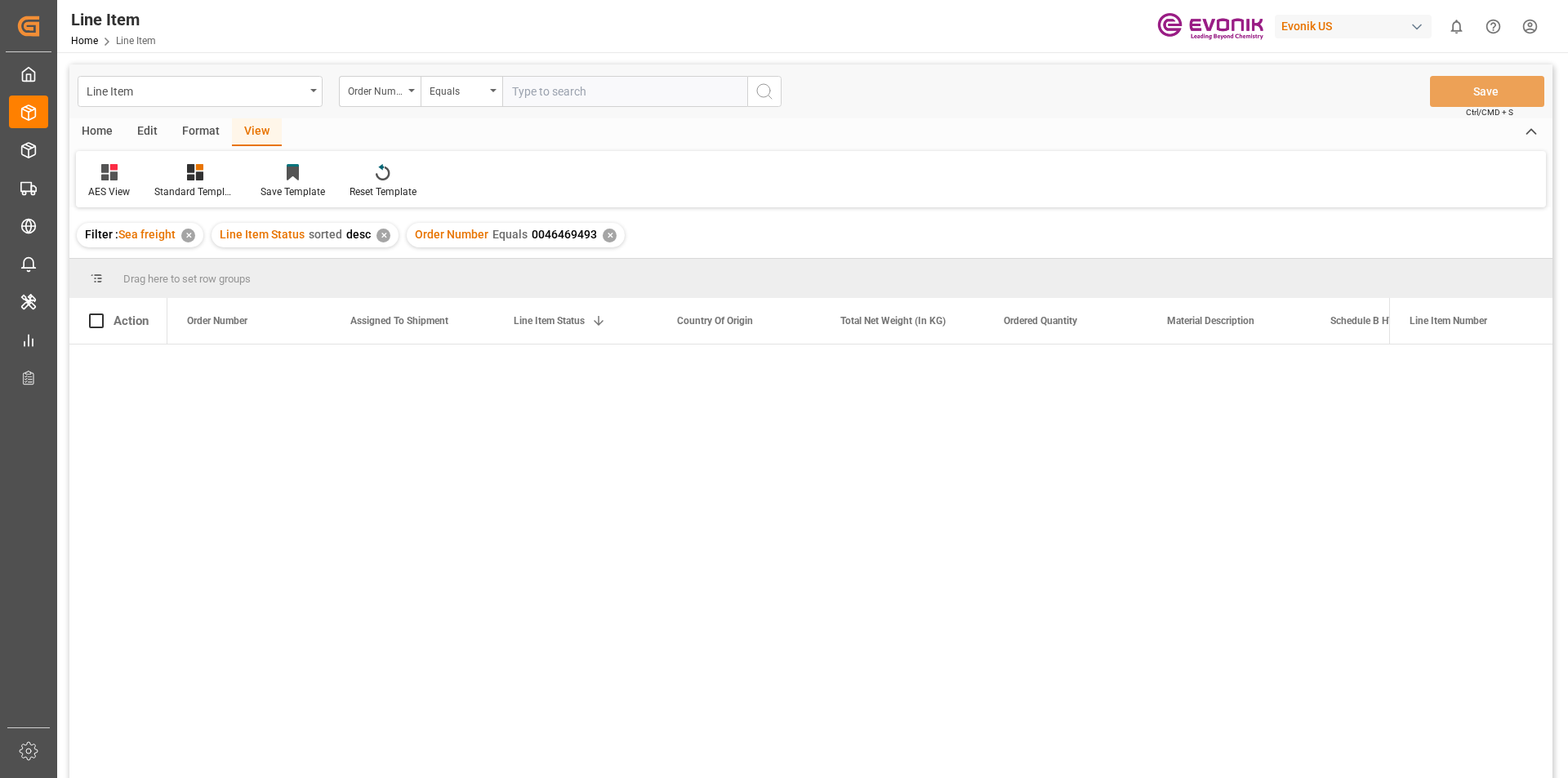
click at [634, 88] on input "text" at bounding box center [625, 92] width 245 height 31
paste input "0046464300"
type input "0046464300"
click at [755, 90] on icon "search button" at bounding box center [764, 91] width 20 height 20
click at [605, 236] on div "✕" at bounding box center [610, 236] width 14 height 14
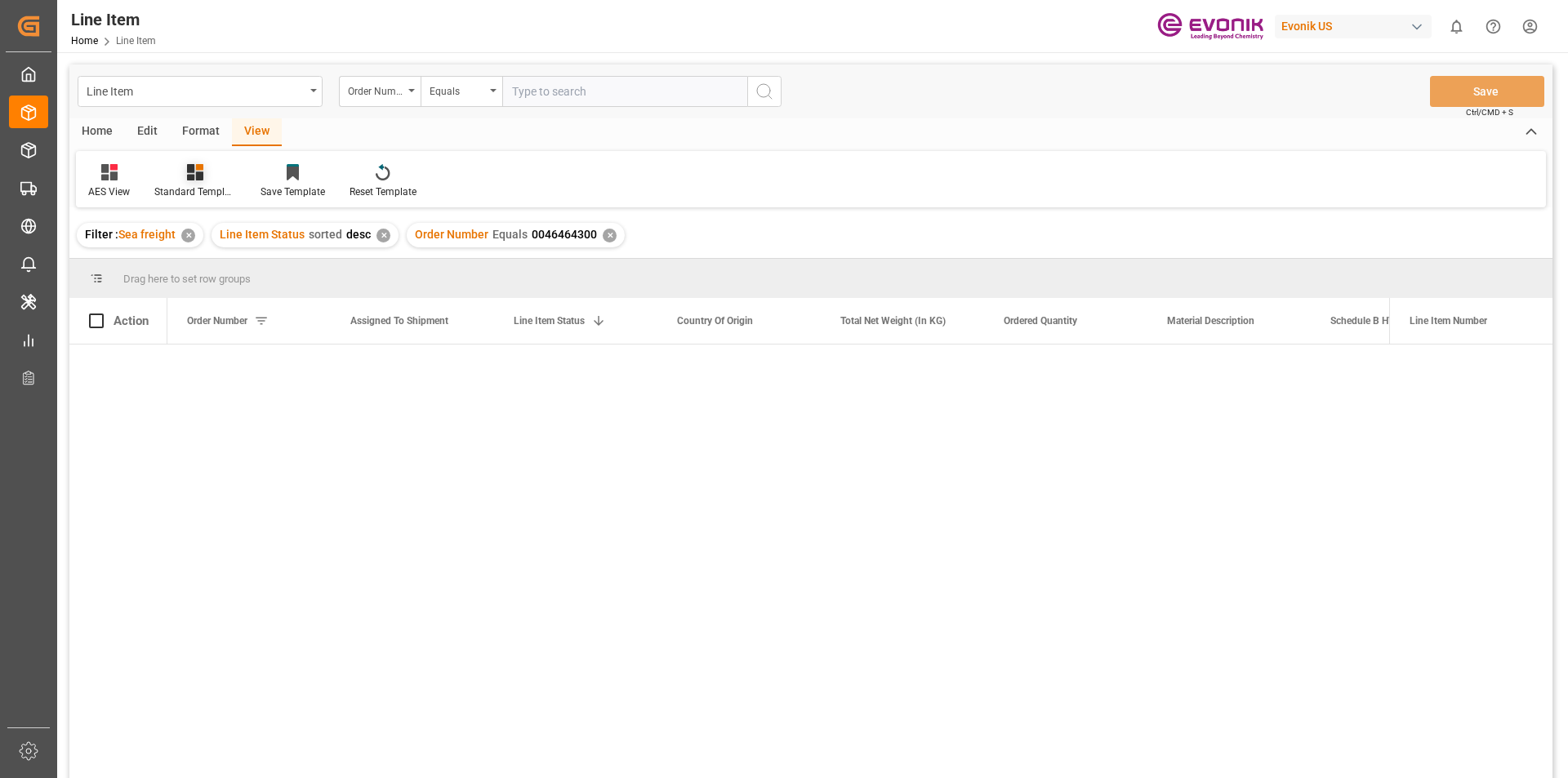
click at [204, 178] on div at bounding box center [195, 172] width 81 height 17
click at [231, 378] on div "AES View" at bounding box center [239, 364] width 159 height 33
click at [195, 176] on icon at bounding box center [195, 172] width 16 height 16
click at [228, 359] on div "AES View" at bounding box center [238, 364] width 143 height 17
click at [604, 235] on div "✕" at bounding box center [610, 236] width 14 height 14
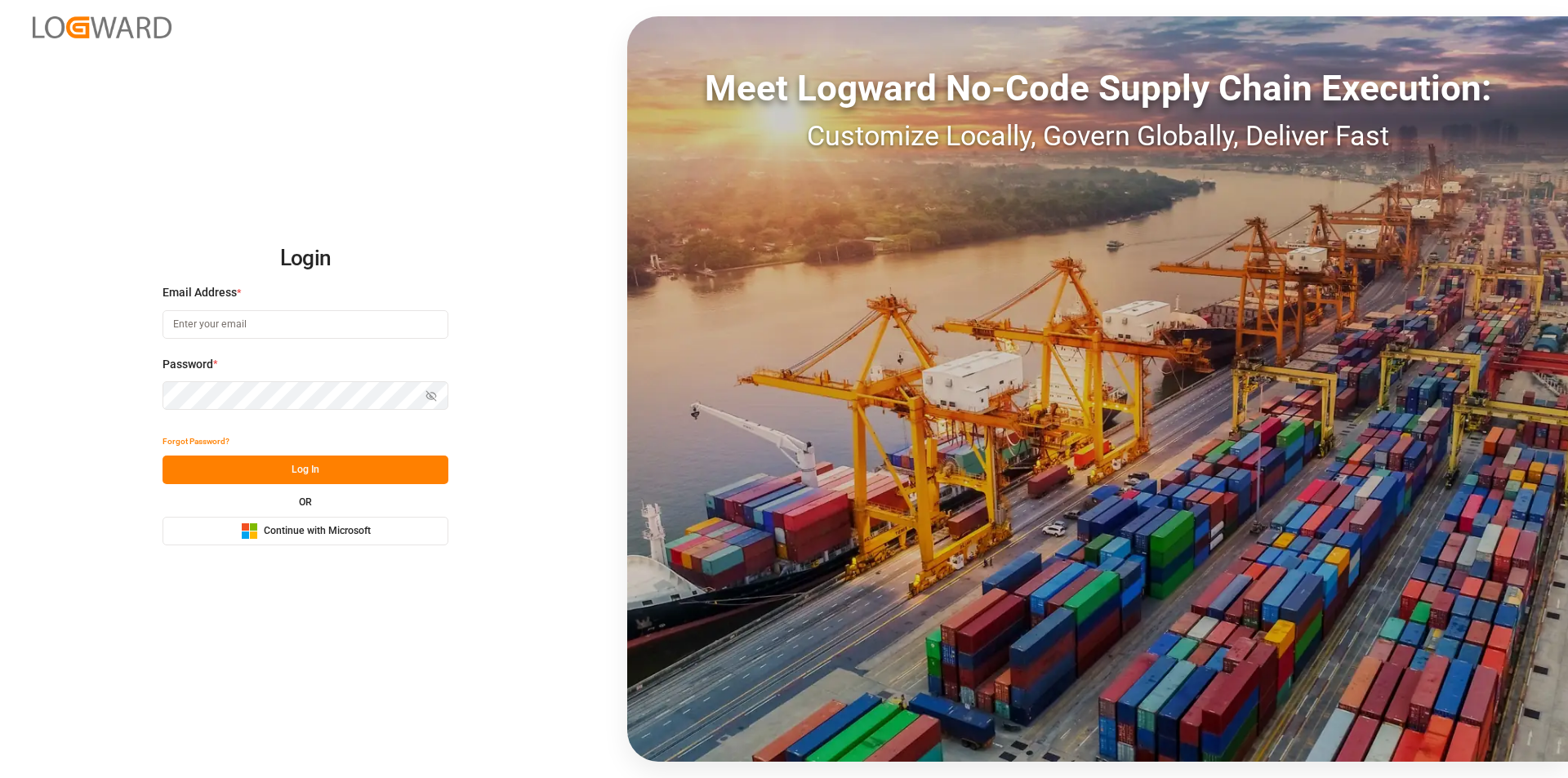
type input "[EMAIL_ADDRESS][PERSON_NAME][DOMAIN_NAME]"
click at [261, 476] on button "Log In" at bounding box center [305, 470] width 285 height 28
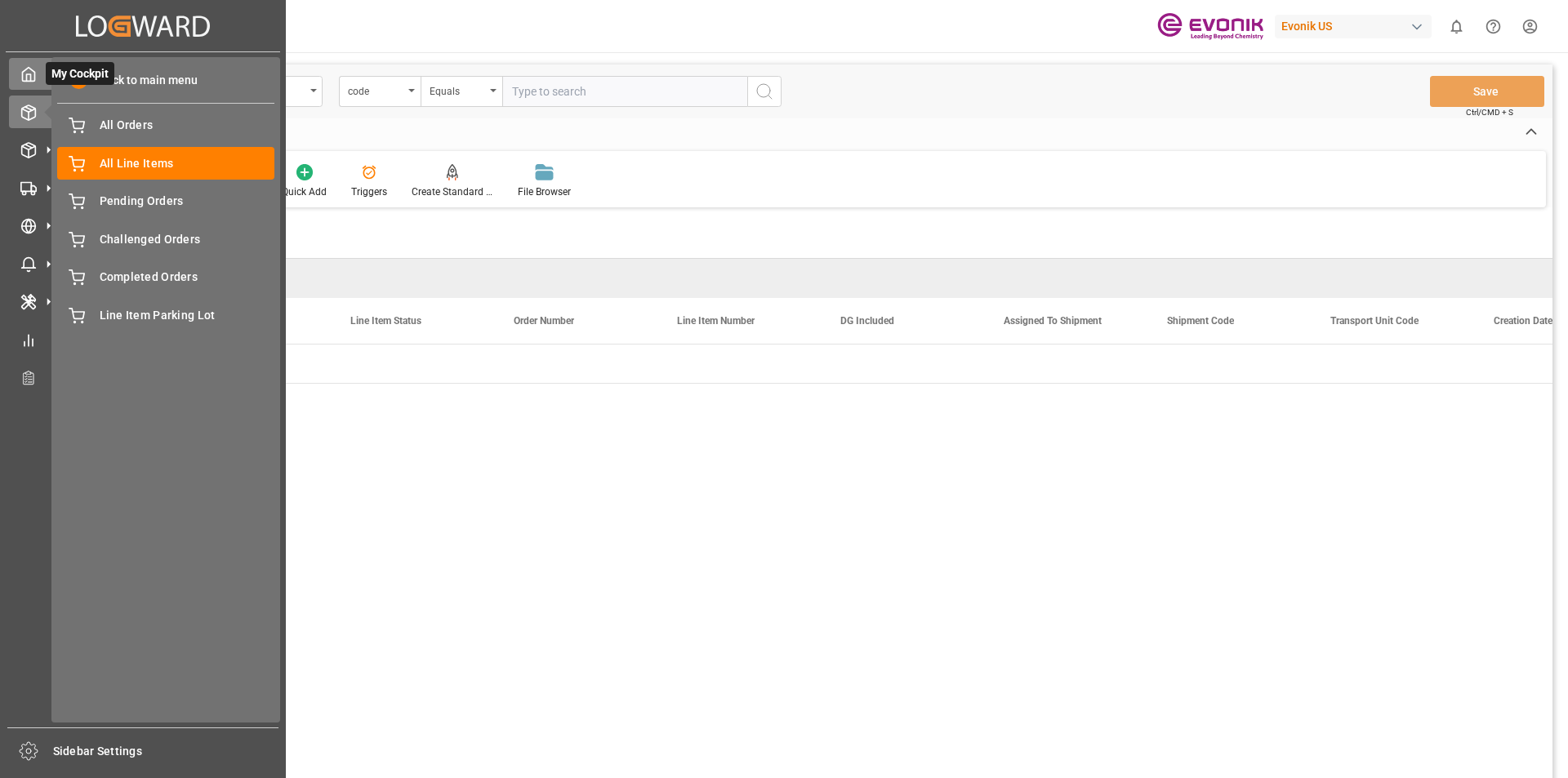
click at [33, 74] on icon at bounding box center [28, 74] width 16 height 16
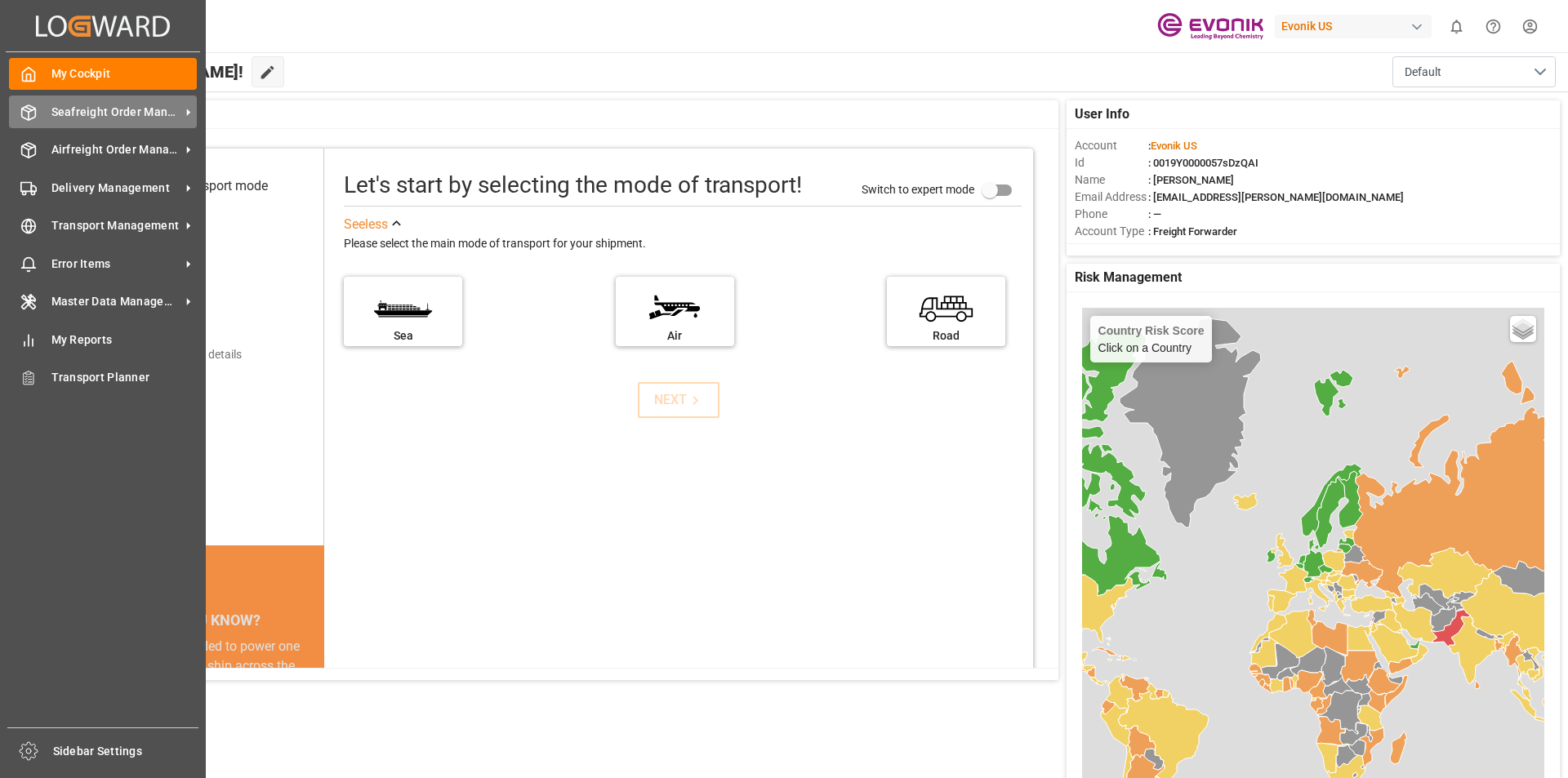
click at [98, 99] on div "Seafreight Order Management Seafreight Order Management" at bounding box center [102, 111] width 188 height 32
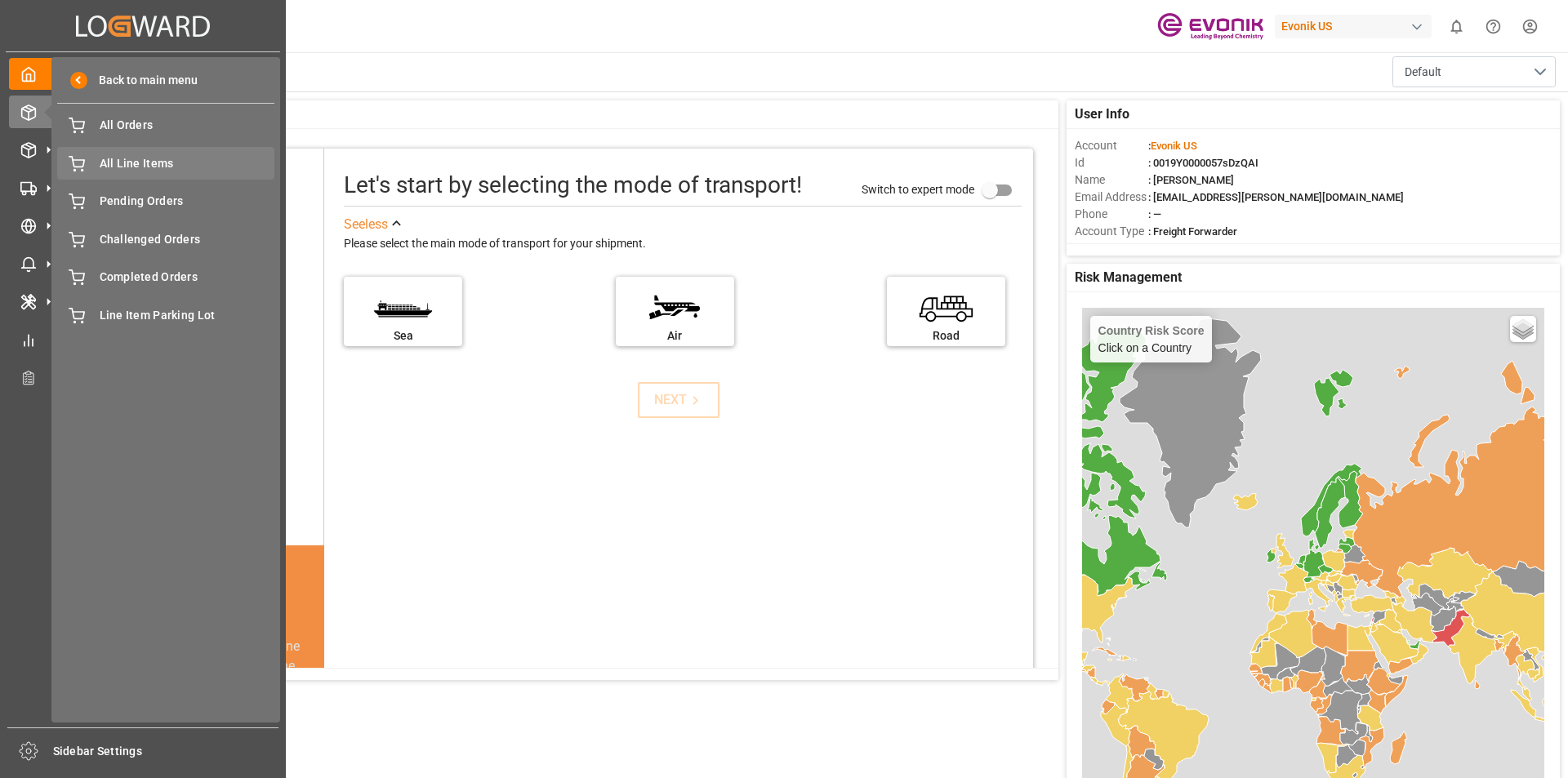
click at [154, 164] on span "All Line Items" at bounding box center [187, 164] width 176 height 17
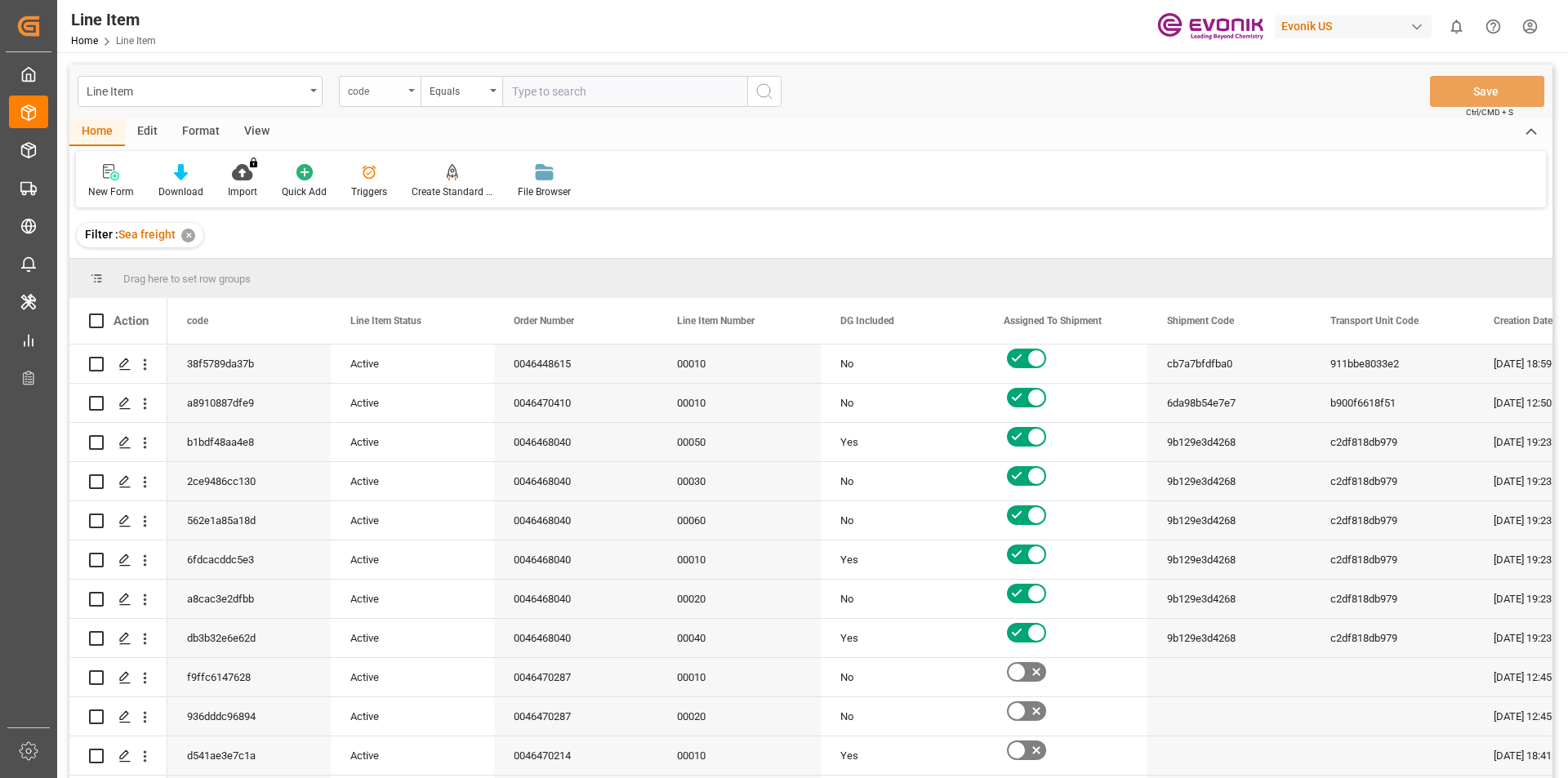
click at [413, 96] on div "code" at bounding box center [379, 92] width 81 height 31
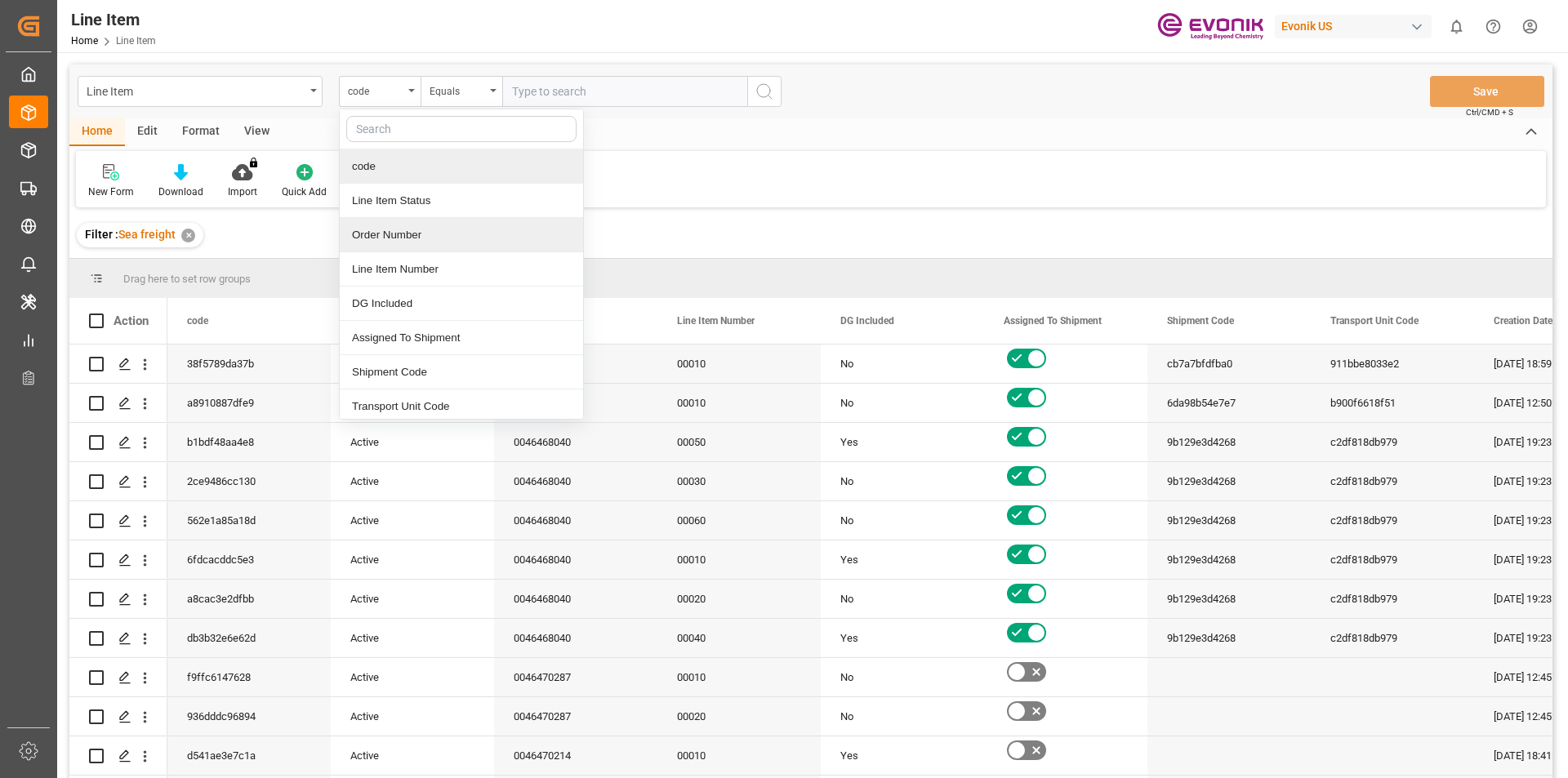
click at [394, 241] on div "Order Number" at bounding box center [461, 235] width 243 height 34
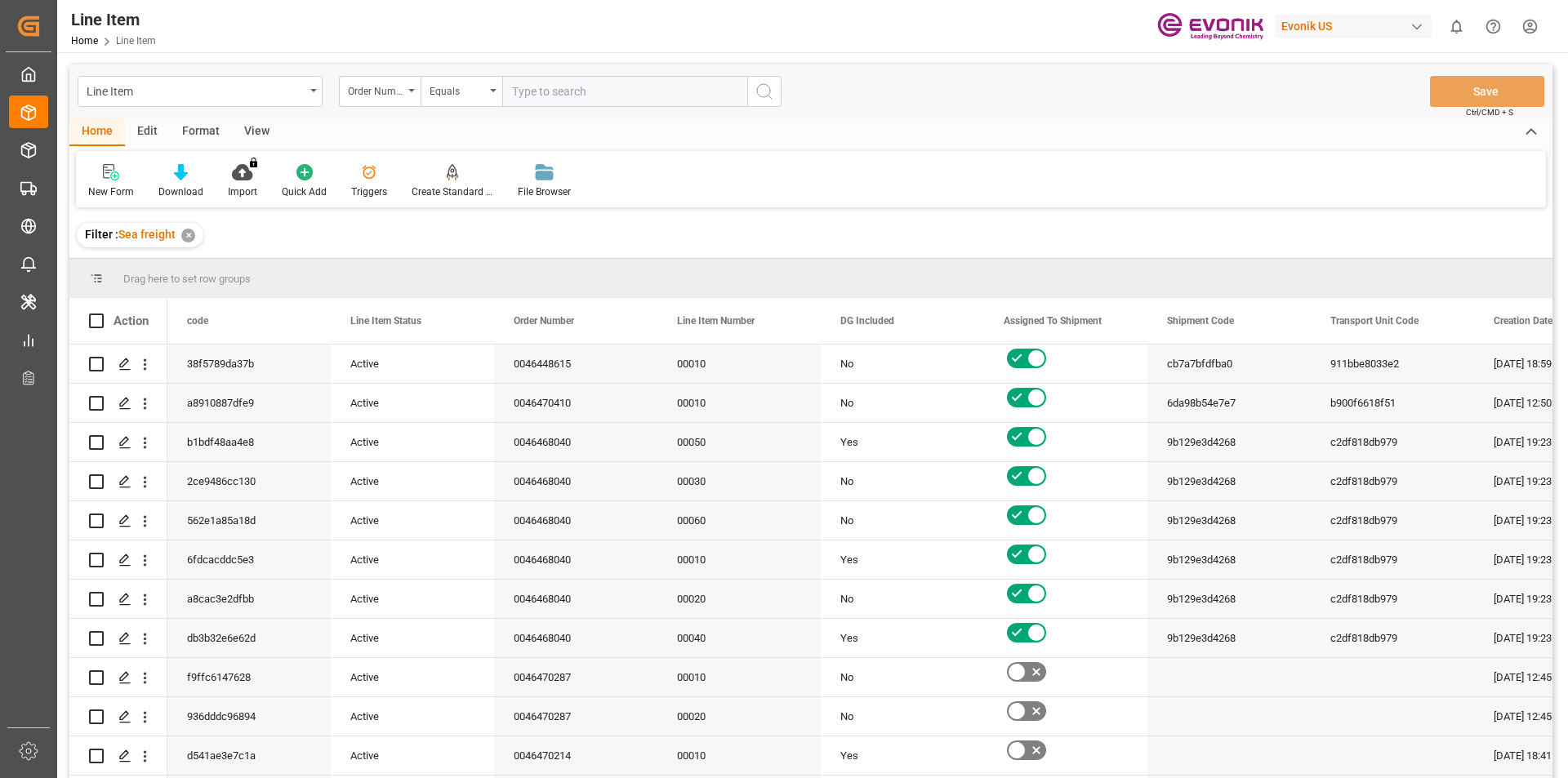
click at [583, 97] on input "text" at bounding box center [625, 92] width 245 height 31
paste input "0046469493"
type input "0046469493"
click at [756, 93] on icon "search button" at bounding box center [764, 91] width 20 height 20
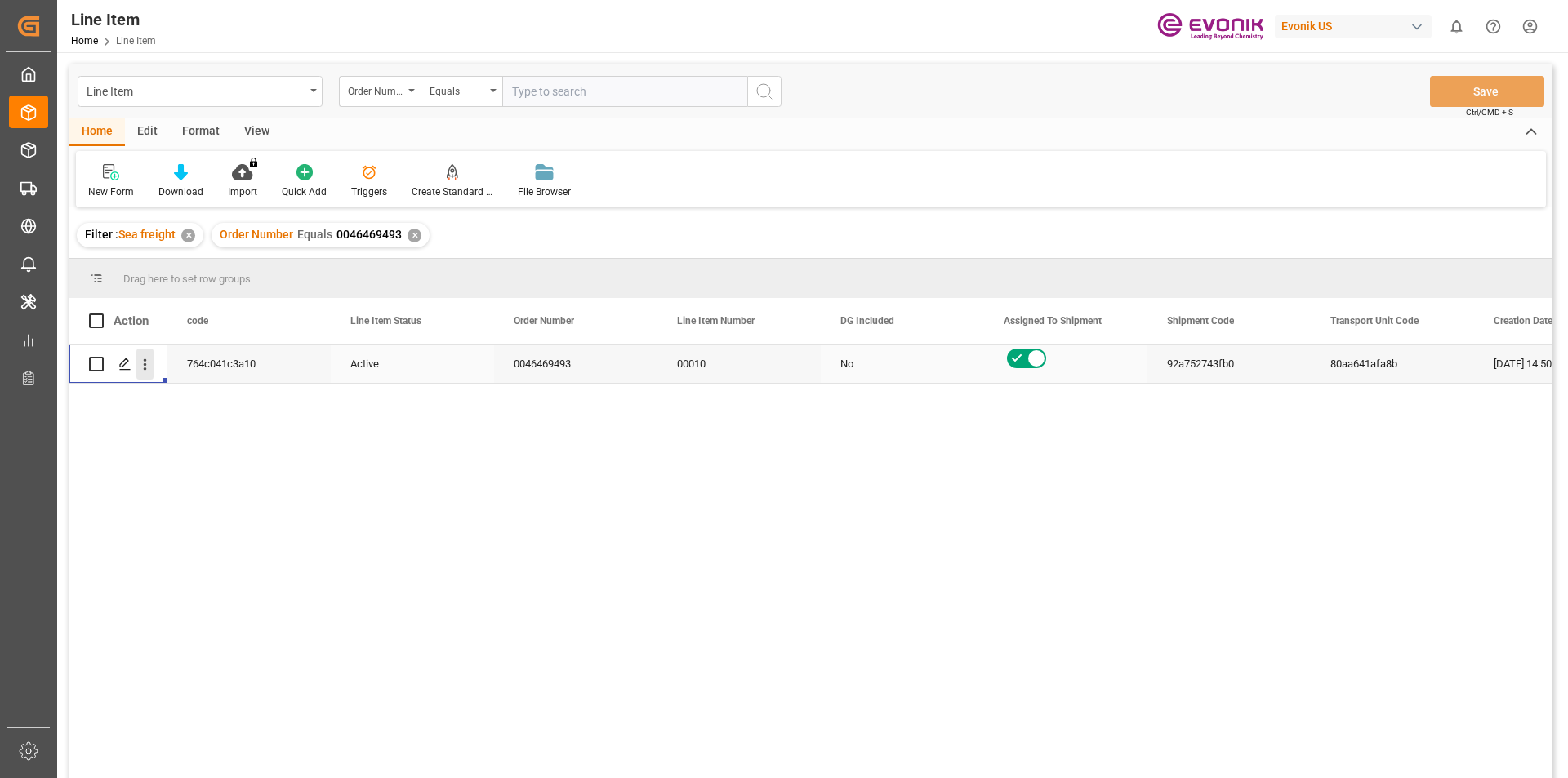
click at [143, 360] on icon "open menu" at bounding box center [145, 364] width 17 height 17
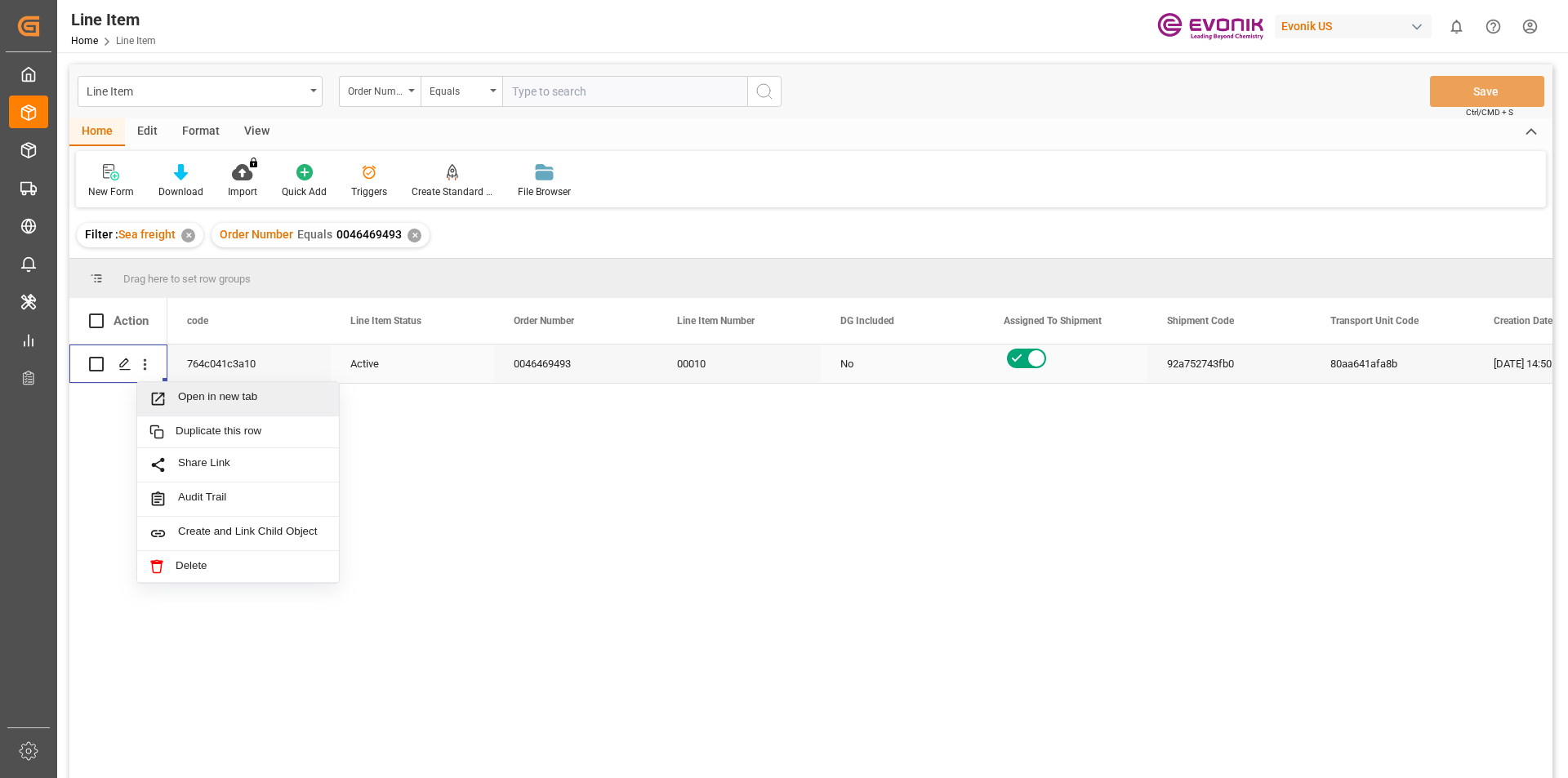
click at [222, 403] on span "Open in new tab" at bounding box center [252, 398] width 148 height 17
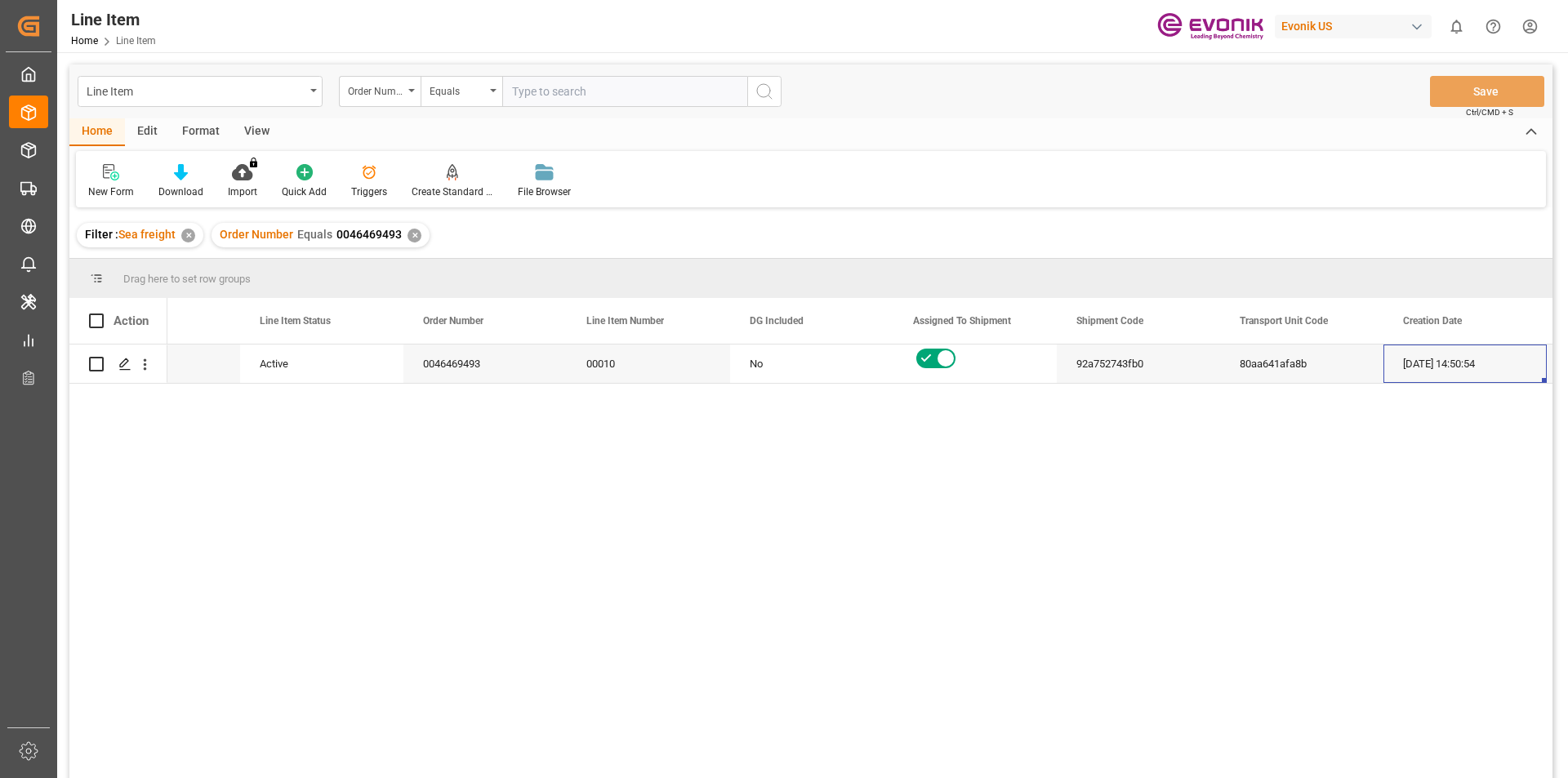
scroll to position [0, 254]
click at [263, 135] on div "View" at bounding box center [257, 132] width 50 height 27
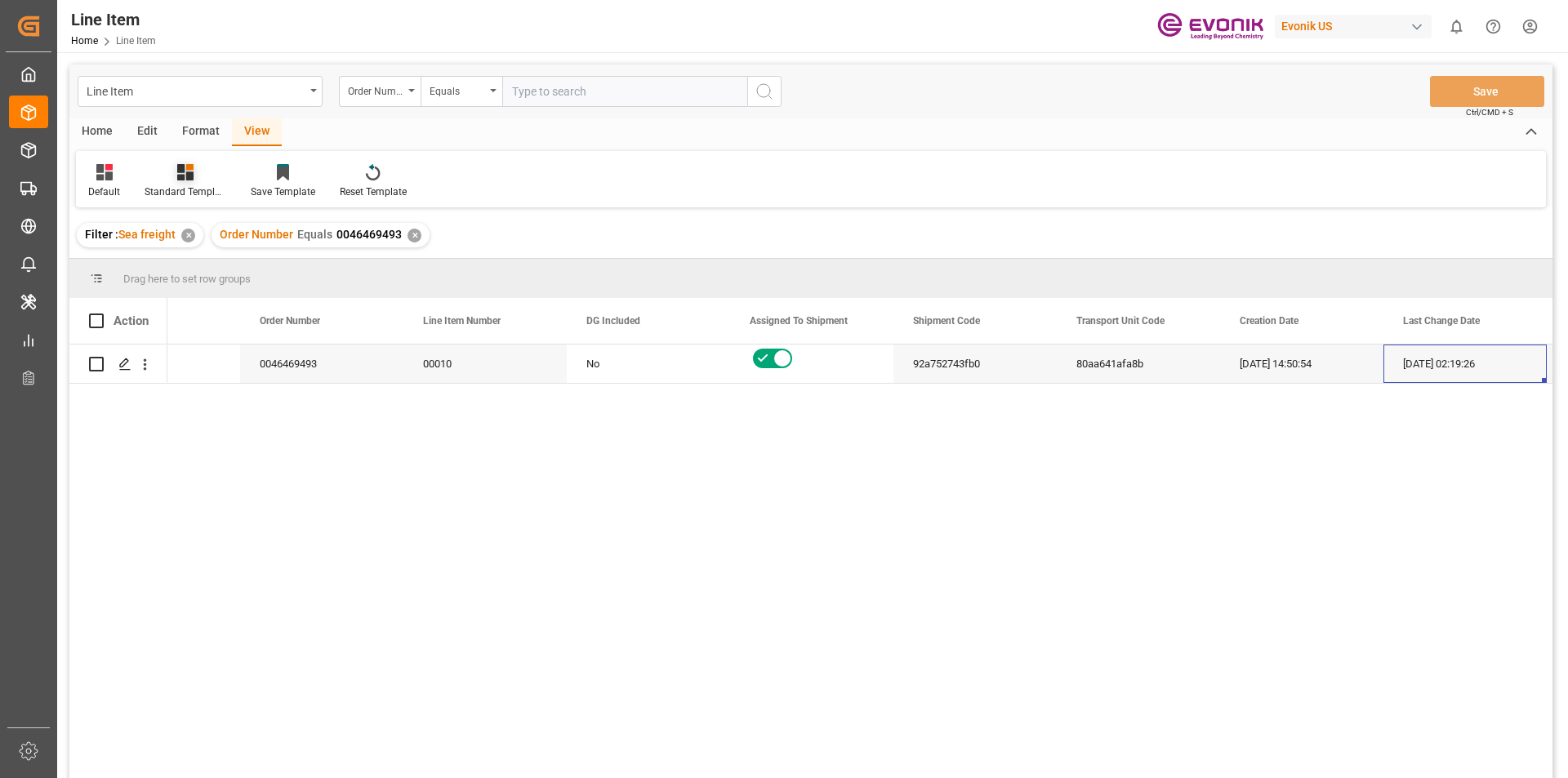
click at [179, 172] on icon at bounding box center [185, 172] width 16 height 16
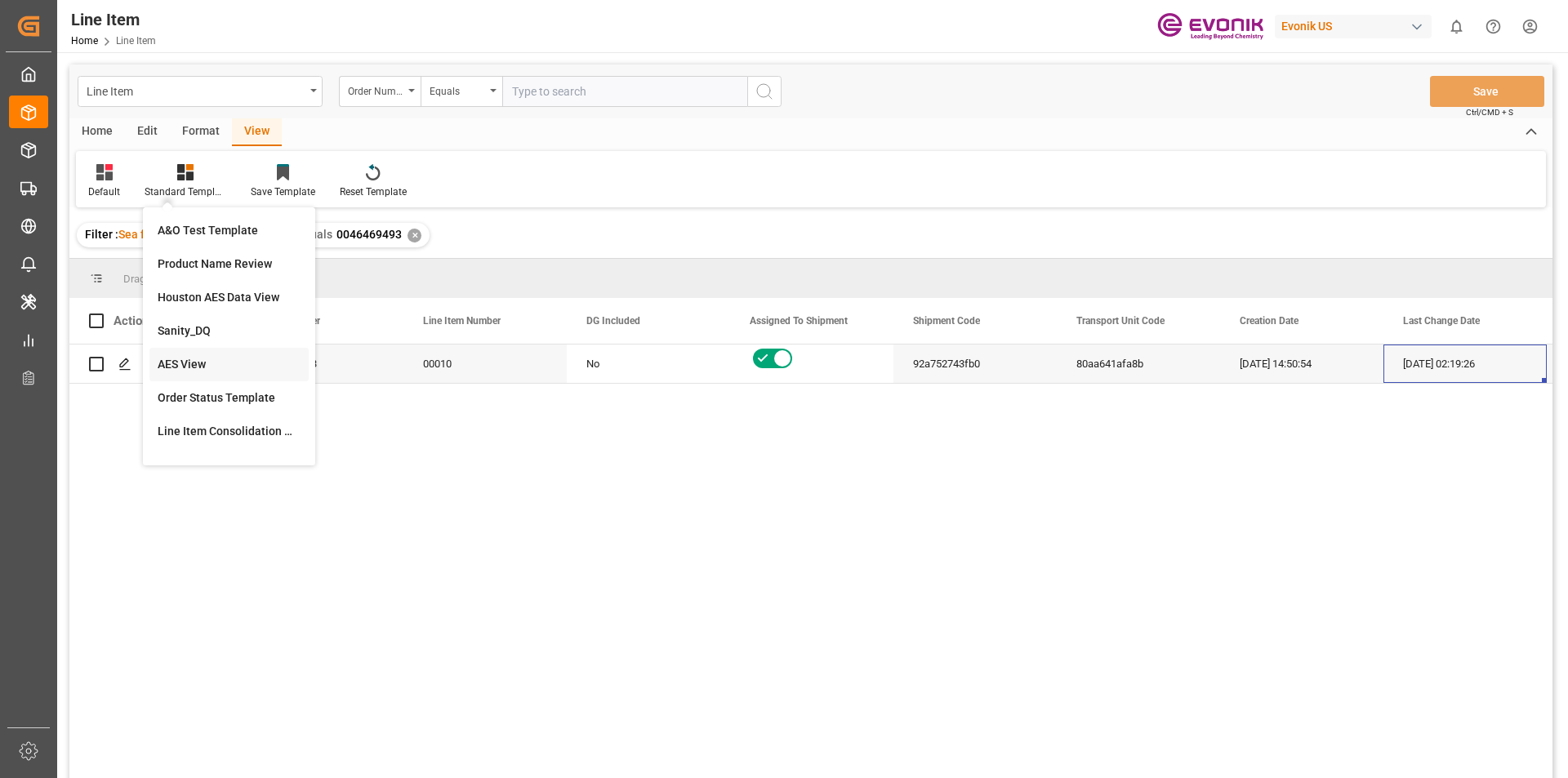
click at [211, 372] on div "AES View" at bounding box center [229, 364] width 143 height 17
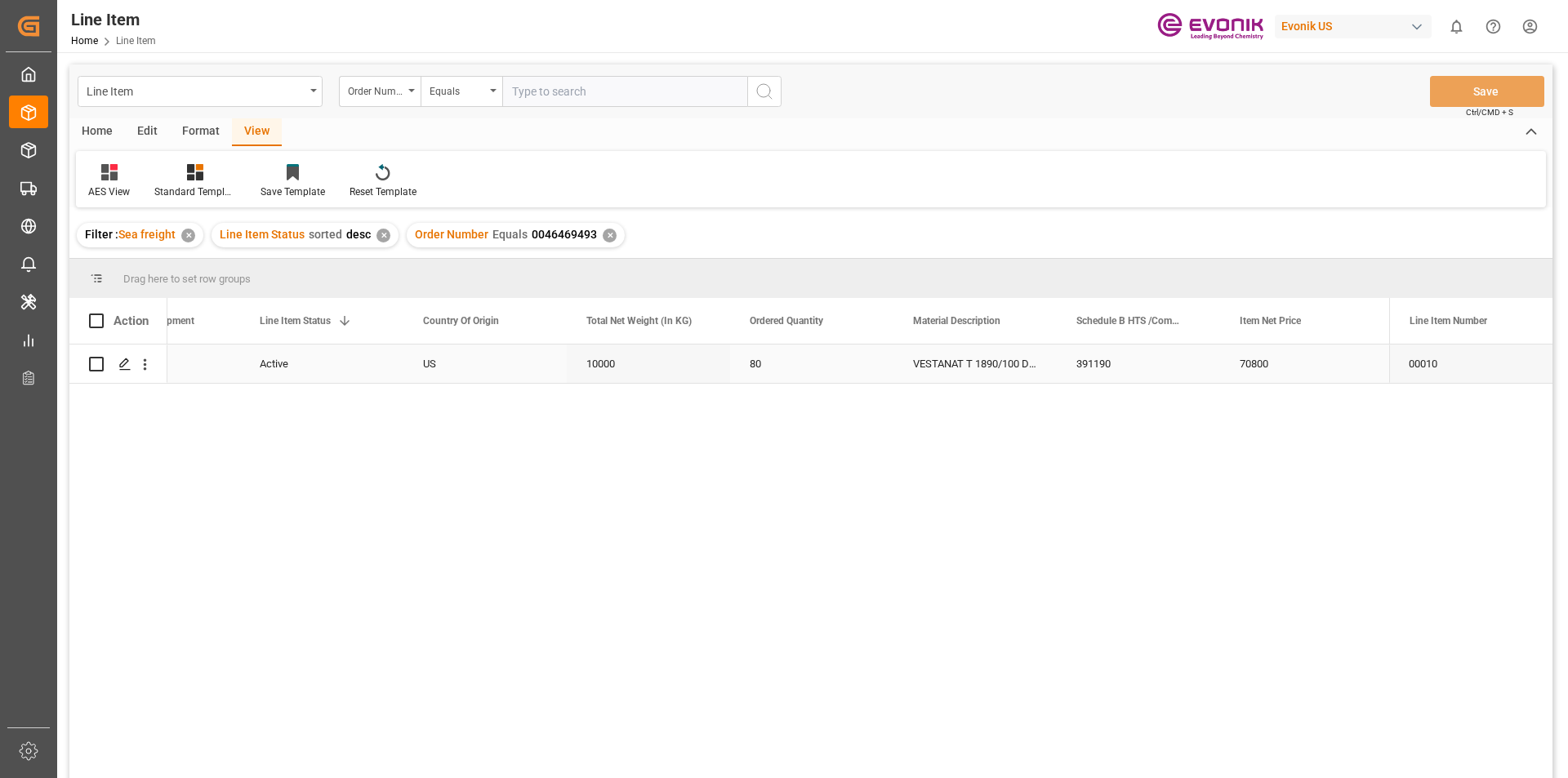
click at [571, 380] on div "10000" at bounding box center [648, 363] width 164 height 39
click at [1057, 328] on div "Schedule B HTS /Commodity Code (HS Code)" at bounding box center [1138, 320] width 164 height 45
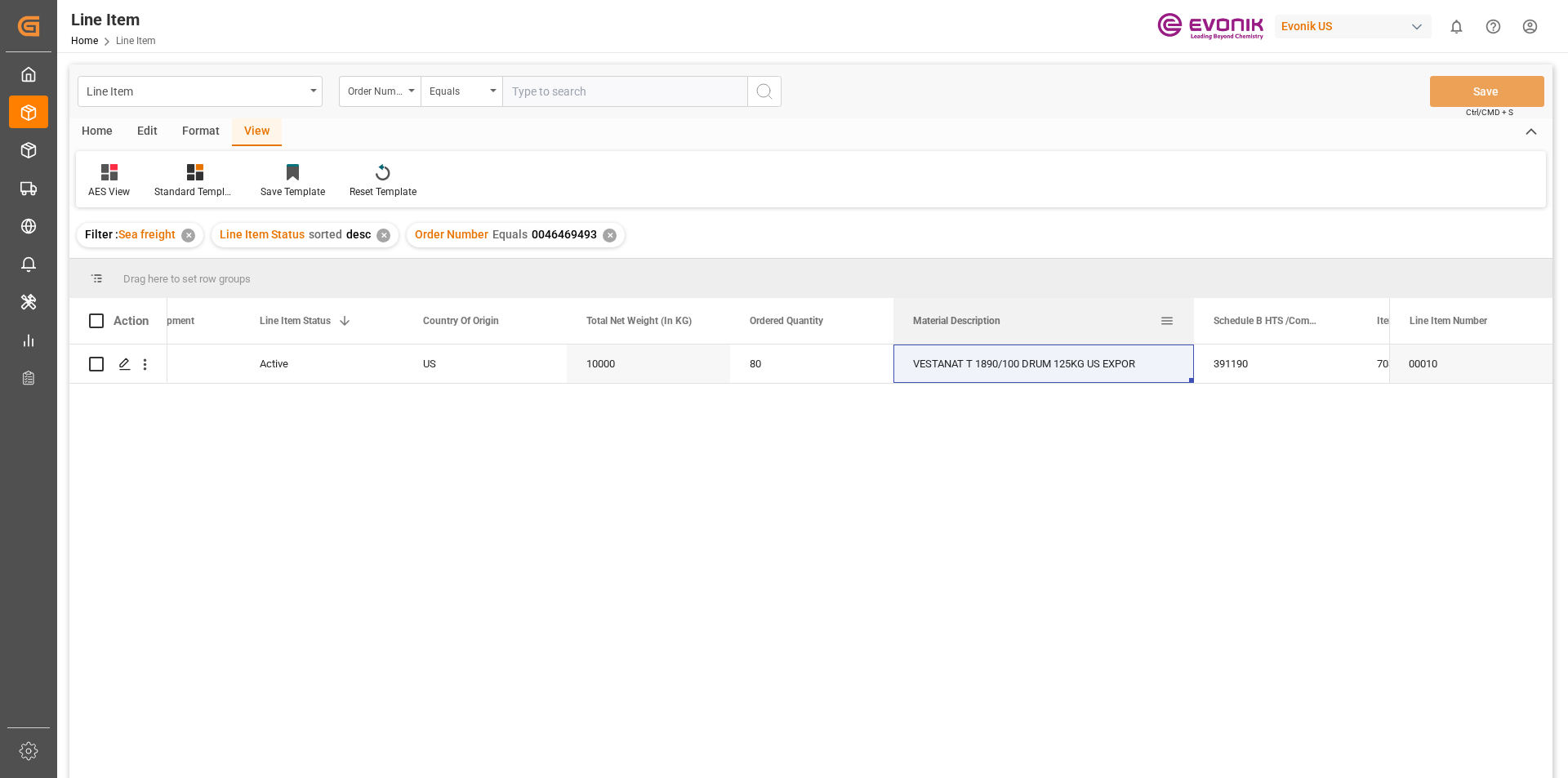
drag, startPoint x: 1054, startPoint y: 322, endPoint x: 1192, endPoint y: 303, distance: 139.3
click at [1192, 303] on div at bounding box center [1194, 320] width 7 height 45
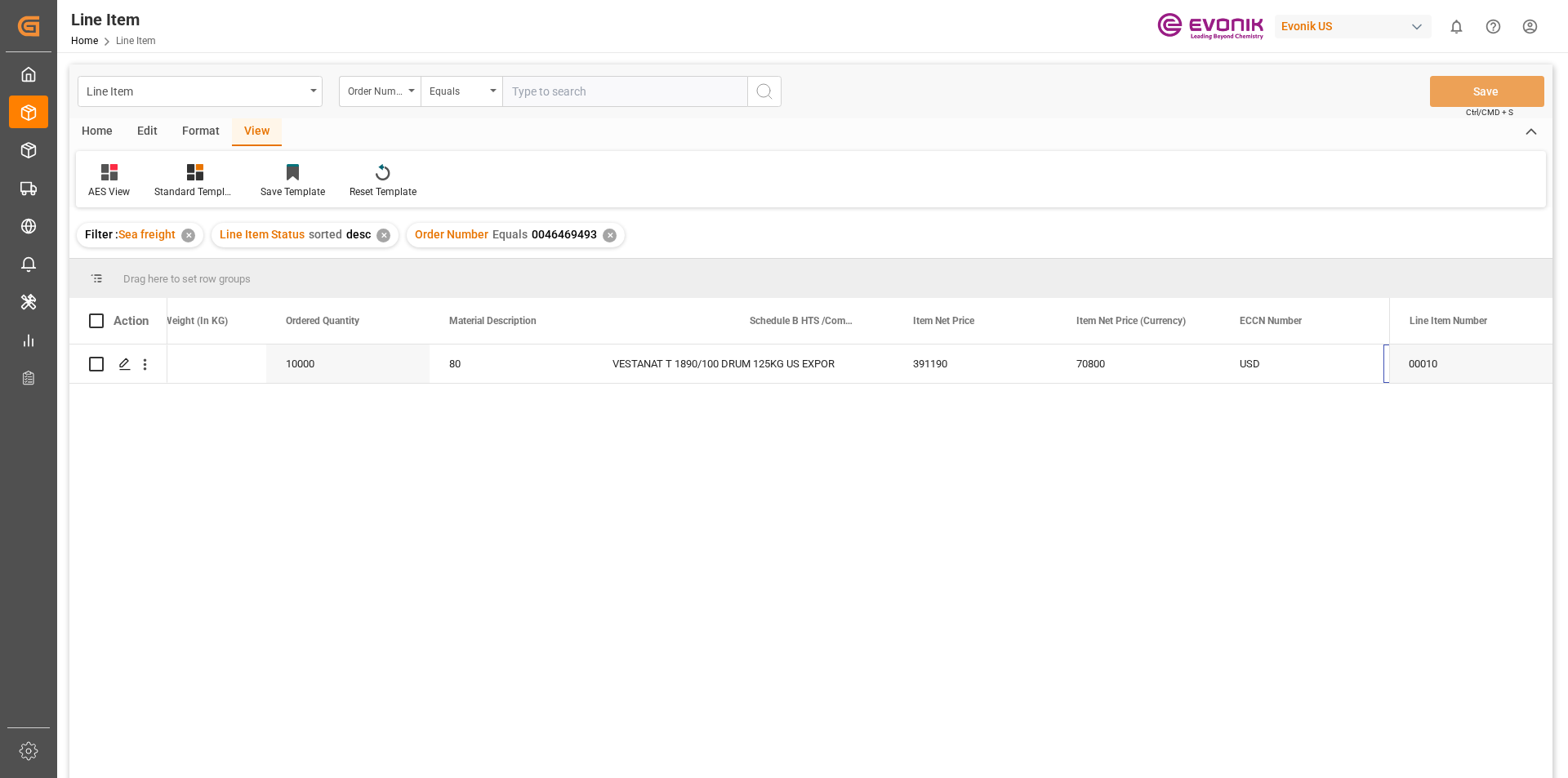
scroll to position [0, 718]
click at [934, 370] on div "70800" at bounding box center [975, 363] width 164 height 39
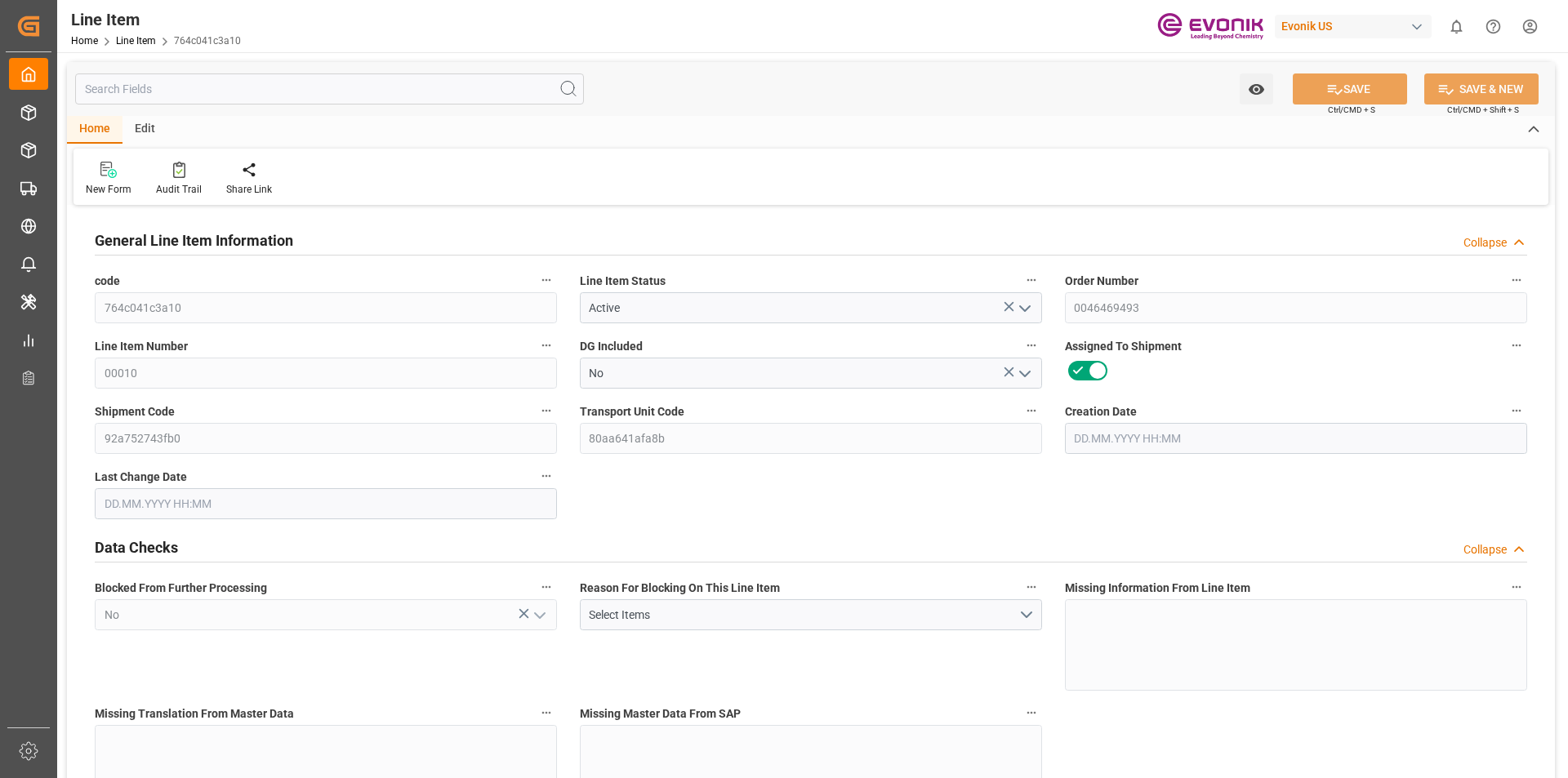
type input "20"
type input "11488"
type input "10000"
type input "23.1069"
type input "80"
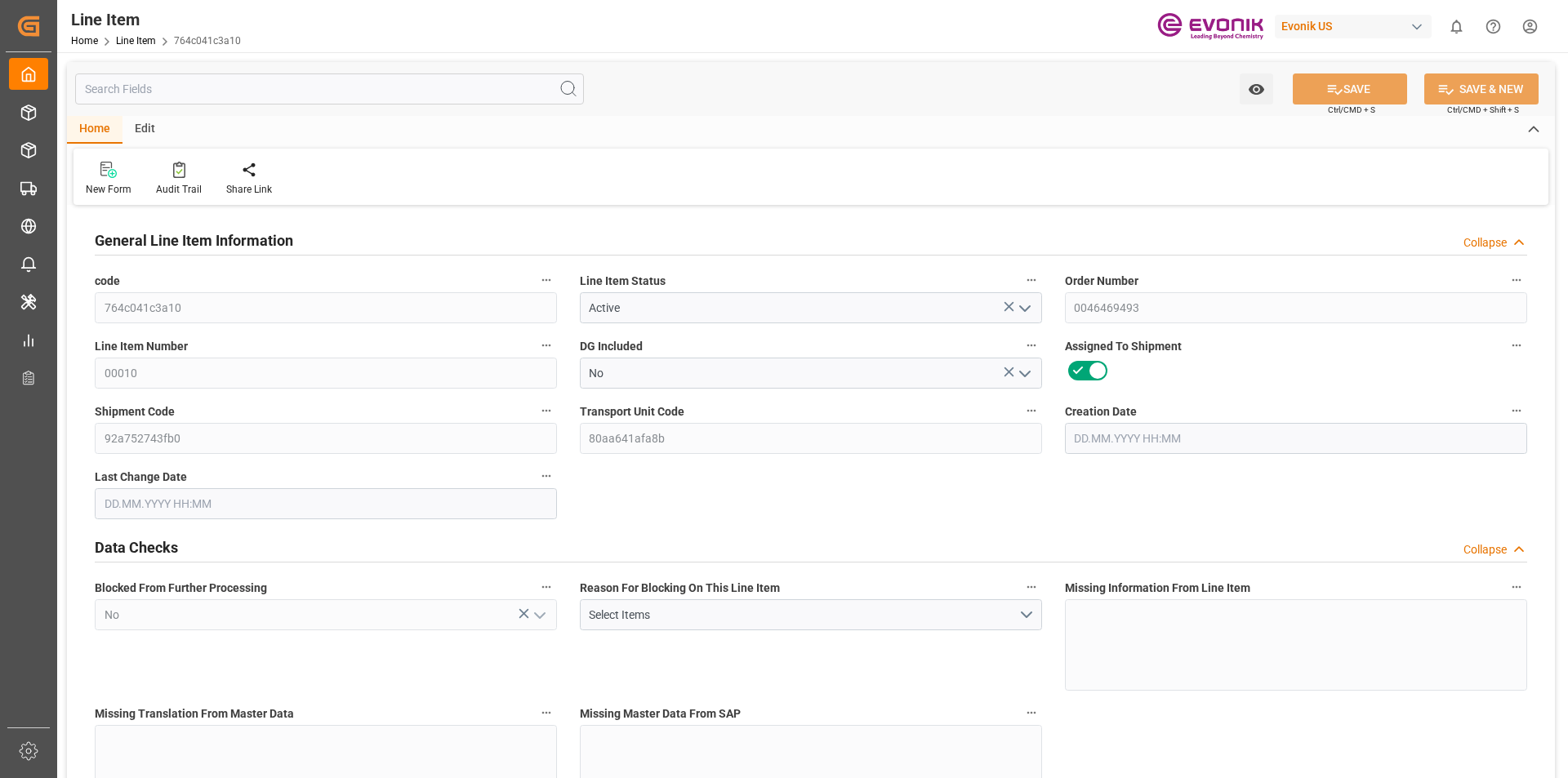
type input "70800"
type input "80"
type input "11488"
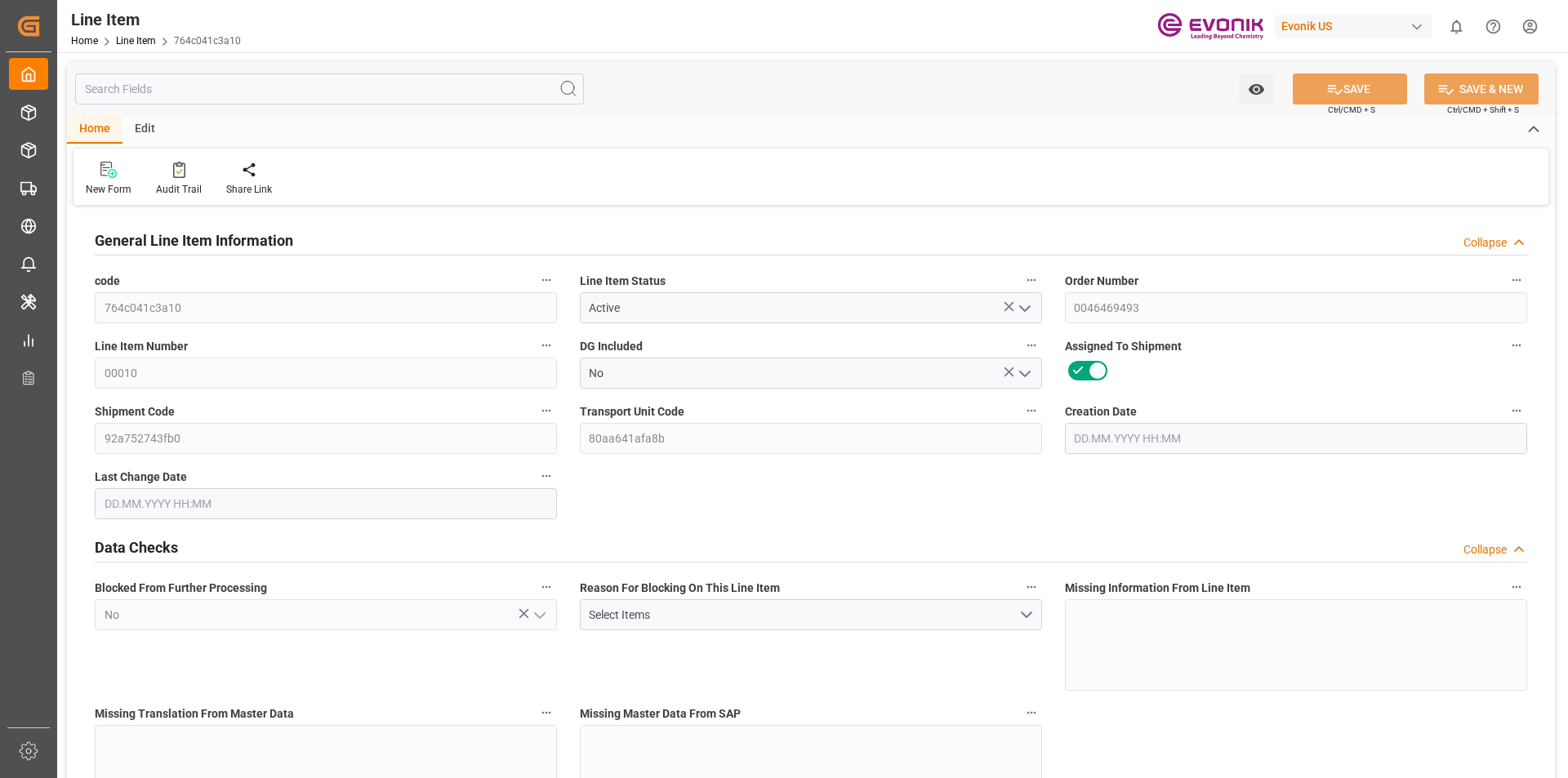
type input "11888"
type input "10000"
type input "23.1069"
type input "23106.88"
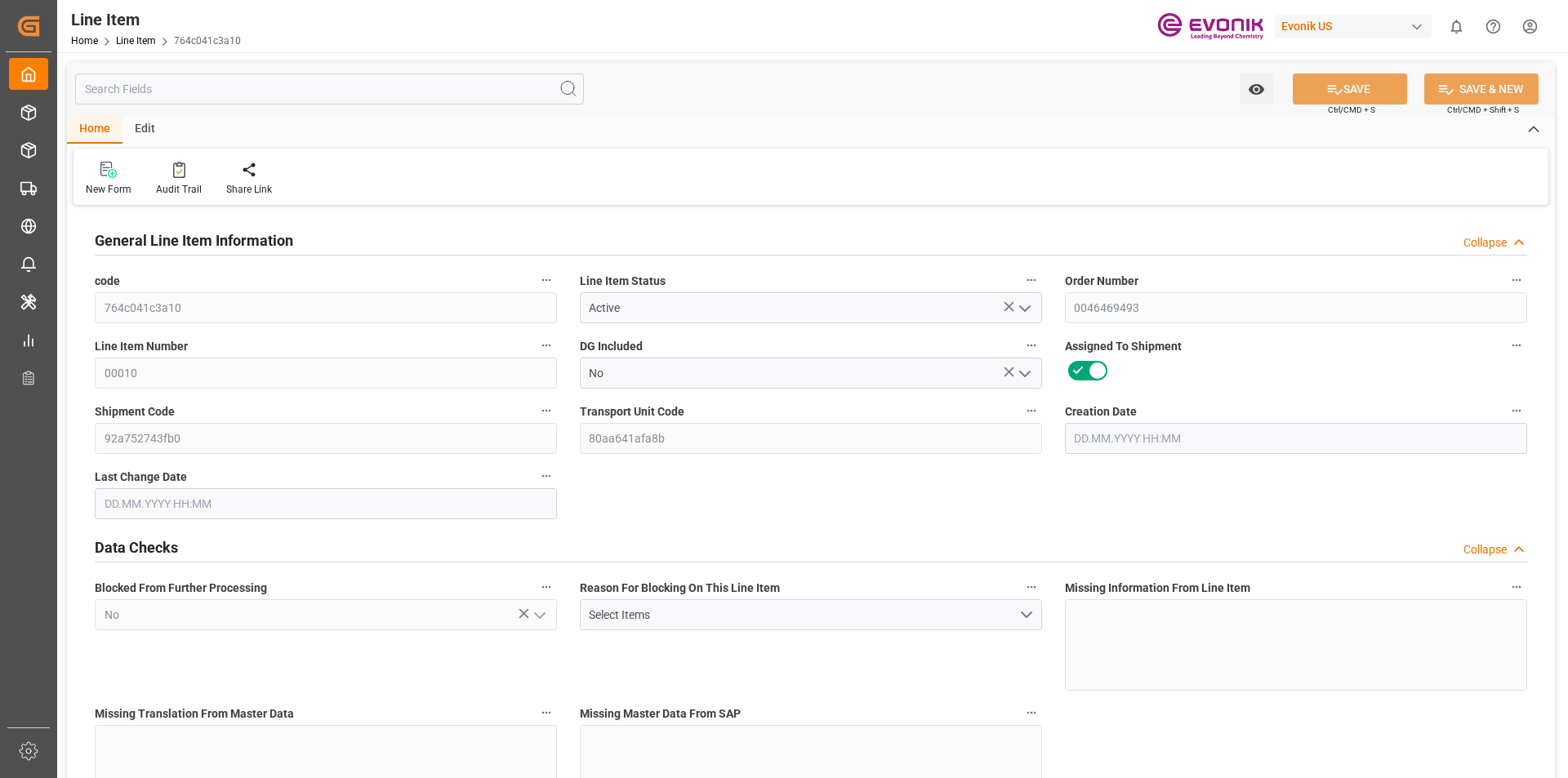
type input "0"
type input "[DATE] 14:50"
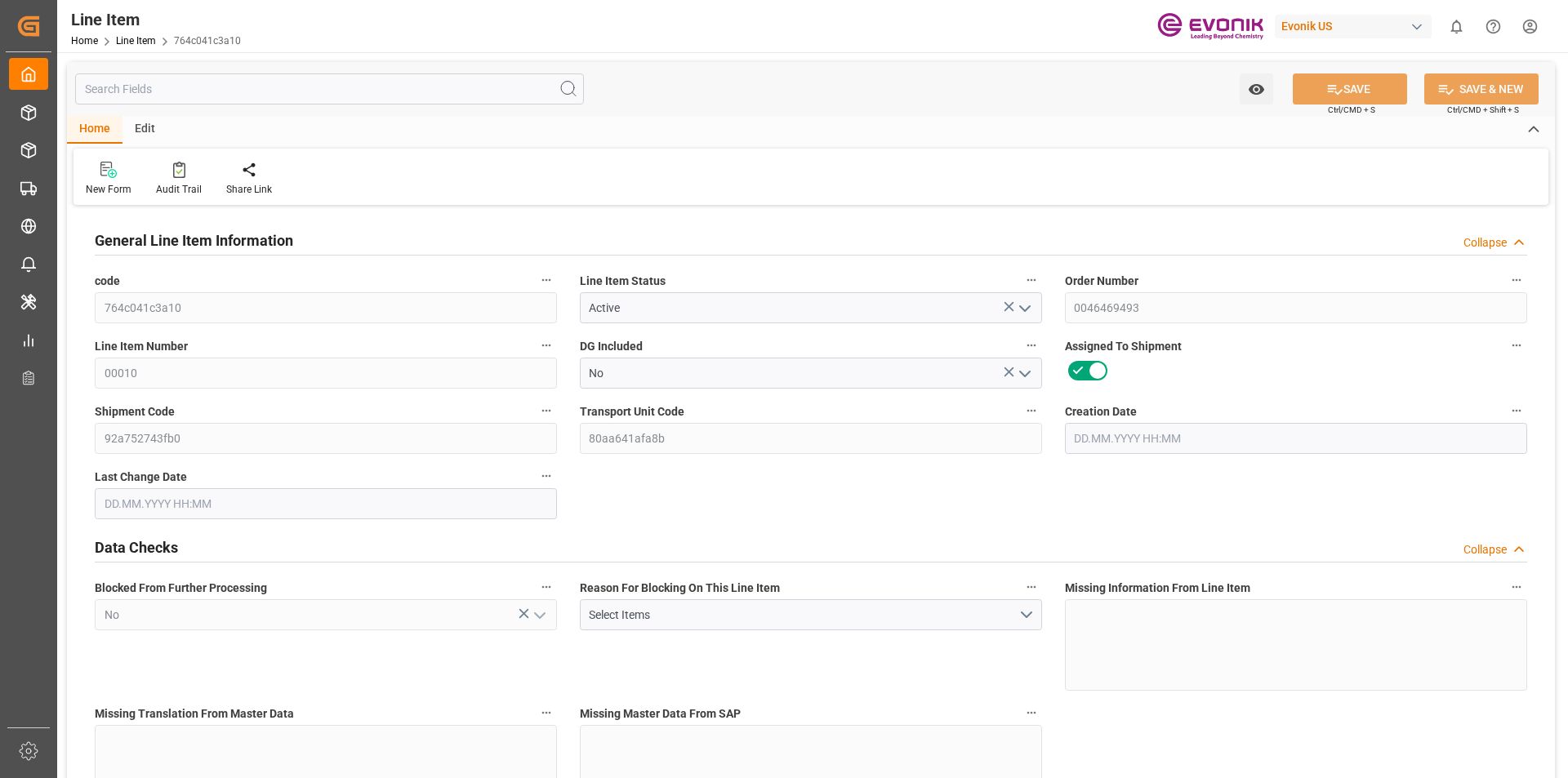
type input "[DATE] 02:19"
type input "[DATE]"
click at [157, 86] on input "text" at bounding box center [330, 89] width 509 height 31
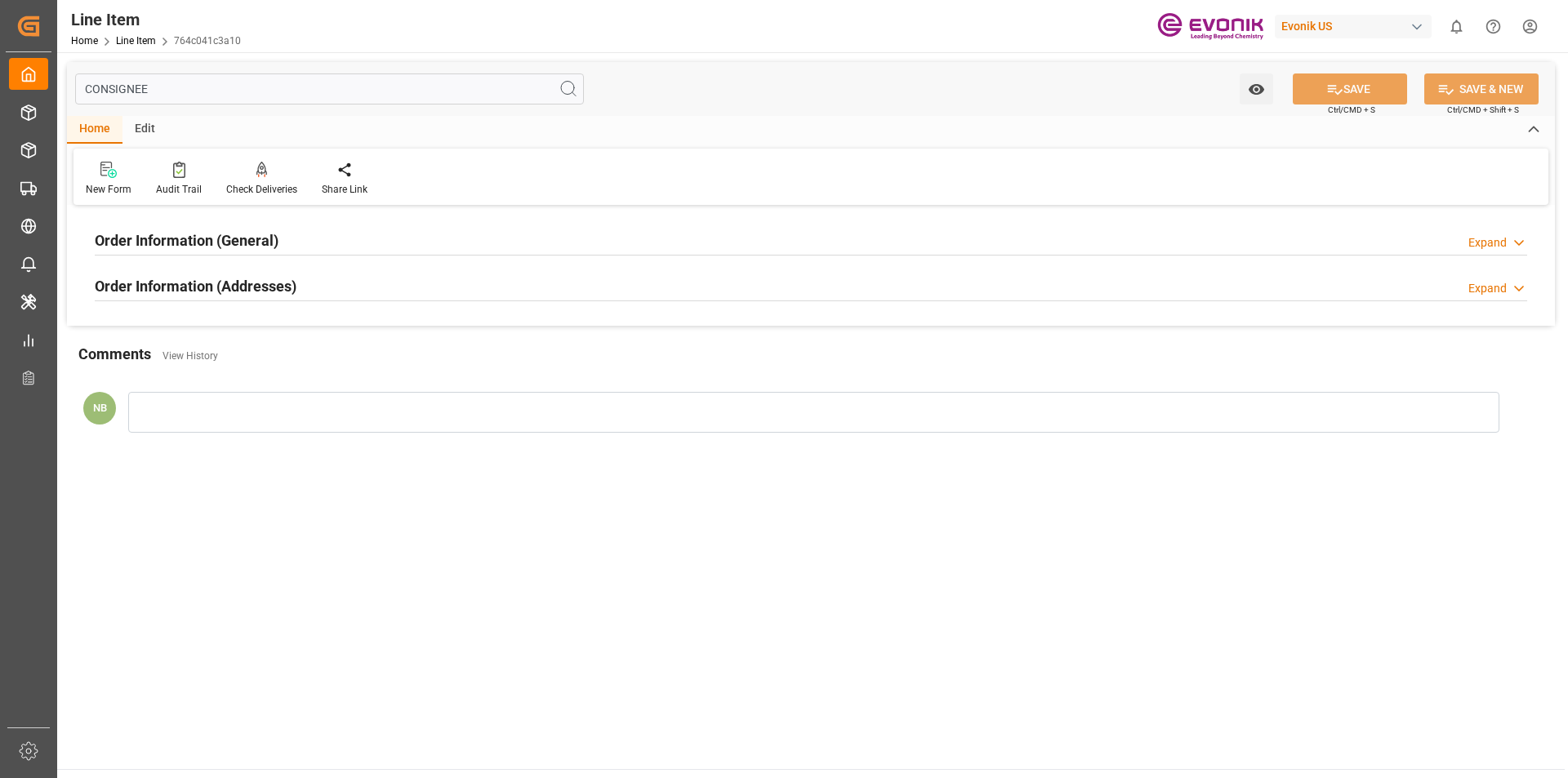
type input "CONSIGNEE"
click at [270, 285] on h2 "Order Information (Addresses)" at bounding box center [195, 286] width 201 height 22
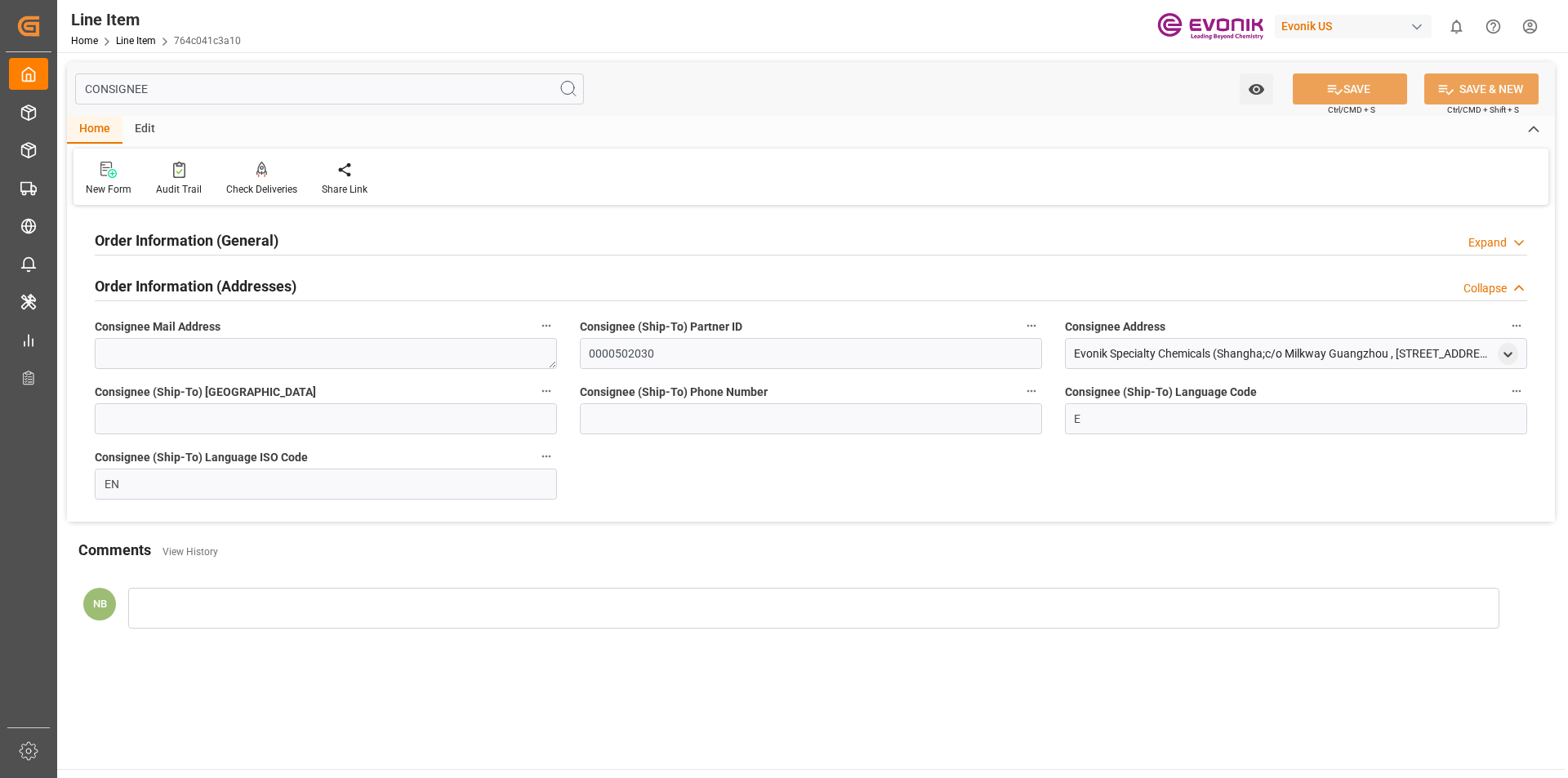
click at [1348, 356] on div "Evonik Specialty Chemicals (Shangha;c/o Milkway Guangzhou , [STREET_ADDRESS]" at bounding box center [1284, 354] width 420 height 17
click at [1508, 354] on icon "open menu" at bounding box center [1508, 355] width 14 height 14
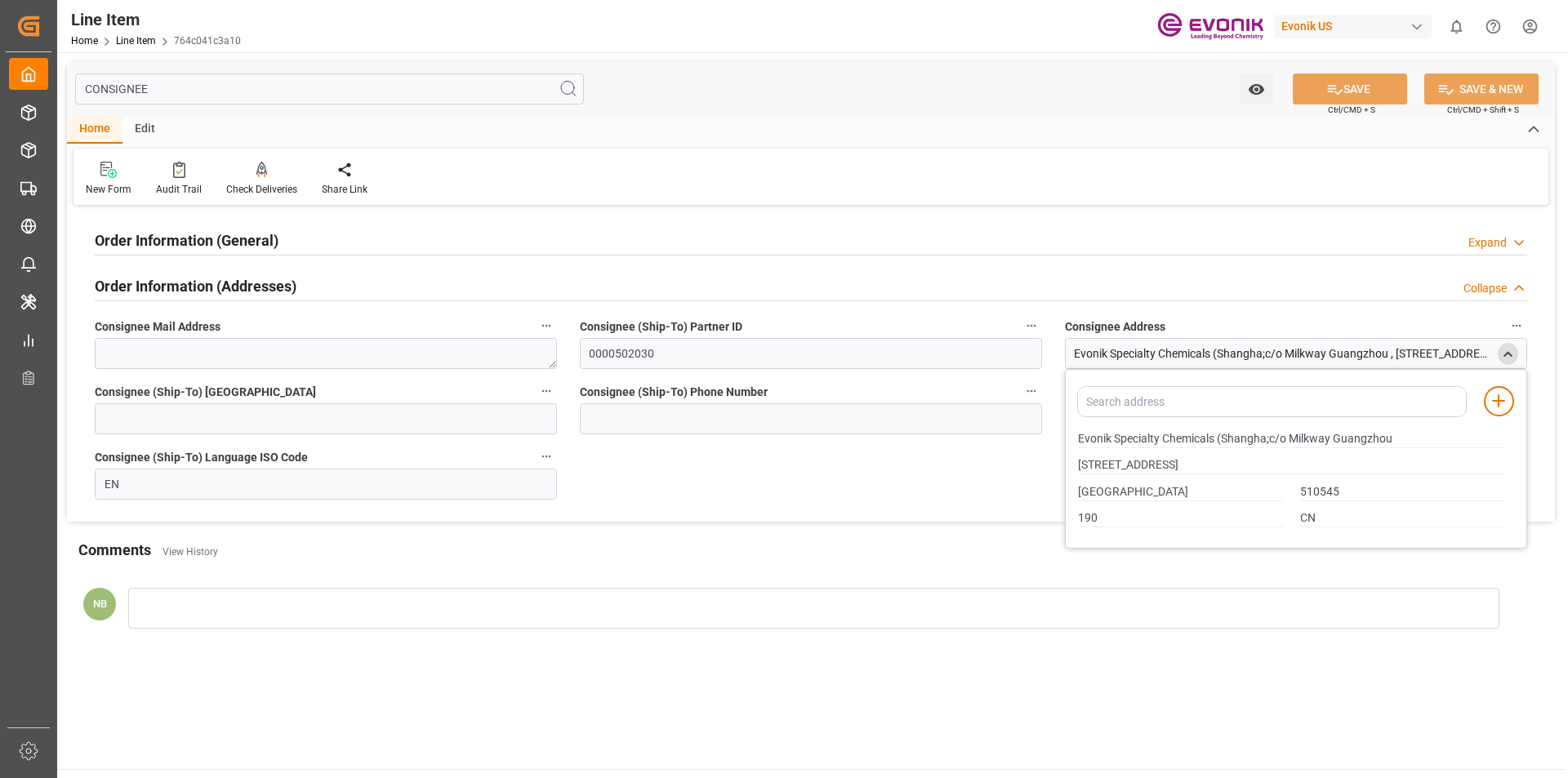
click at [523, 690] on main "CONSIGNEE Watch Option SAVE Ctrl/CMD + S SAVE & NEW Ctrl/CMD + Shift + S Home E…" at bounding box center [811, 410] width 1508 height 717
click at [1215, 439] on input "Evonik Specialty Chemicals (Shangha;c/o Milkway Guangzhou" at bounding box center [1292, 439] width 427 height 18
drag, startPoint x: 1162, startPoint y: 438, endPoint x: 1012, endPoint y: 431, distance: 150.2
click at [1012, 431] on div "Order Information (General) Expand Ultimate Consignee Type Reseller Consignee F…" at bounding box center [811, 366] width 1488 height 312
click at [1301, 490] on input "510545" at bounding box center [1403, 492] width 205 height 18
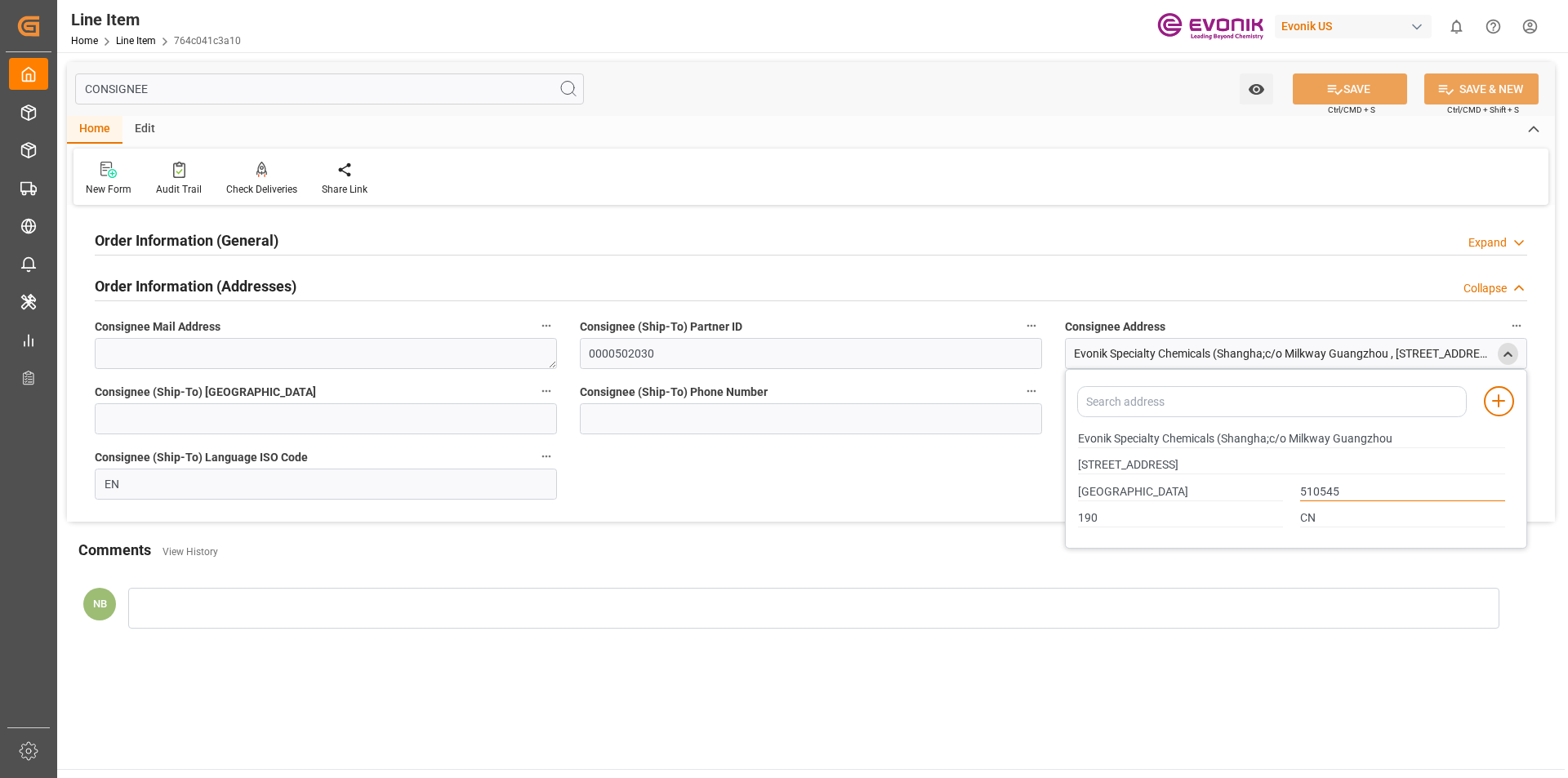
click at [1301, 490] on input "510545" at bounding box center [1403, 492] width 205 height 18
click at [1131, 463] on input "[STREET_ADDRESS]" at bounding box center [1292, 465] width 427 height 18
click at [1365, 440] on input "Evonik Specialty Chemicals (Shangha;c/o Milkway Guangzhou" at bounding box center [1292, 439] width 427 height 18
click at [1364, 440] on input "Evonik Specialty Chemicals (Shangha;c/o Milkway Guangzhou" at bounding box center [1292, 439] width 427 height 18
